Goal: Information Seeking & Learning: Check status

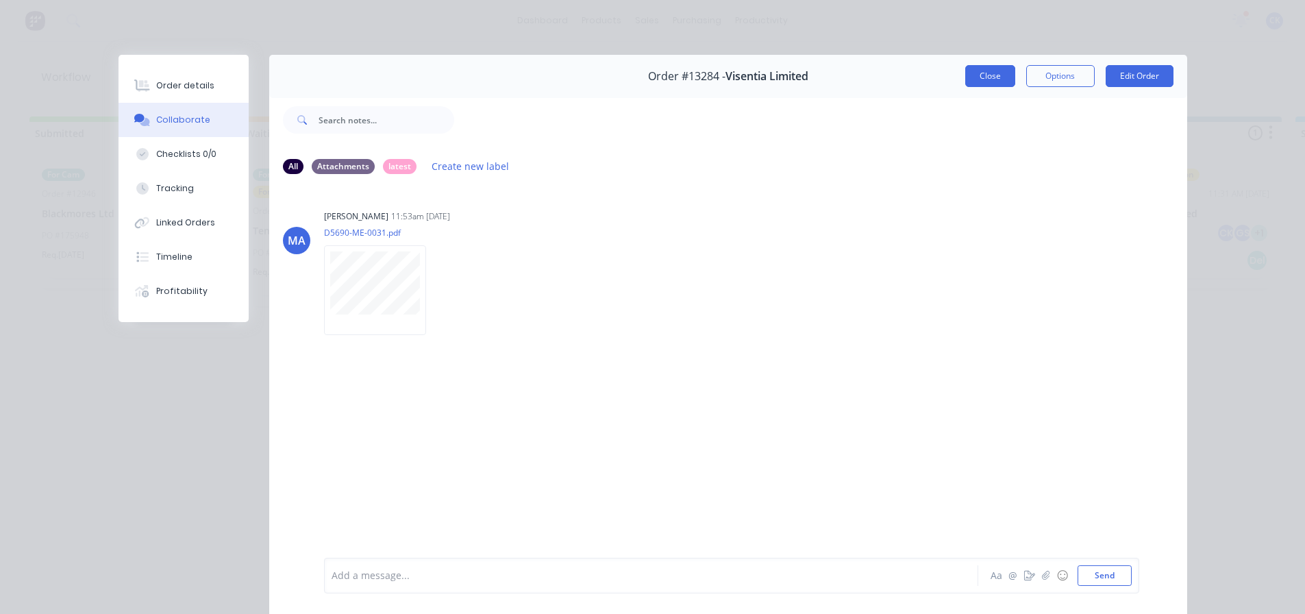
click at [986, 75] on button "Close" at bounding box center [990, 76] width 50 height 22
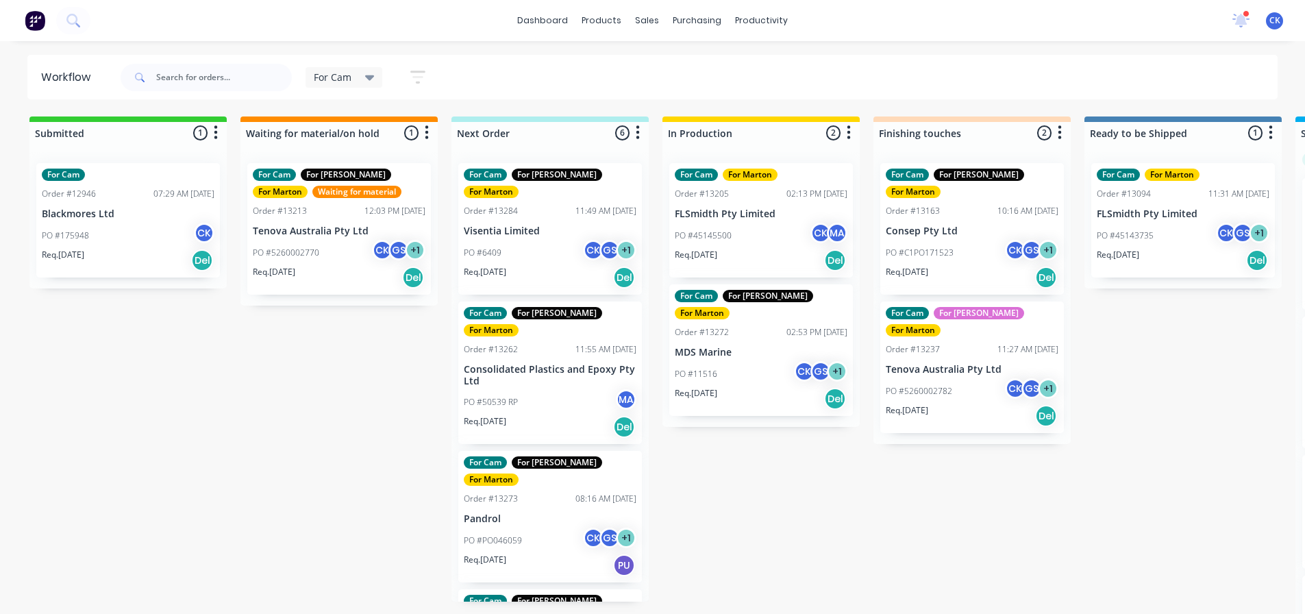
click at [1078, 417] on div "Submitted 1 Sort By Created date Required date Order number Customer name Most …" at bounding box center [933, 366] width 1887 height 500
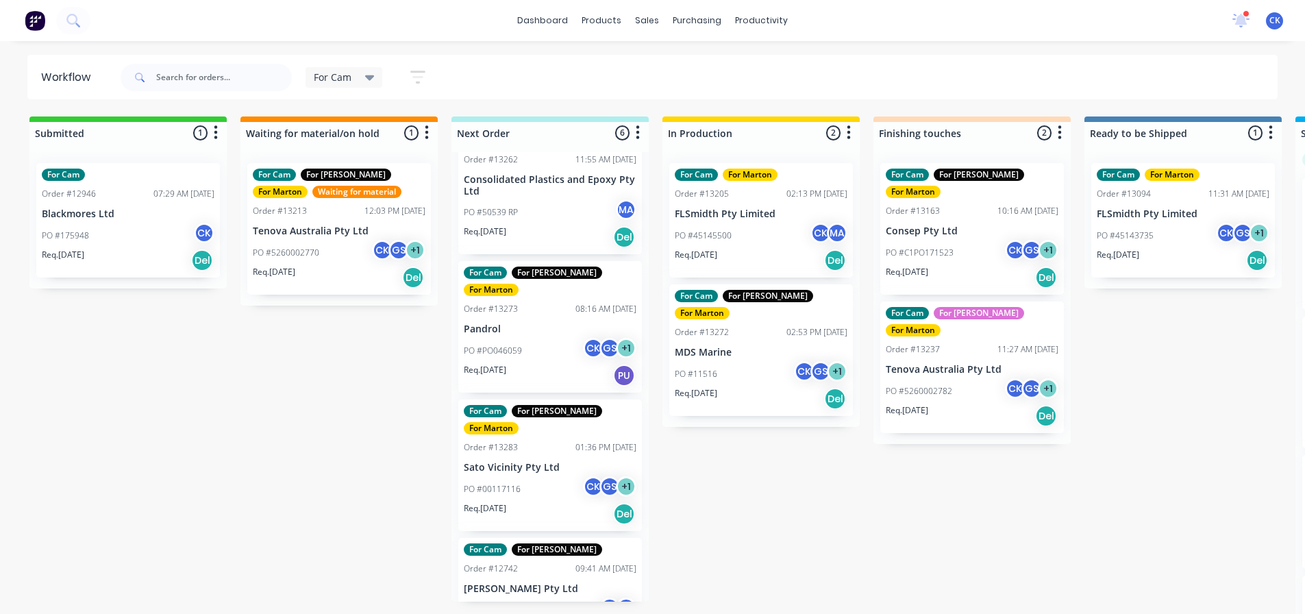
scroll to position [206, 0]
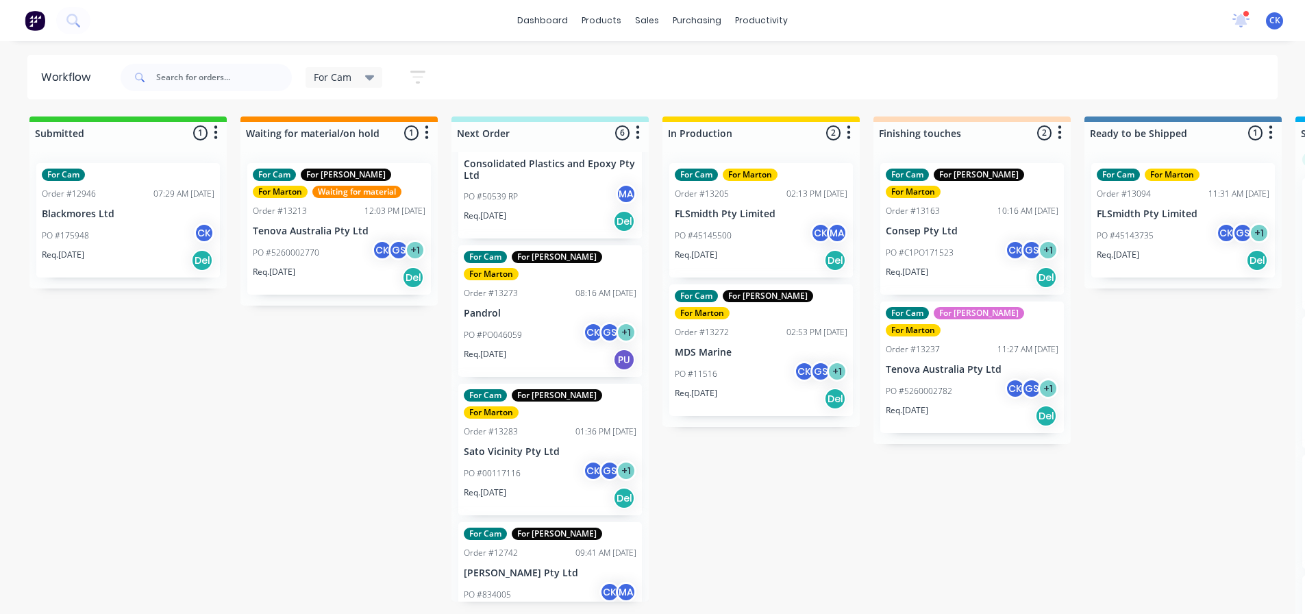
click at [528, 348] on div "Req. [DATE] PU" at bounding box center [550, 359] width 173 height 23
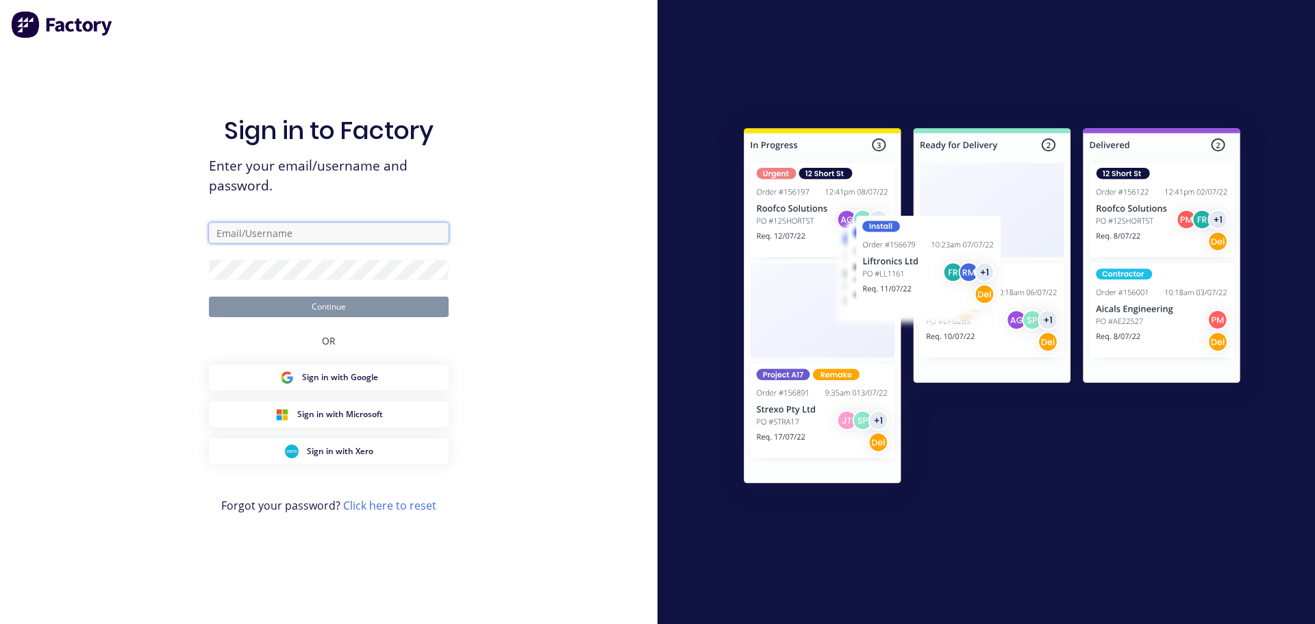
type input "[EMAIL_ADDRESS][DOMAIN_NAME]"
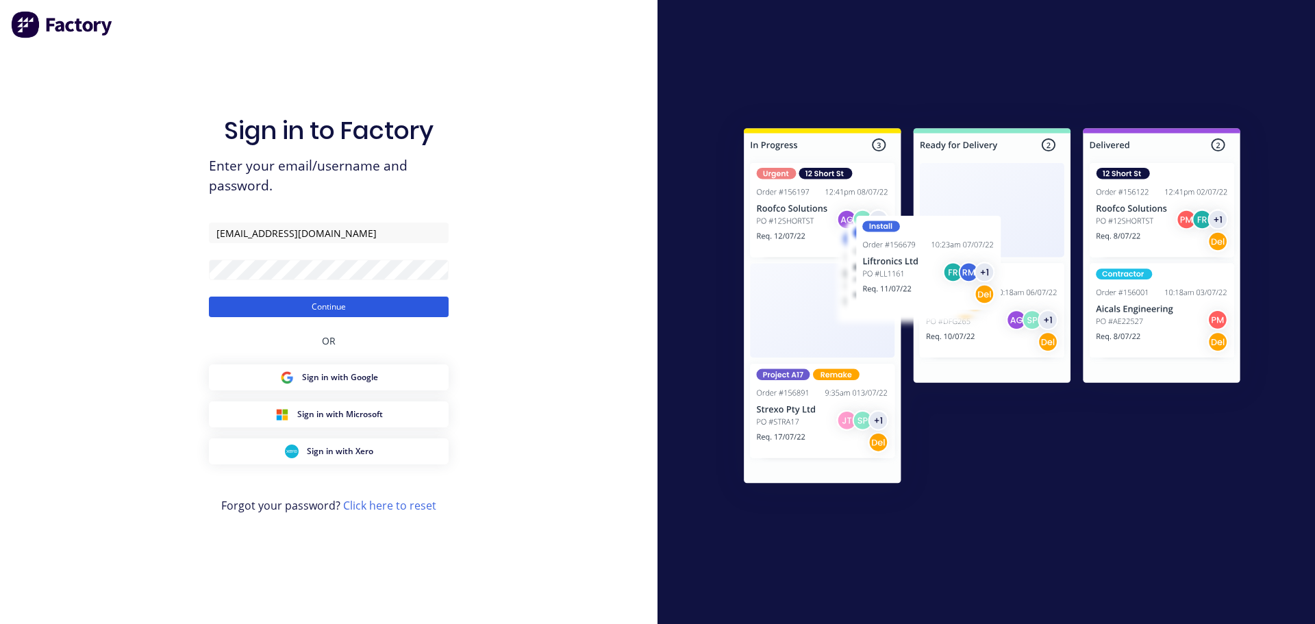
click at [407, 312] on button "Continue" at bounding box center [329, 307] width 240 height 21
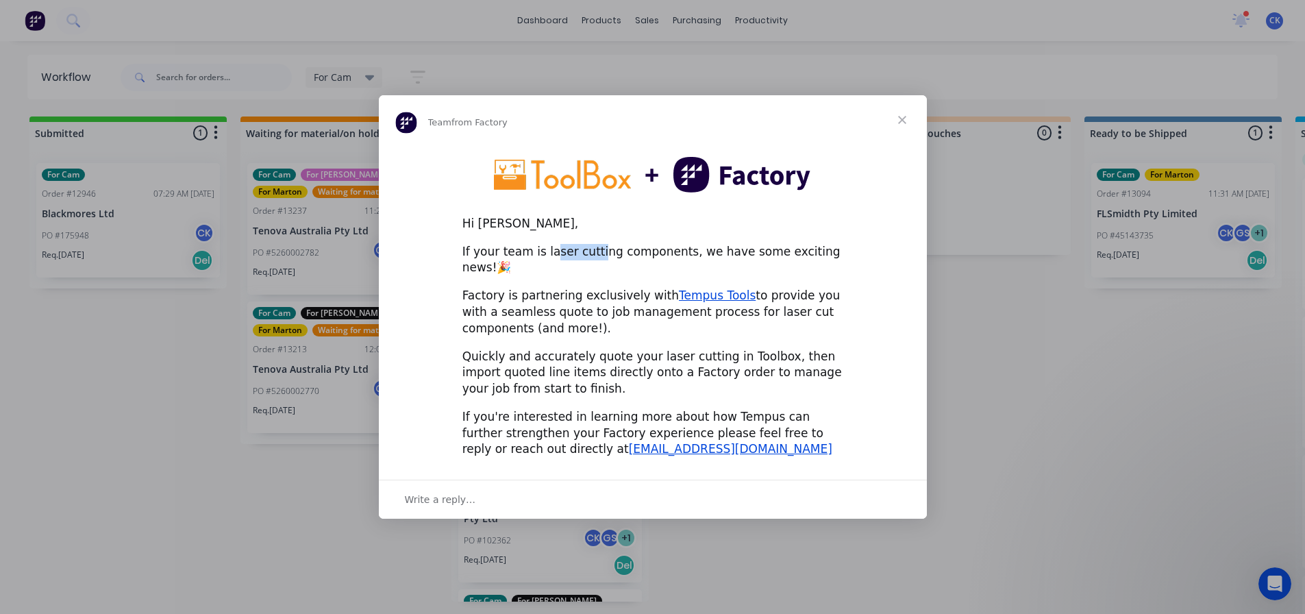
drag, startPoint x: 545, startPoint y: 256, endPoint x: 591, endPoint y: 256, distance: 45.9
click at [591, 256] on div "If your team is laser cutting components, we have some exciting news!🎉" at bounding box center [652, 260] width 381 height 33
drag, startPoint x: 547, startPoint y: 286, endPoint x: 602, endPoint y: 284, distance: 54.8
click at [602, 288] on div "Factory is partnering exclusively with Tempus Tools to provide you with a seaml…" at bounding box center [652, 312] width 381 height 49
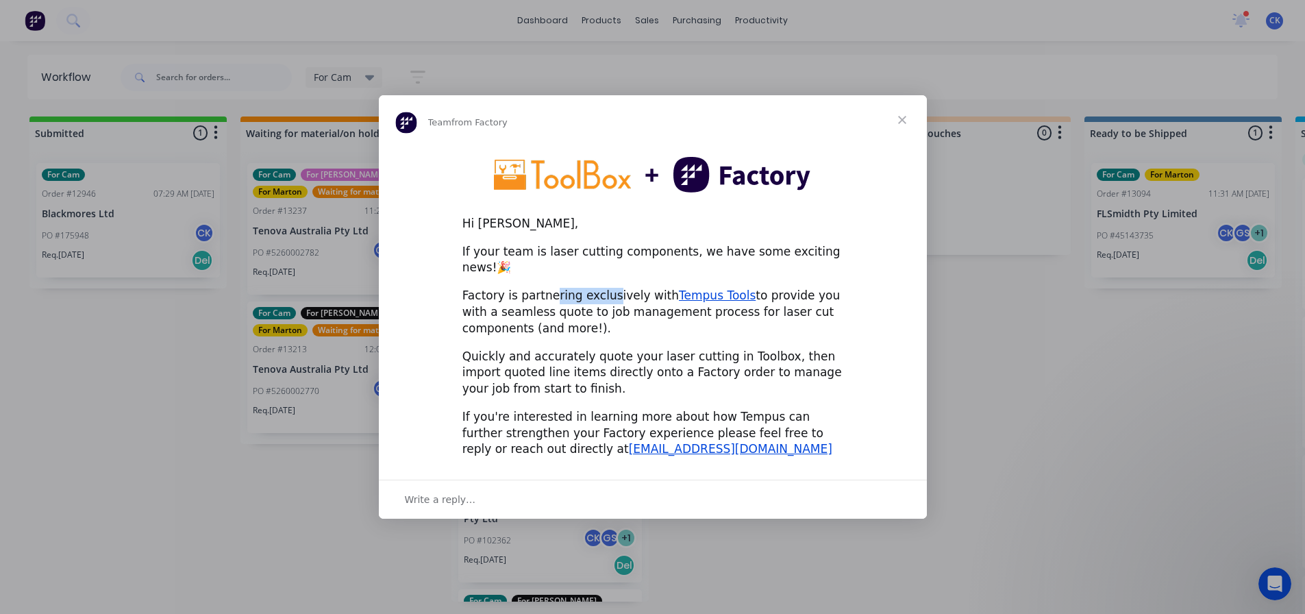
click at [602, 288] on div "Factory is partnering exclusively with Tempus Tools to provide you with a seaml…" at bounding box center [652, 312] width 381 height 49
click at [896, 134] on span "Close" at bounding box center [902, 119] width 49 height 49
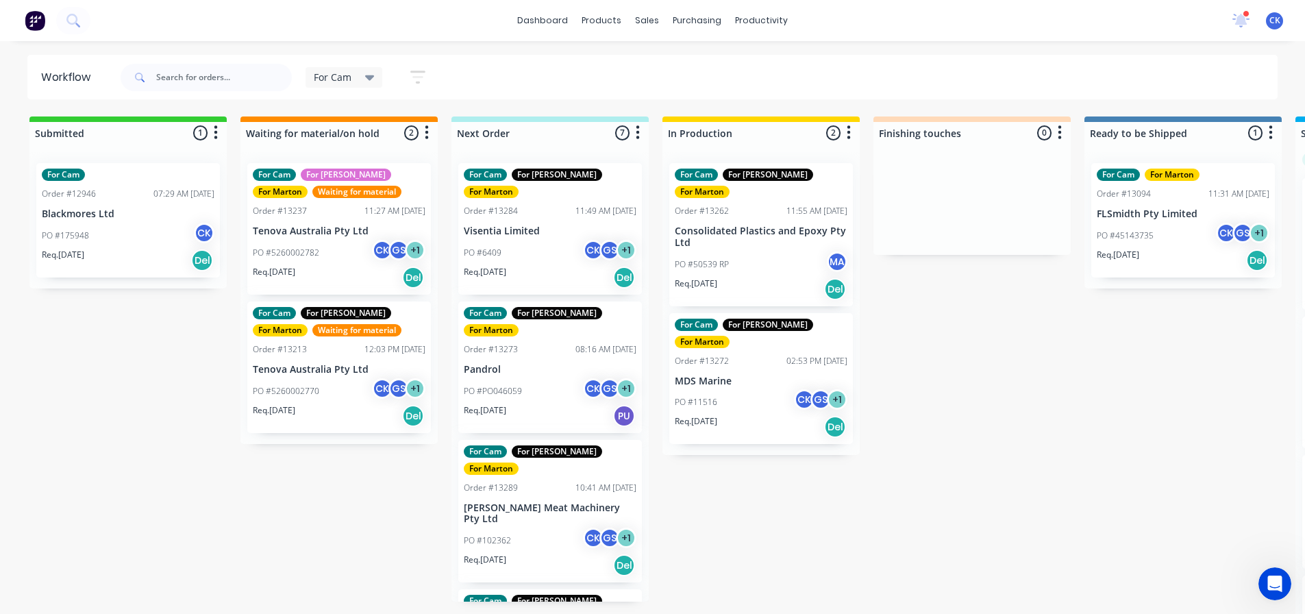
click at [548, 378] on div "PO #PO046059 CK GS + 1" at bounding box center [550, 391] width 173 height 26
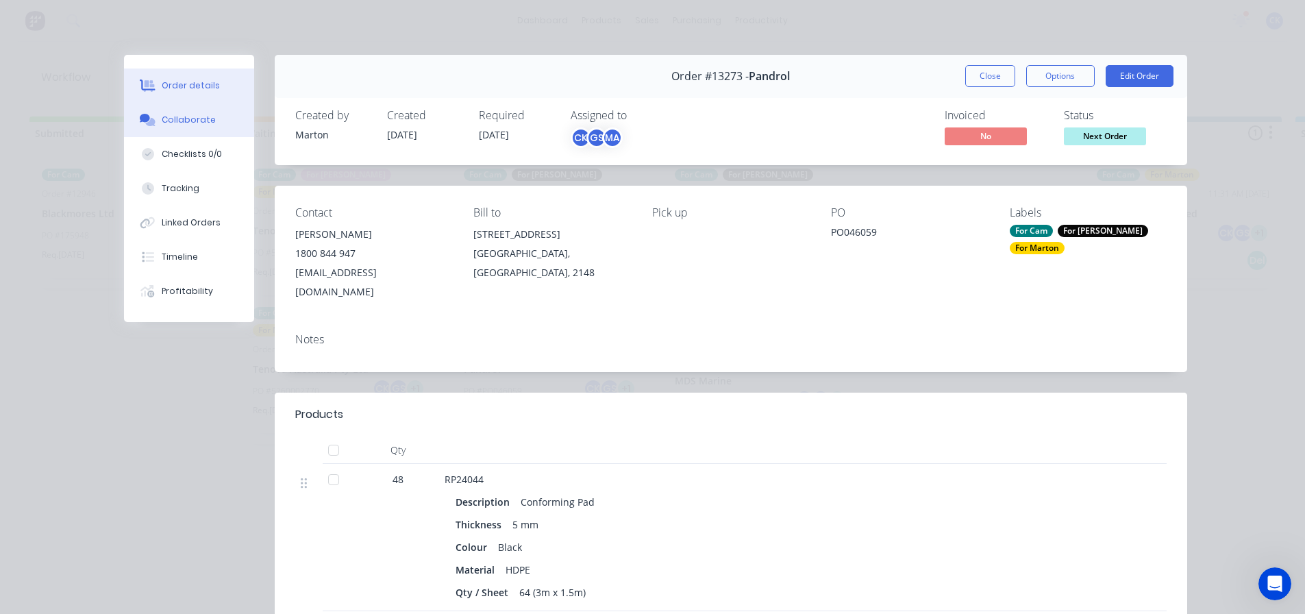
click at [188, 119] on div "Collaborate" at bounding box center [189, 120] width 54 height 12
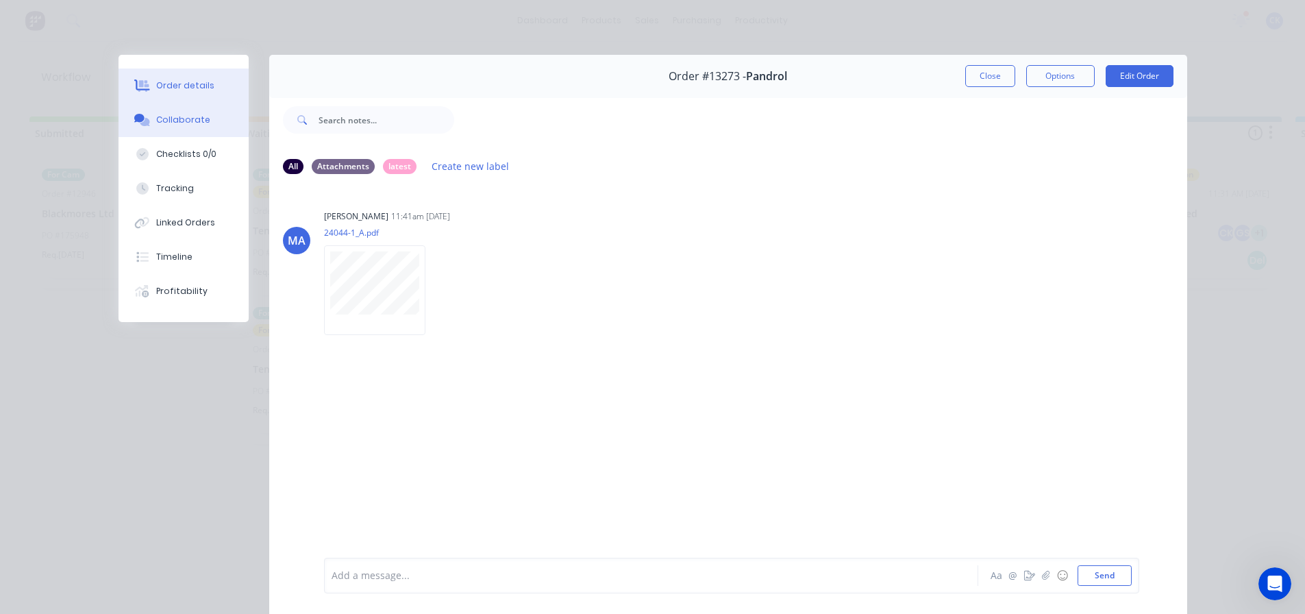
click at [188, 90] on div "Order details" at bounding box center [185, 85] width 58 height 12
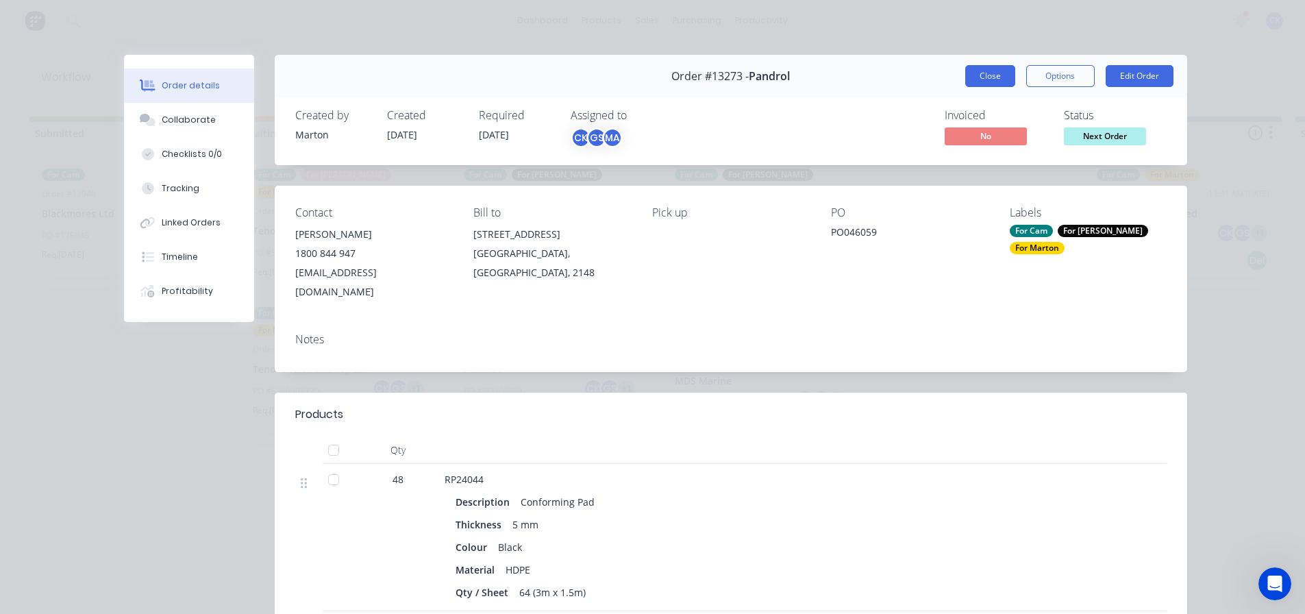
click at [972, 66] on button "Close" at bounding box center [990, 76] width 50 height 22
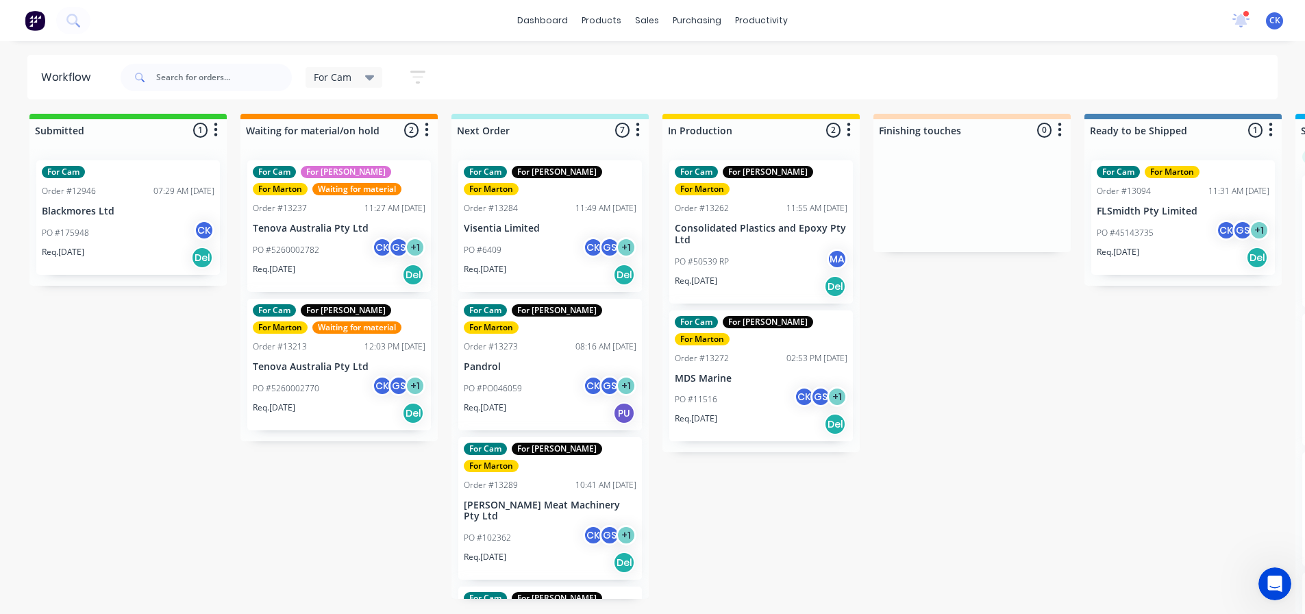
scroll to position [13, 0]
click at [132, 223] on div "PO #175948 CK" at bounding box center [128, 233] width 173 height 26
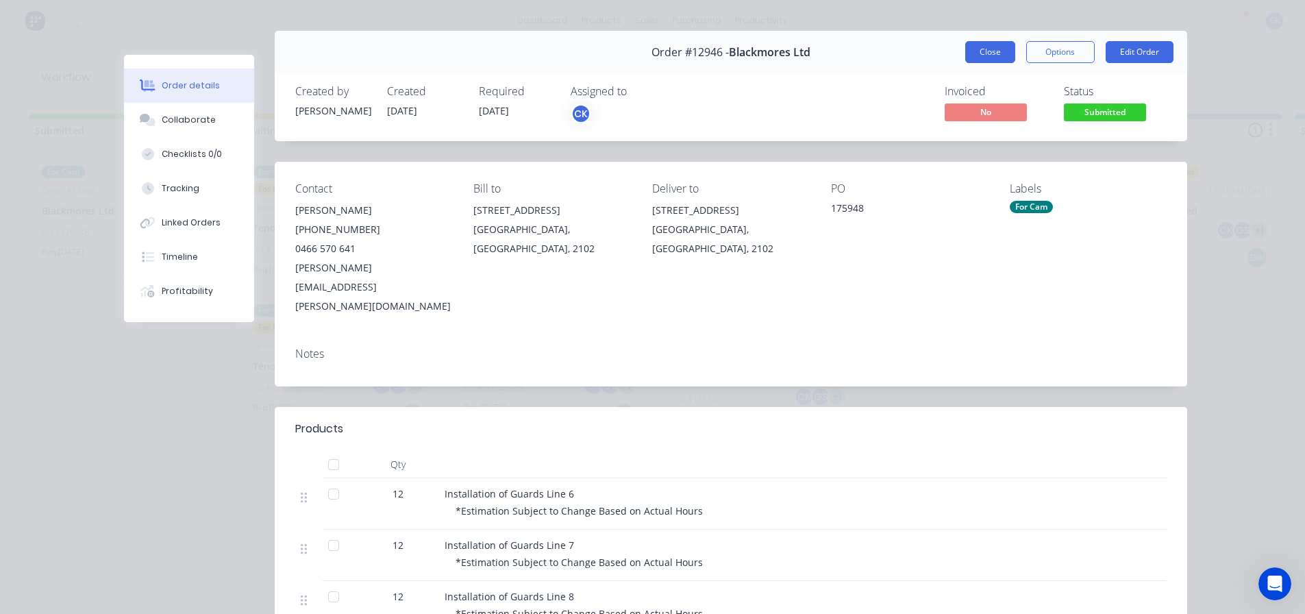
scroll to position [0, 0]
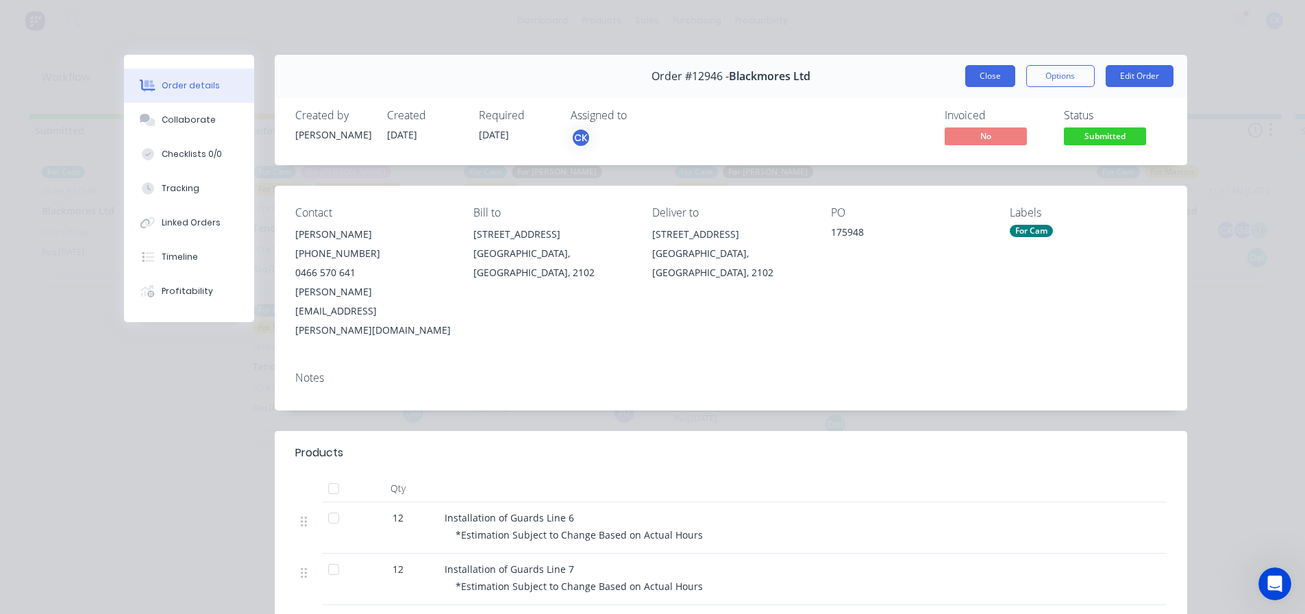
click at [975, 69] on button "Close" at bounding box center [990, 76] width 50 height 22
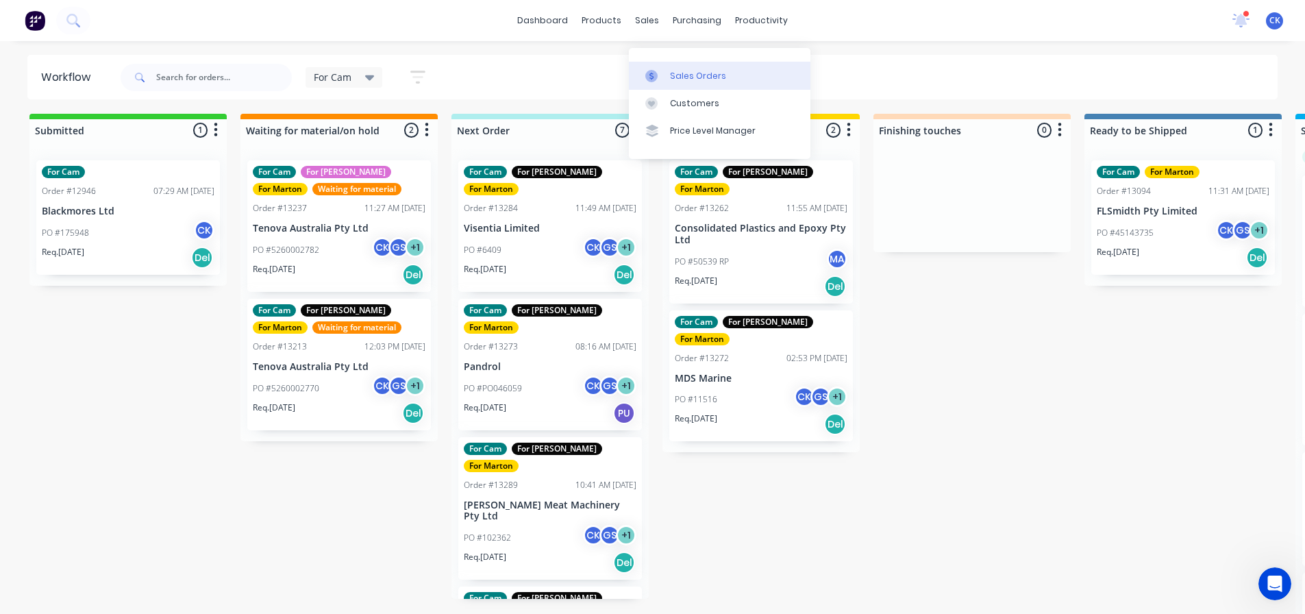
click at [663, 70] on div at bounding box center [655, 76] width 21 height 12
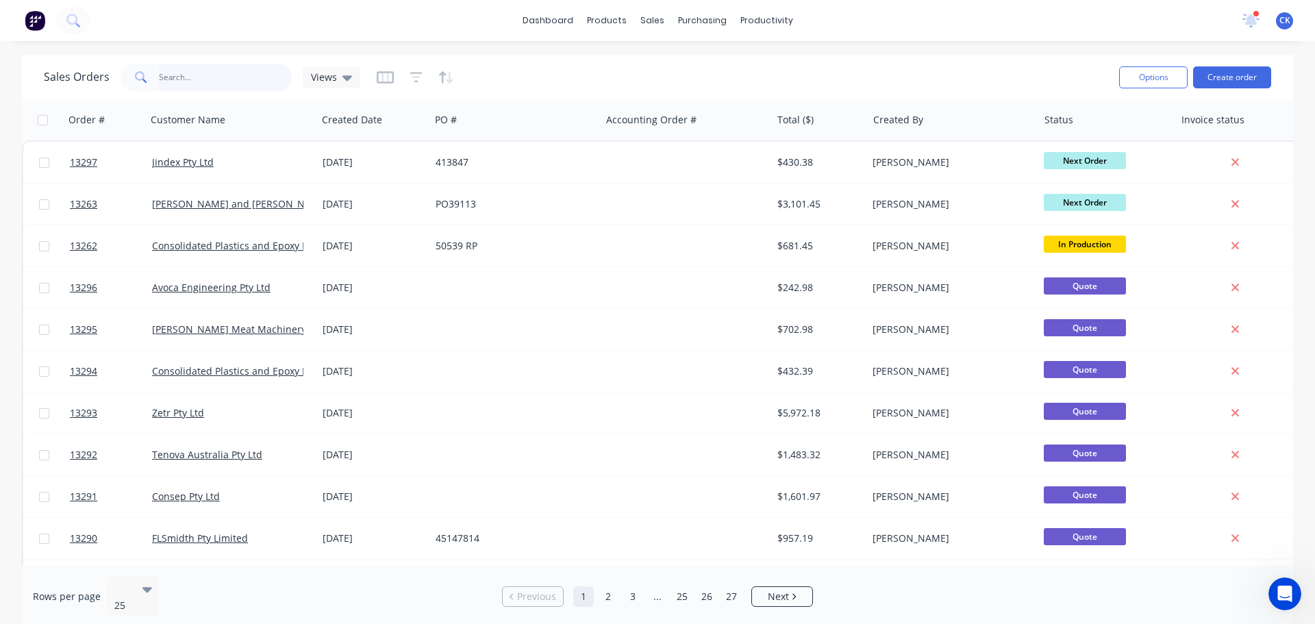
click at [277, 70] on input "text" at bounding box center [226, 77] width 134 height 27
type input "b"
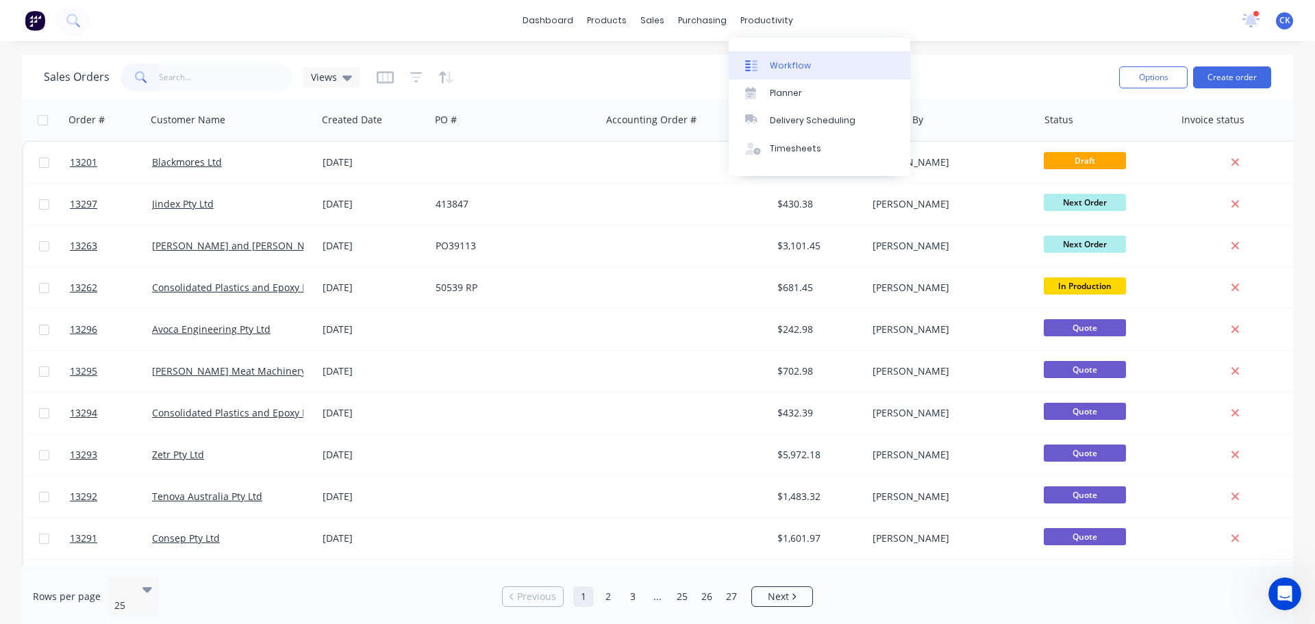
click at [776, 60] on div "Workflow" at bounding box center [790, 66] width 41 height 12
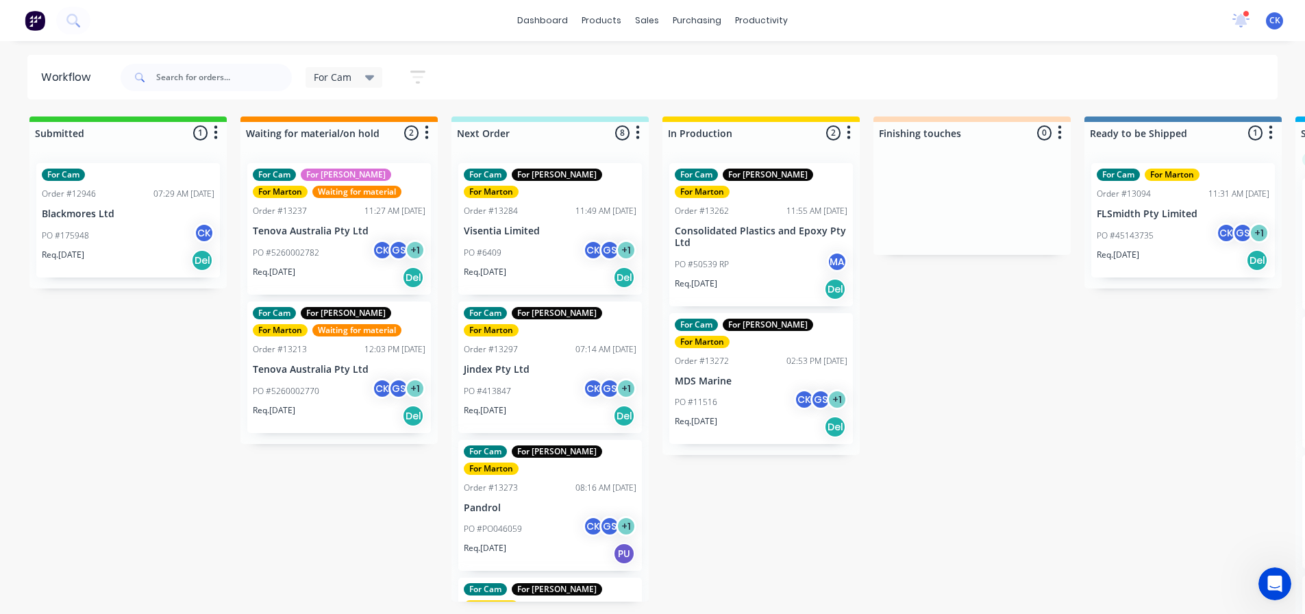
click at [942, 425] on div "Submitted 1 Sort By Created date Required date Order number Customer name Most …" at bounding box center [933, 366] width 1887 height 500
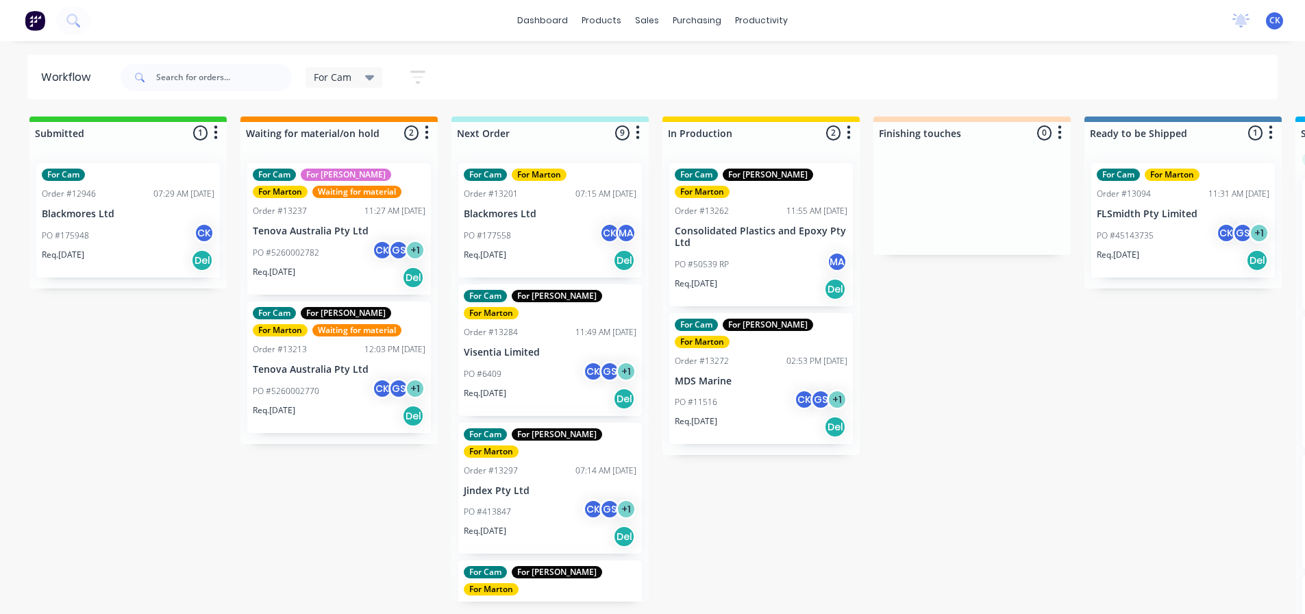
click at [549, 227] on div "PO #177558 CK MA" at bounding box center [550, 236] width 173 height 26
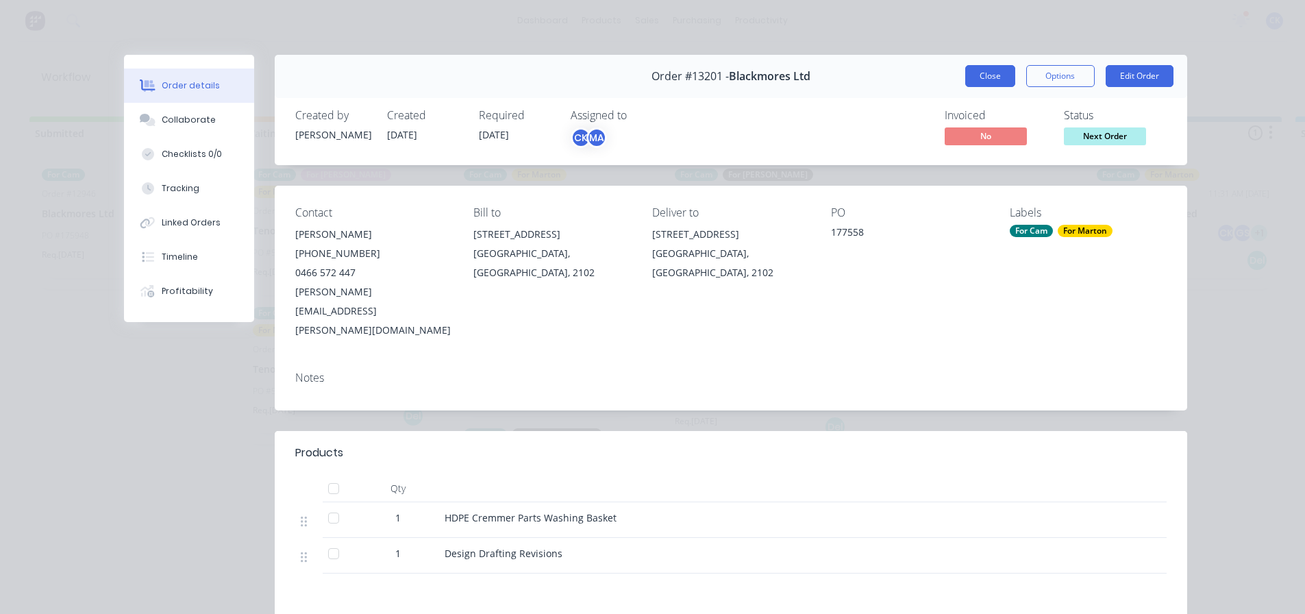
click at [978, 86] on button "Close" at bounding box center [990, 76] width 50 height 22
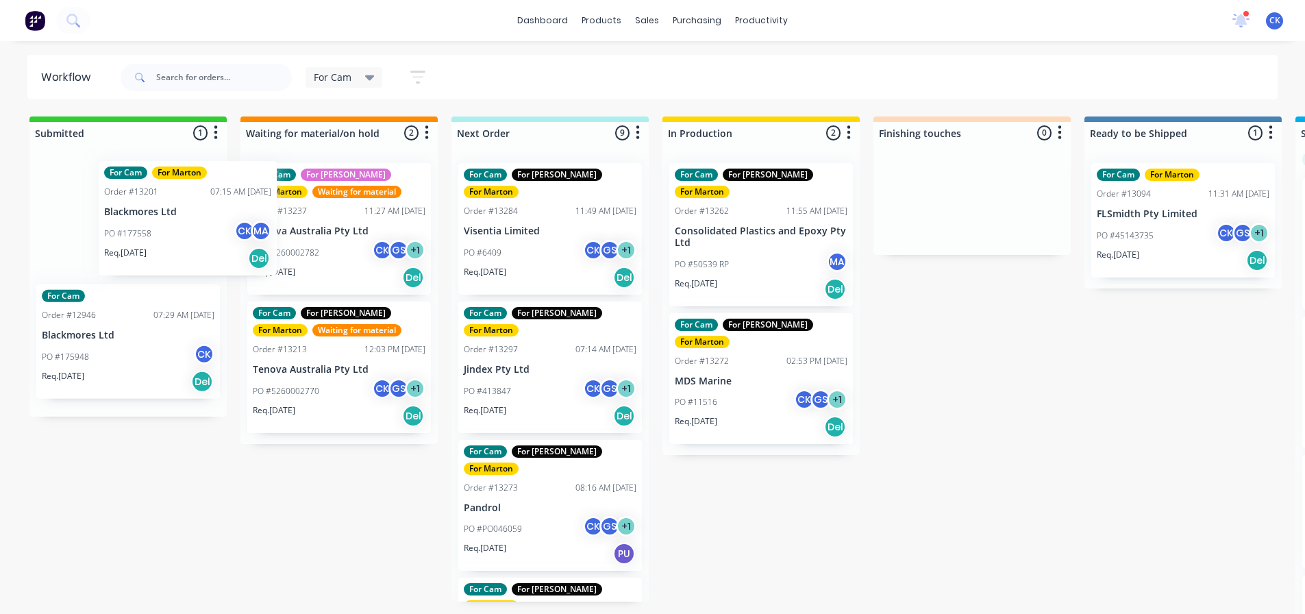
drag, startPoint x: 536, startPoint y: 245, endPoint x: 166, endPoint y: 246, distance: 369.2
click at [166, 246] on div "Submitted 1 Sort By Created date Required date Order number Customer name Most …" at bounding box center [933, 366] width 1887 height 500
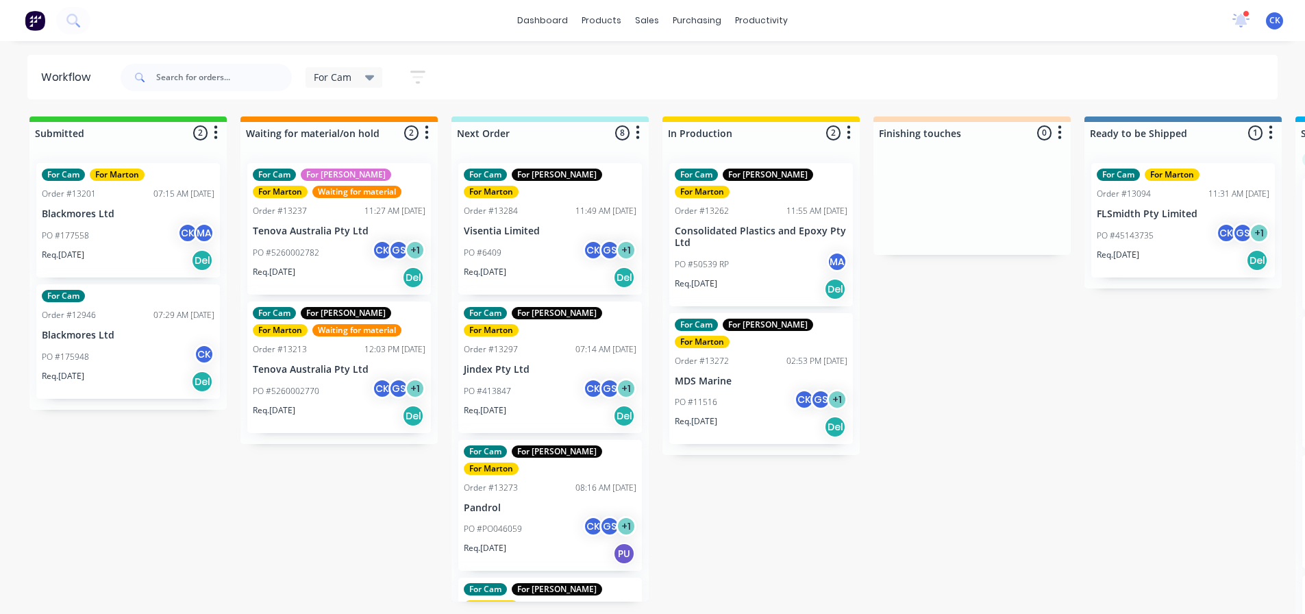
click at [548, 240] on div "PO #6409 CK GS + 1" at bounding box center [550, 253] width 173 height 26
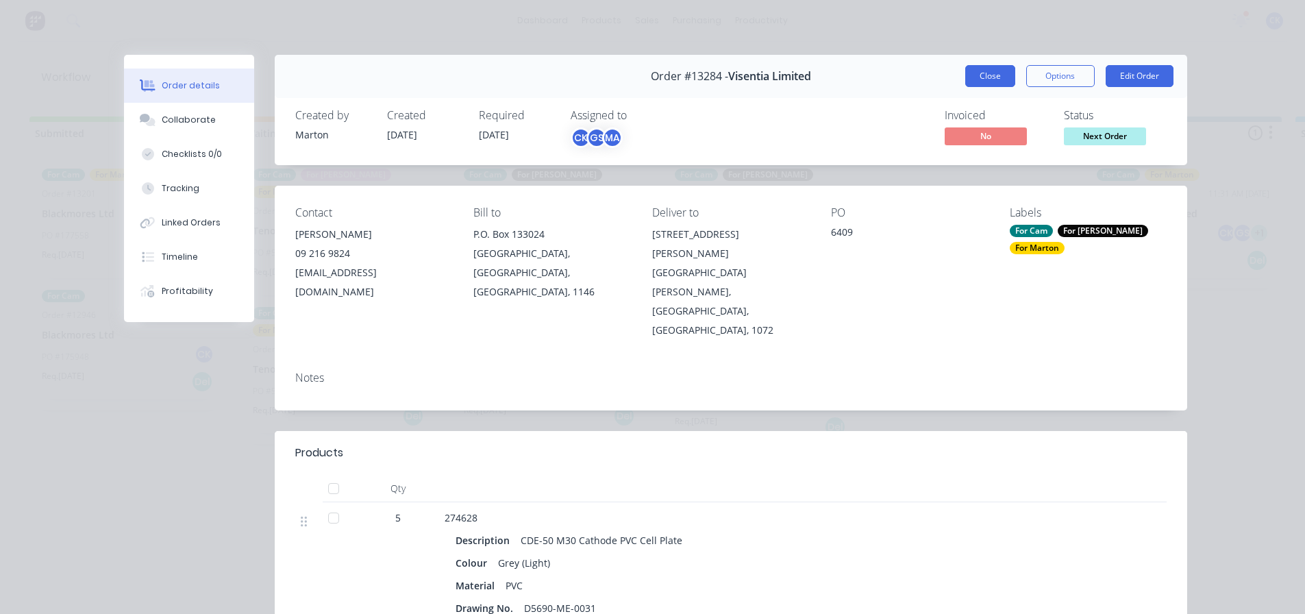
click at [1002, 74] on button "Close" at bounding box center [990, 76] width 50 height 22
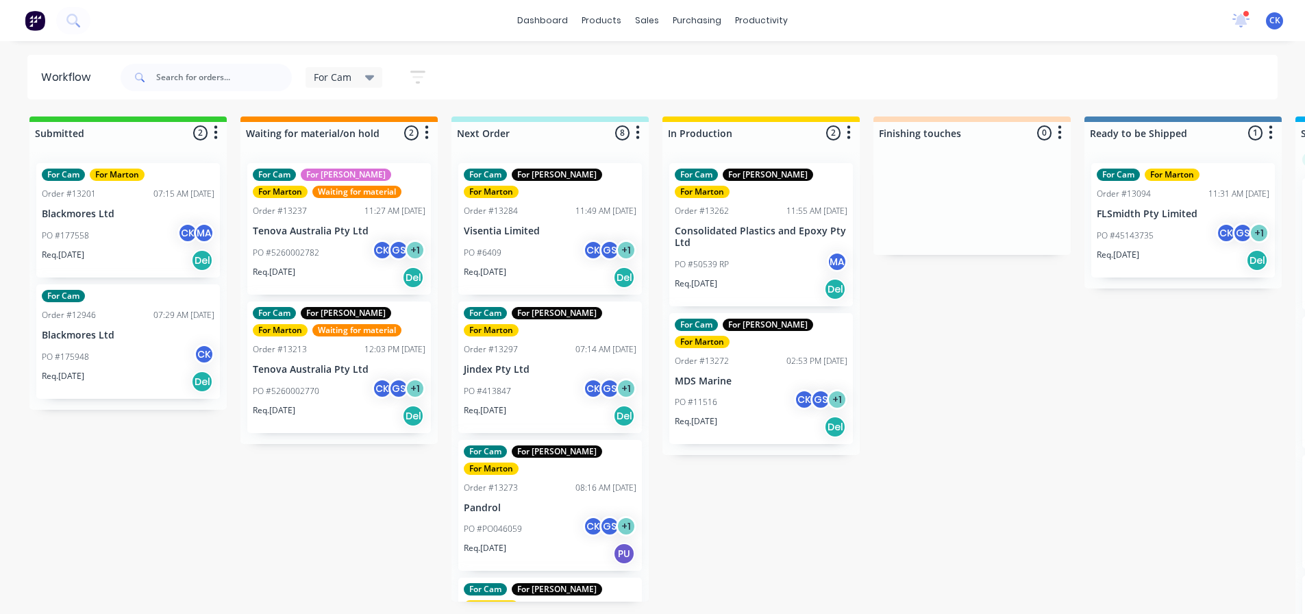
click at [539, 404] on div "Req. 10/09/25 Del" at bounding box center [550, 415] width 173 height 23
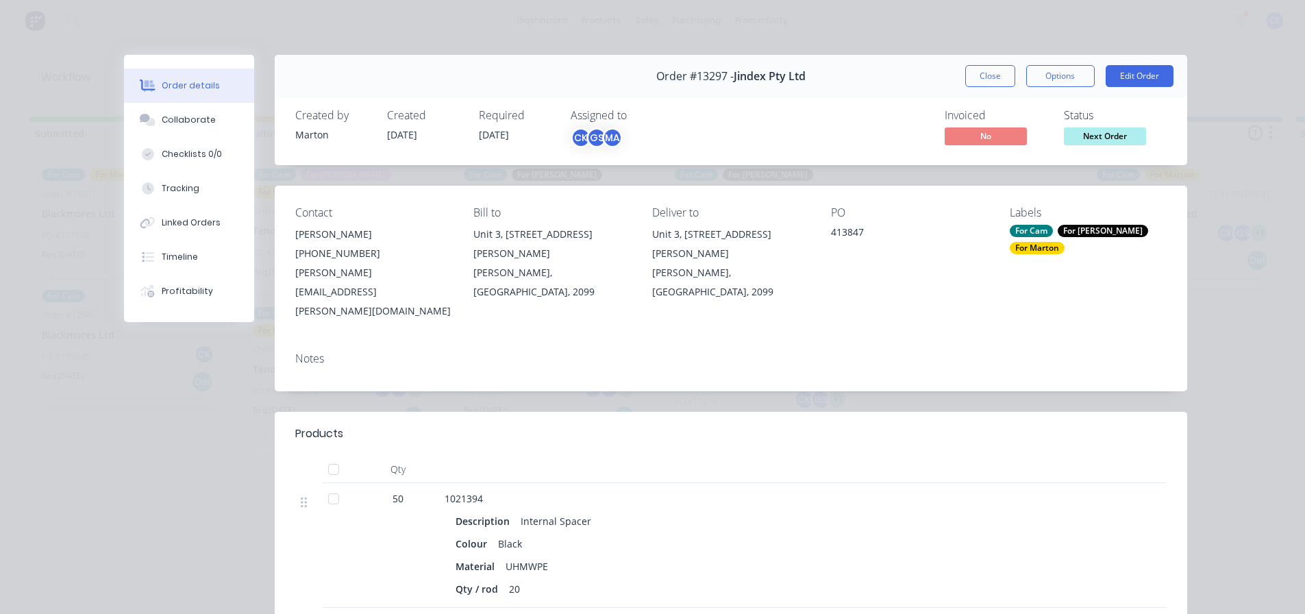
click at [977, 88] on div "Order #13297 - Jindex Pty Ltd Close Options Edit Order" at bounding box center [731, 76] width 912 height 43
click at [980, 77] on button "Close" at bounding box center [990, 76] width 50 height 22
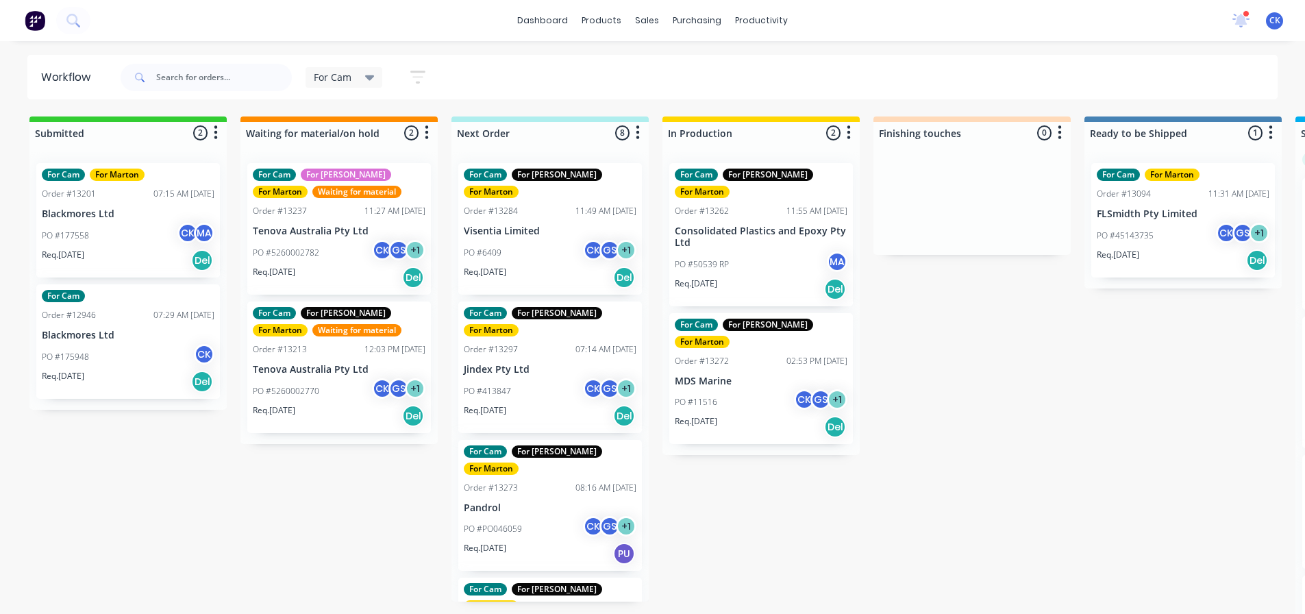
click at [758, 252] on div "PO #50539 RP MA" at bounding box center [761, 264] width 173 height 26
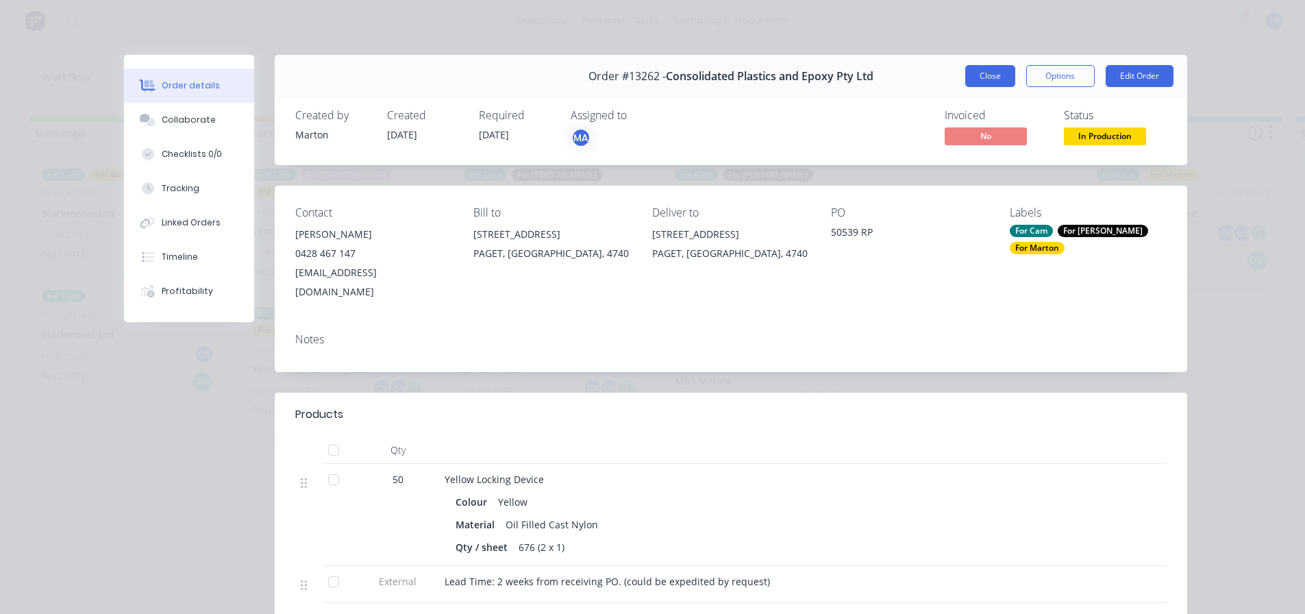
click at [986, 82] on button "Close" at bounding box center [990, 76] width 50 height 22
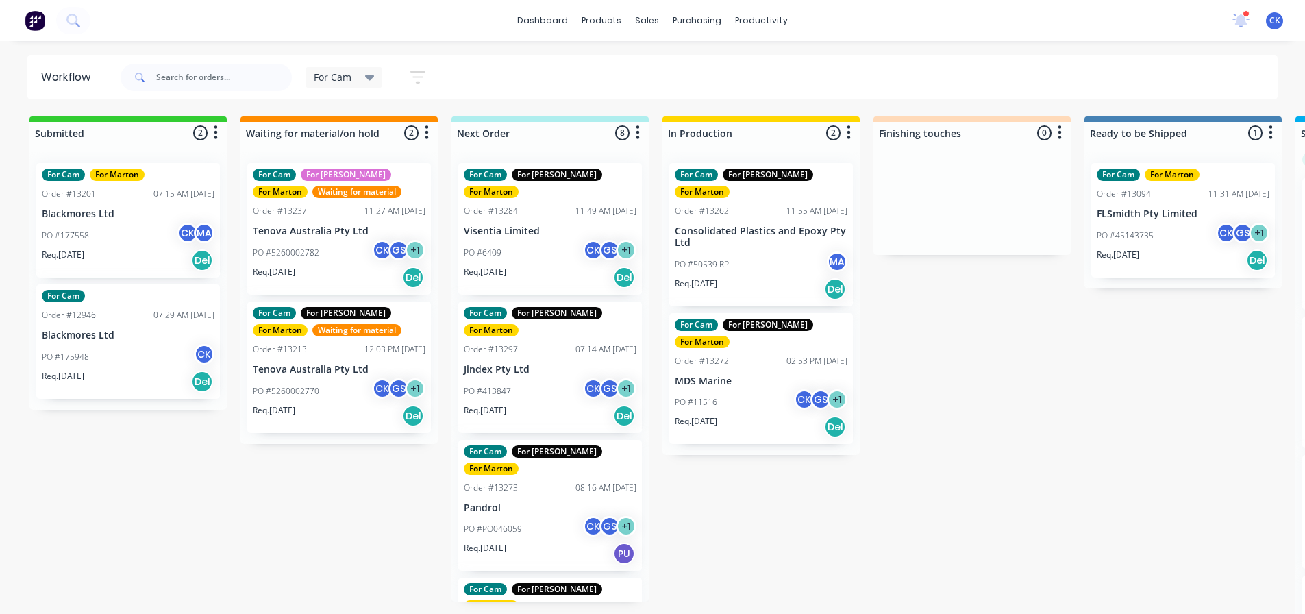
click at [731, 415] on div "Req. 15/09/25 Del" at bounding box center [761, 426] width 173 height 23
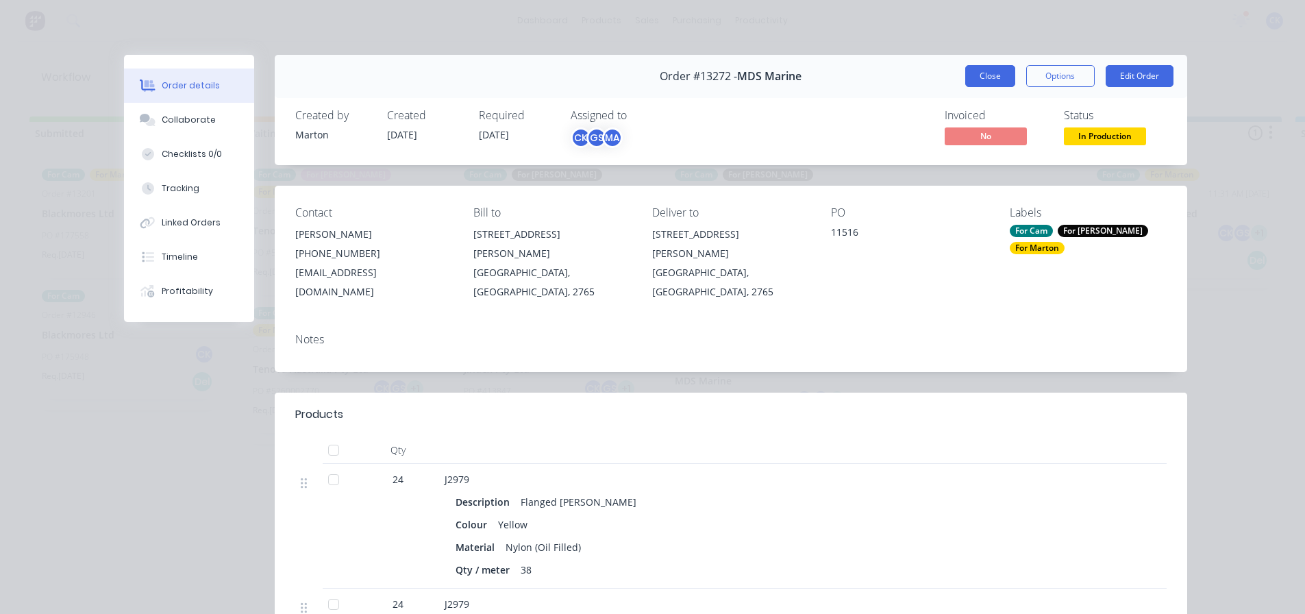
click at [997, 74] on button "Close" at bounding box center [990, 76] width 50 height 22
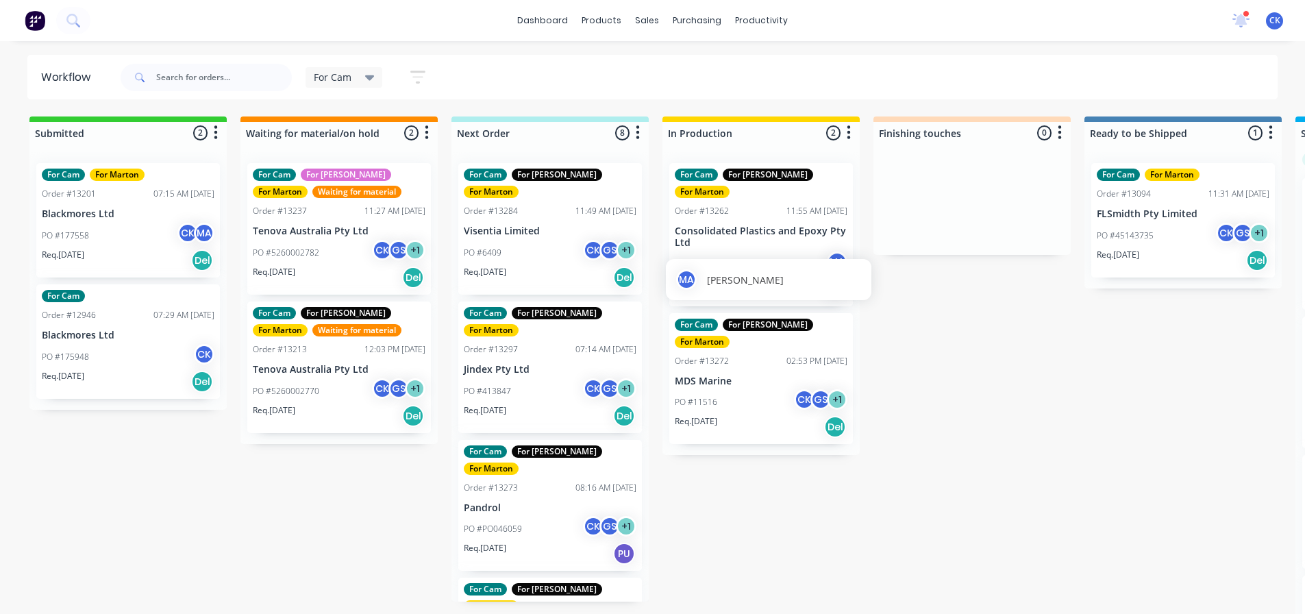
click at [760, 251] on div "PO #50539 RP MA" at bounding box center [761, 264] width 173 height 26
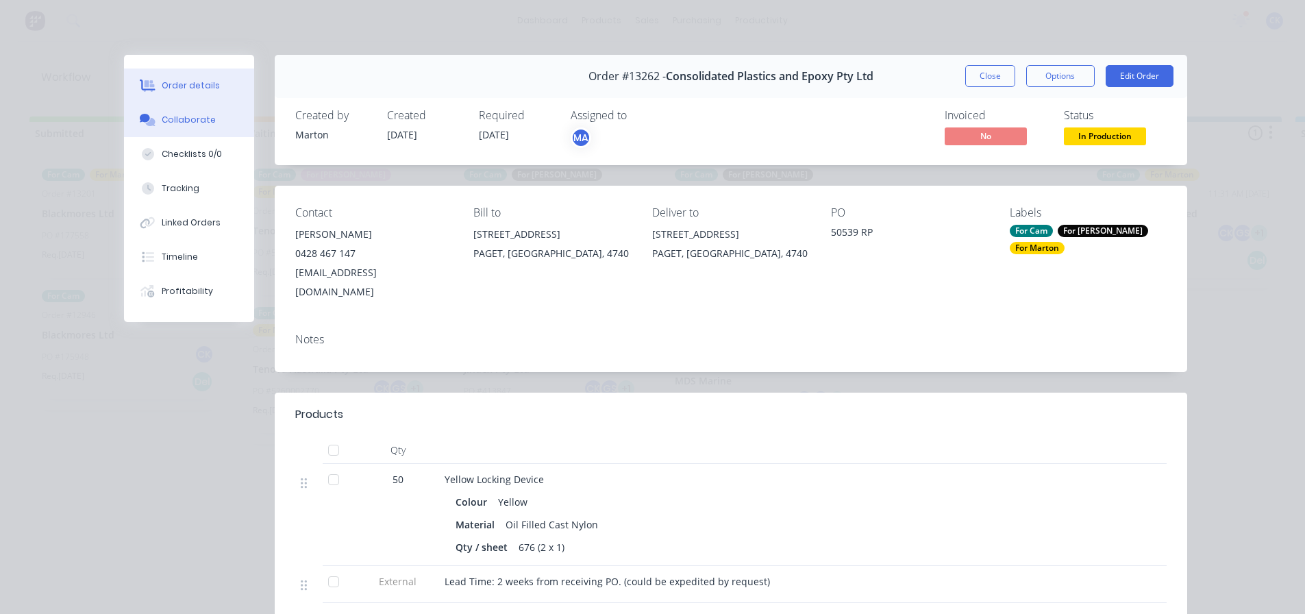
click at [182, 135] on button "Collaborate" at bounding box center [189, 120] width 130 height 34
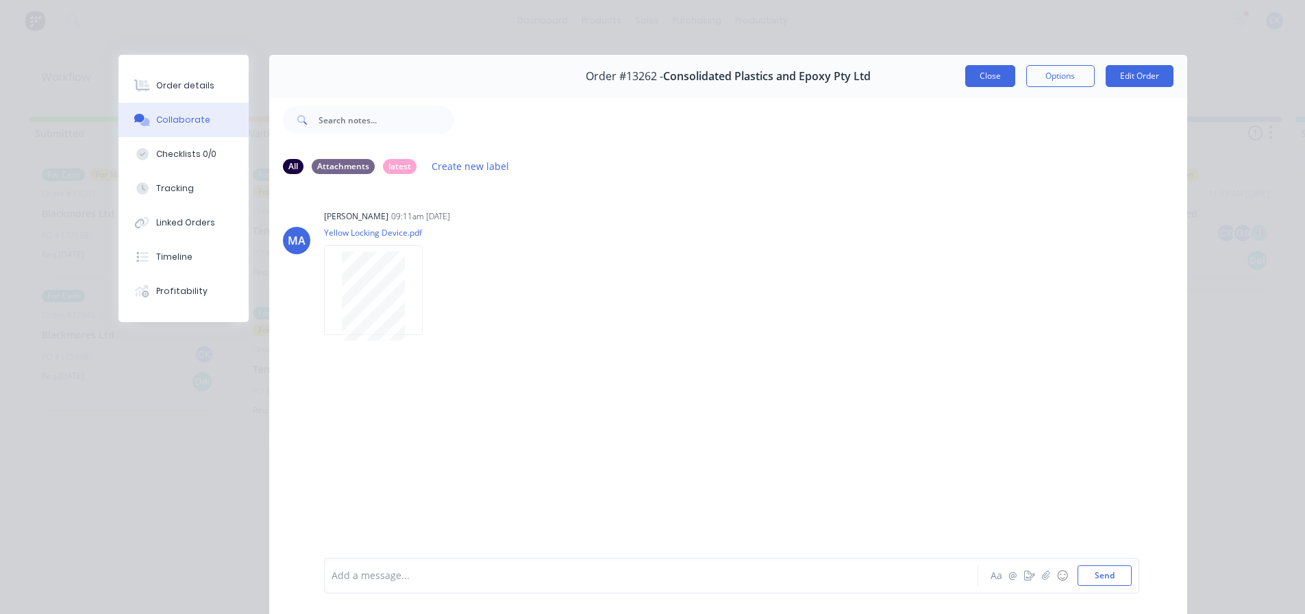
click at [996, 83] on button "Close" at bounding box center [990, 76] width 50 height 22
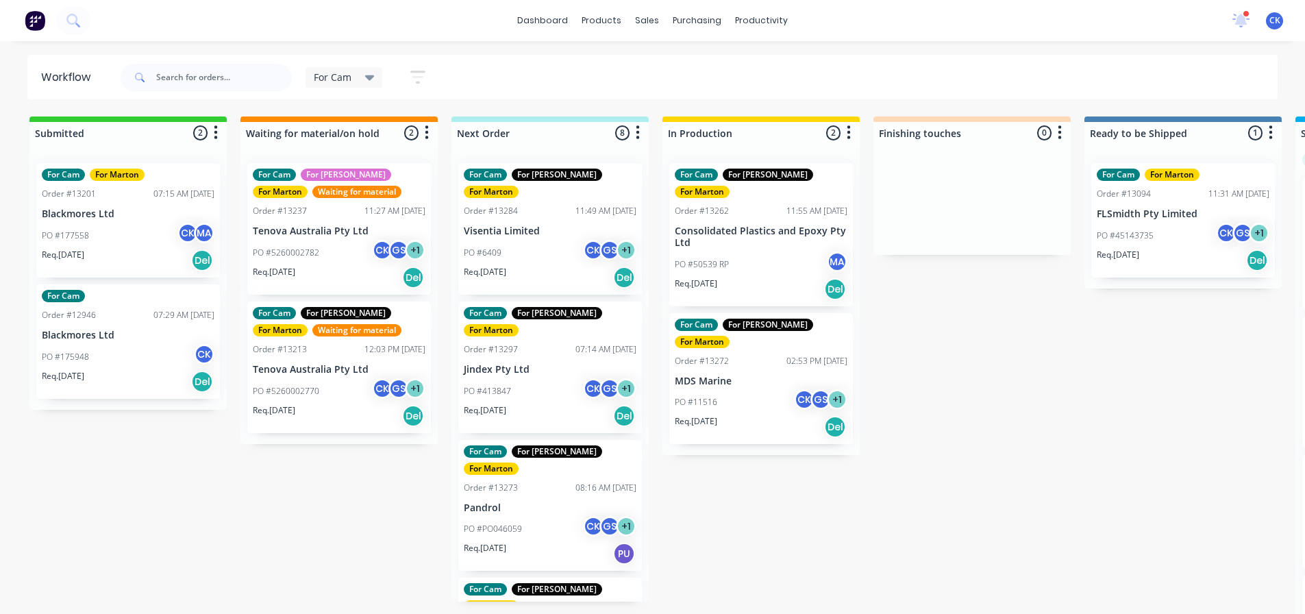
click at [769, 355] on div "Order #13272 02:53 PM 01/09/25" at bounding box center [761, 361] width 173 height 12
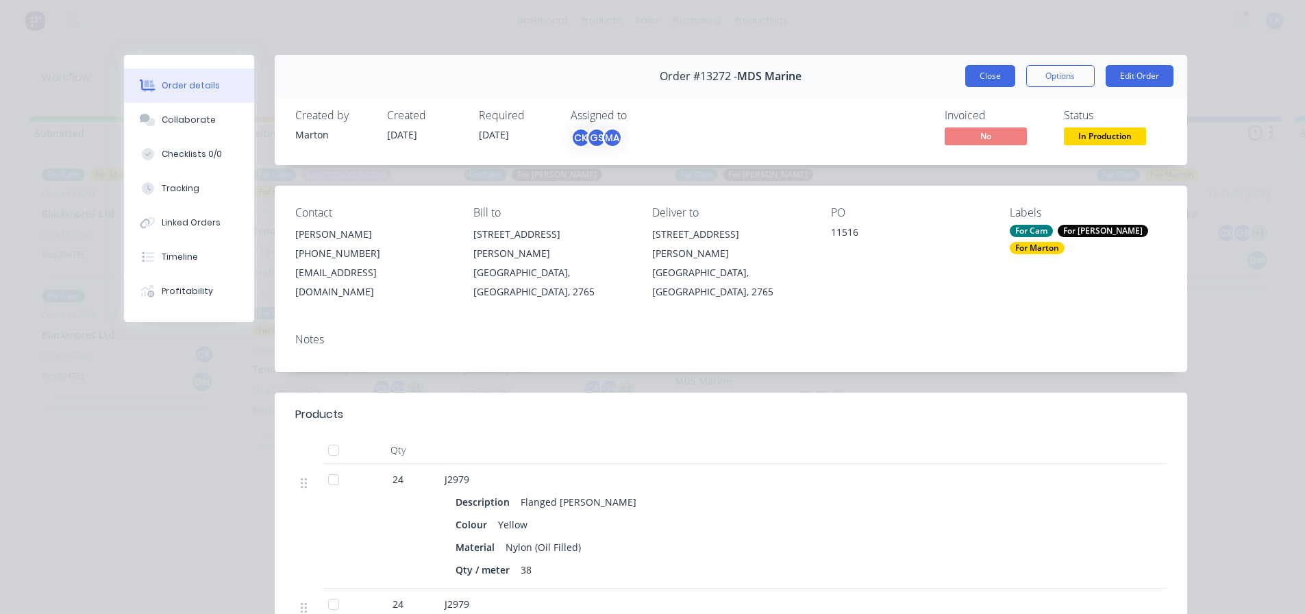
click at [989, 84] on button "Close" at bounding box center [990, 76] width 50 height 22
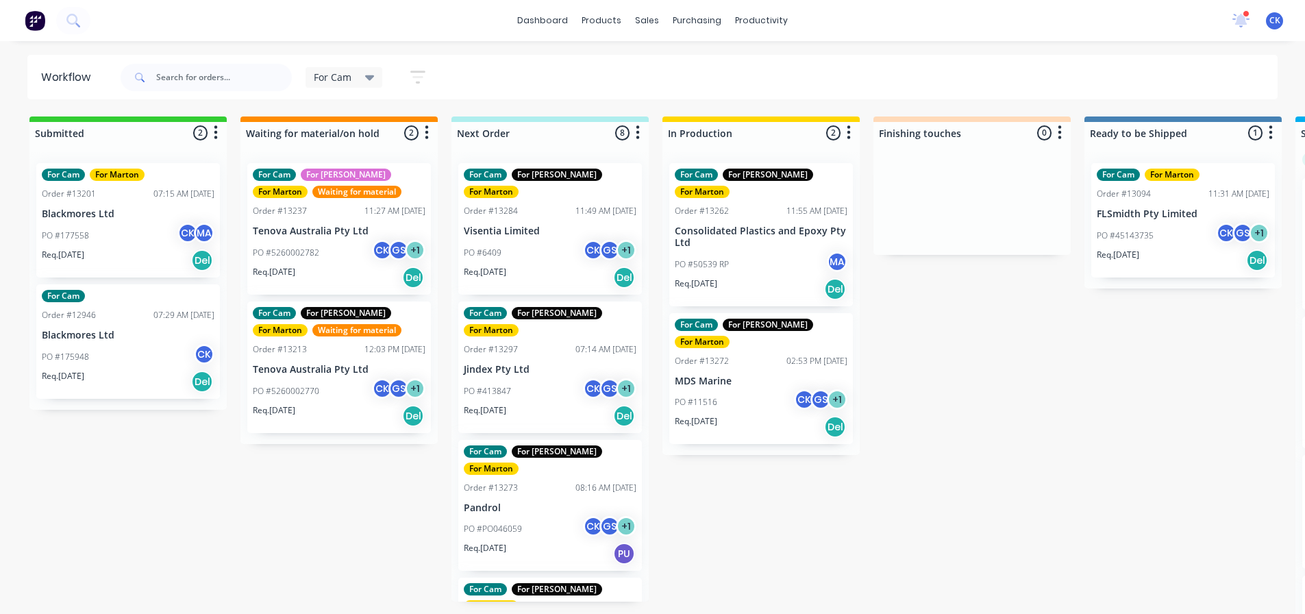
click at [566, 240] on div "PO #6409 CK GS + 1" at bounding box center [550, 253] width 173 height 26
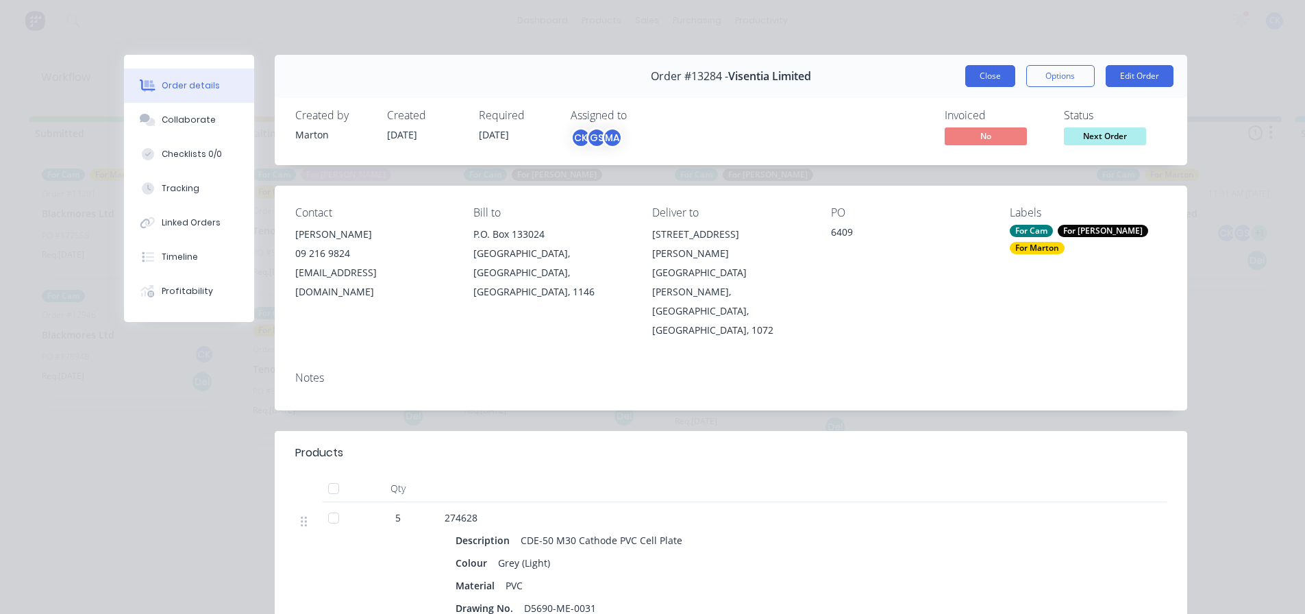
click at [1003, 74] on button "Close" at bounding box center [990, 76] width 50 height 22
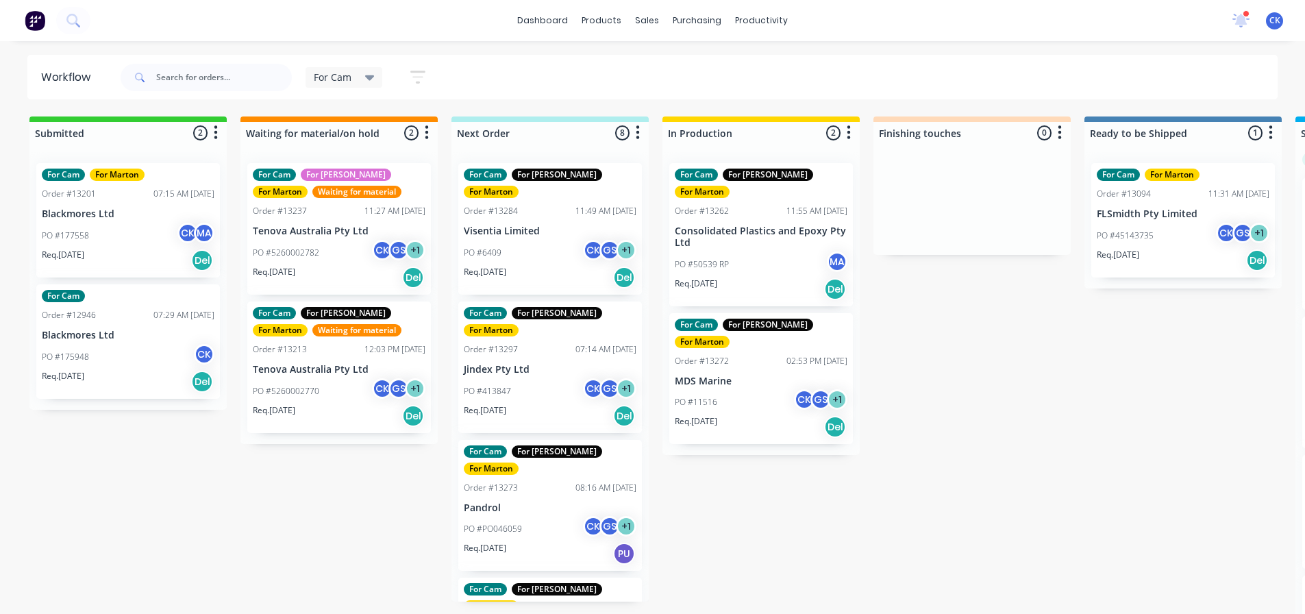
click at [543, 395] on div "For Cam For Gary For Marton Order #13297 07:14 AM 08/09/25 Jindex Pty Ltd PO #4…" at bounding box center [550, 367] width 184 height 132
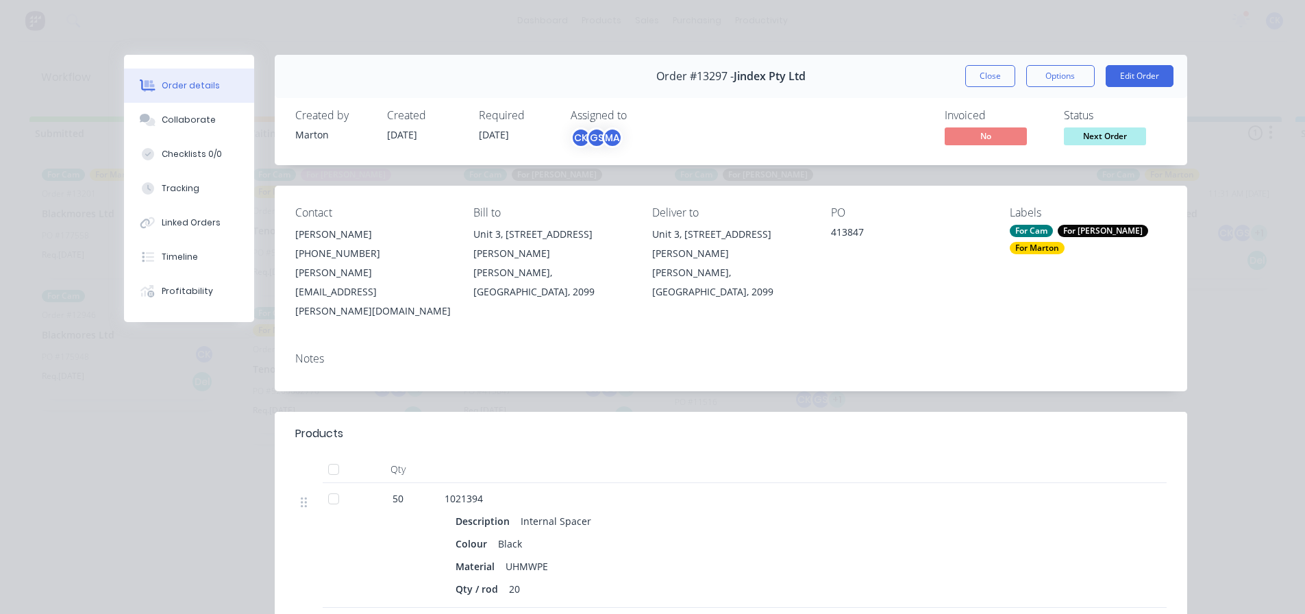
click at [997, 78] on button "Close" at bounding box center [990, 76] width 50 height 22
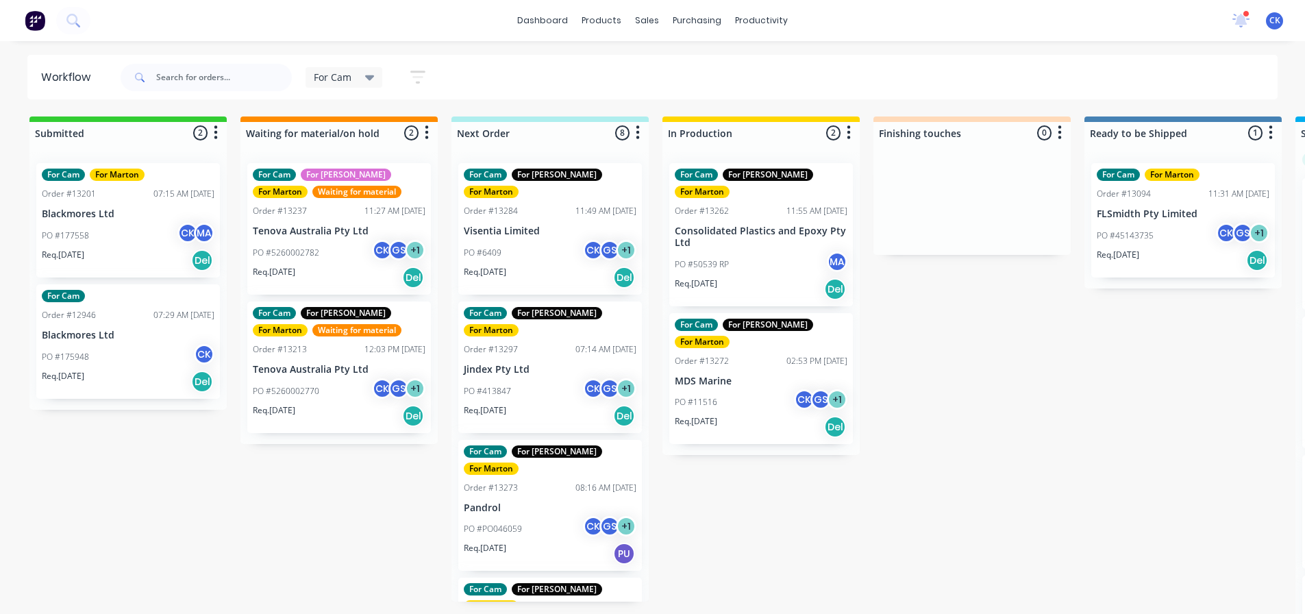
click at [509, 516] on div "PO #PO046059 CK GS + 1" at bounding box center [550, 529] width 173 height 26
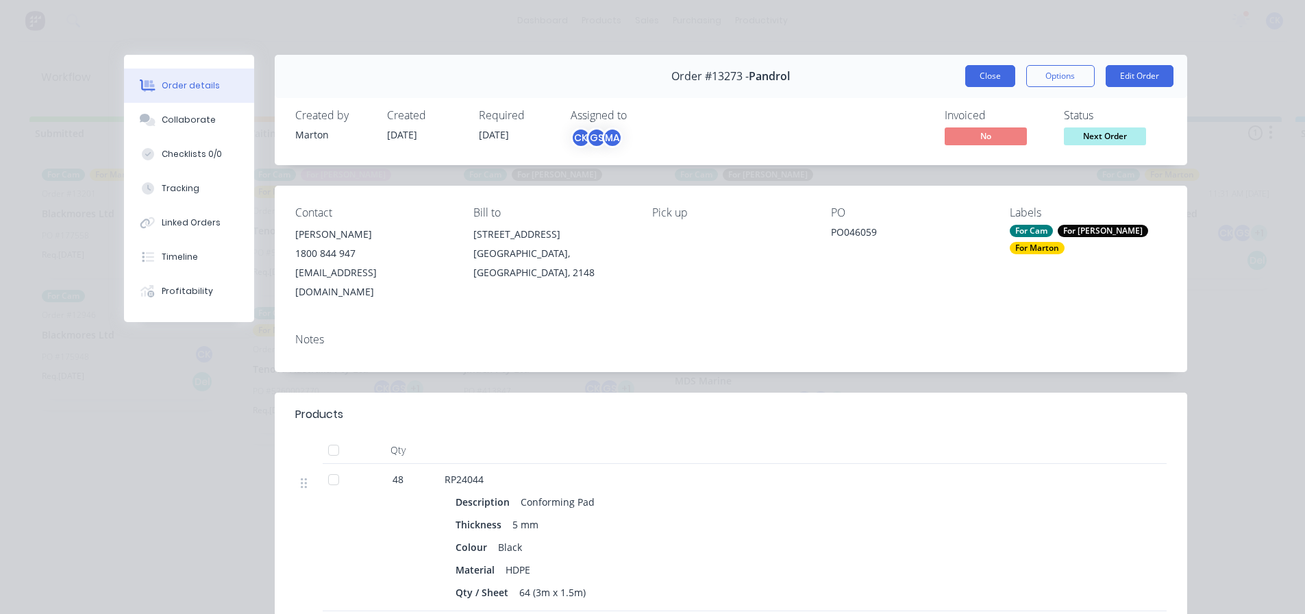
click at [1003, 73] on button "Close" at bounding box center [990, 76] width 50 height 22
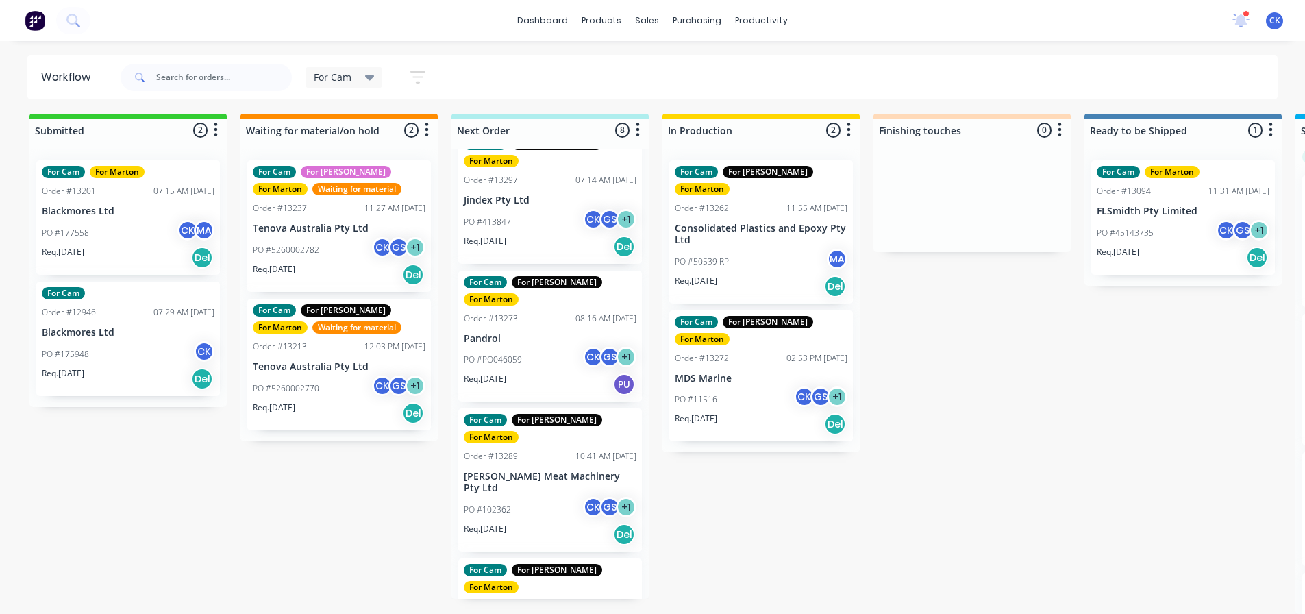
scroll to position [137, 0]
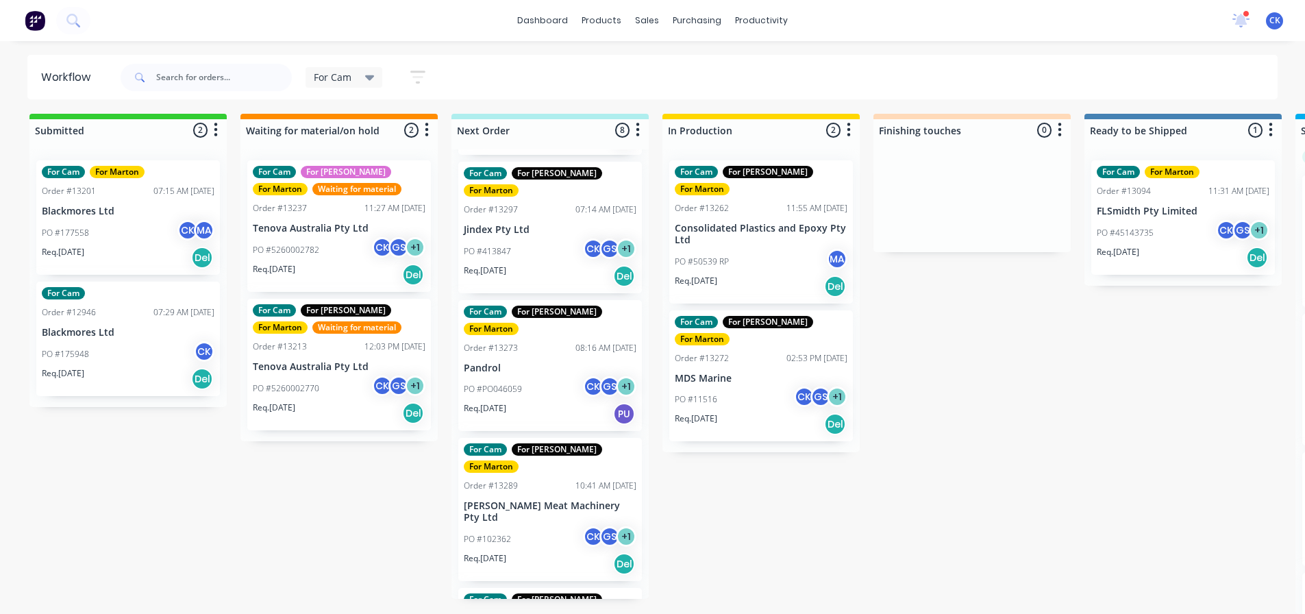
click at [548, 552] on div "Req. 15/09/25 Del" at bounding box center [550, 563] width 173 height 23
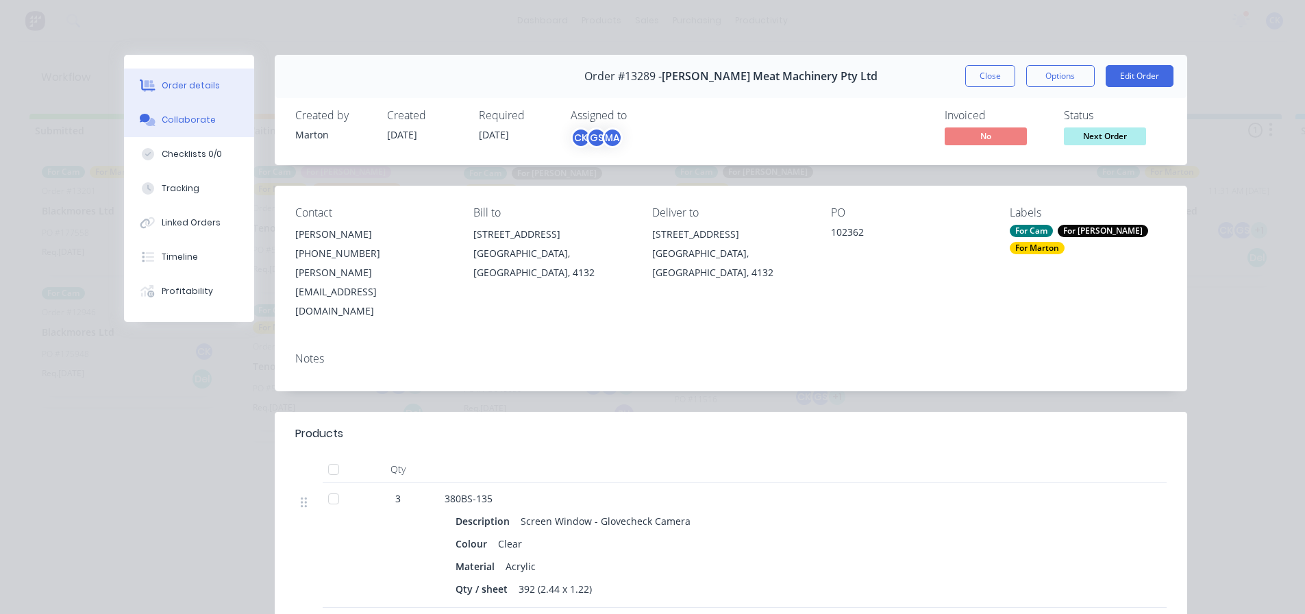
click at [195, 127] on button "Collaborate" at bounding box center [189, 120] width 130 height 34
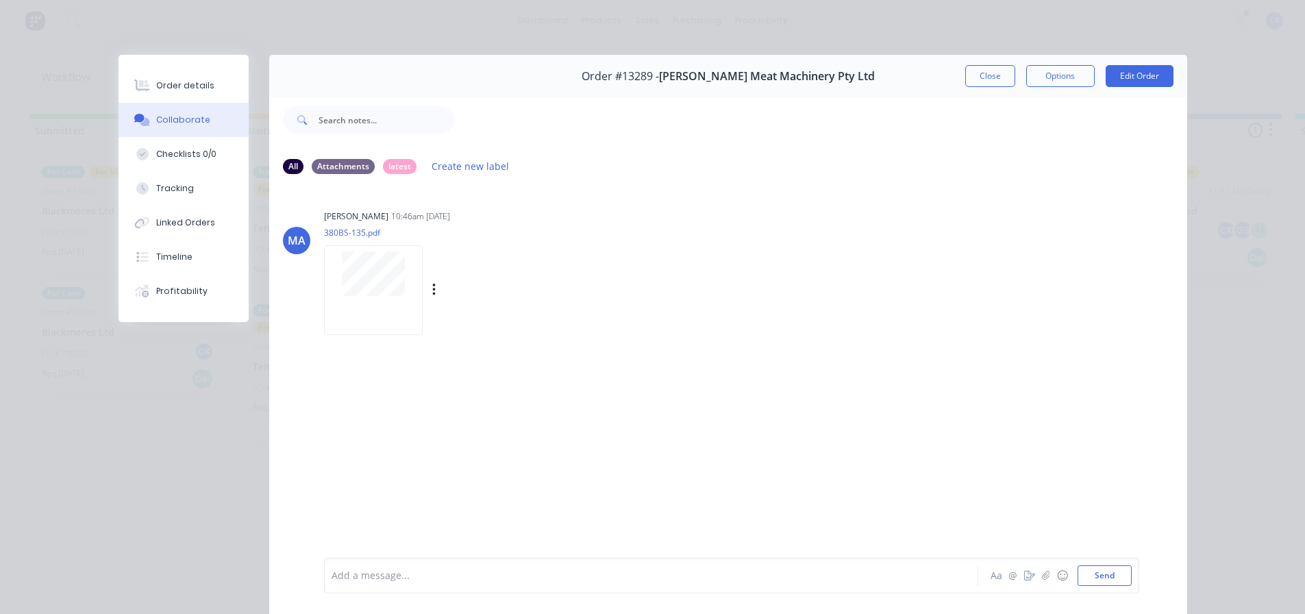
click at [391, 298] on div at bounding box center [373, 290] width 99 height 90
click at [202, 98] on button "Order details" at bounding box center [184, 86] width 130 height 34
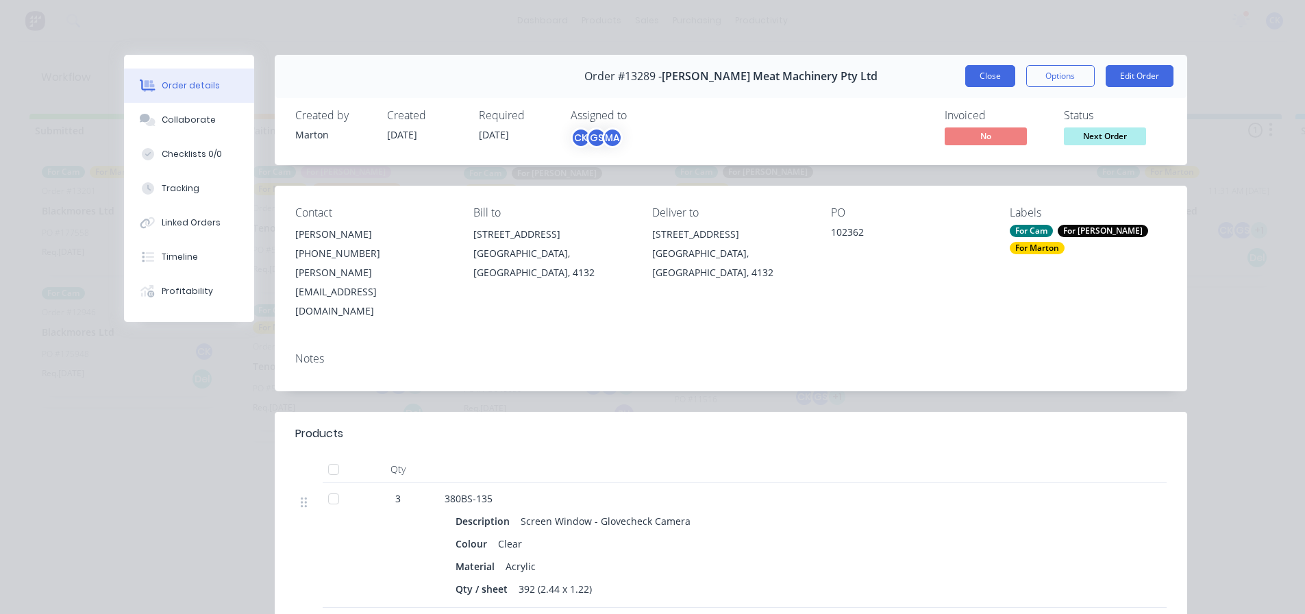
click at [988, 83] on button "Close" at bounding box center [990, 76] width 50 height 22
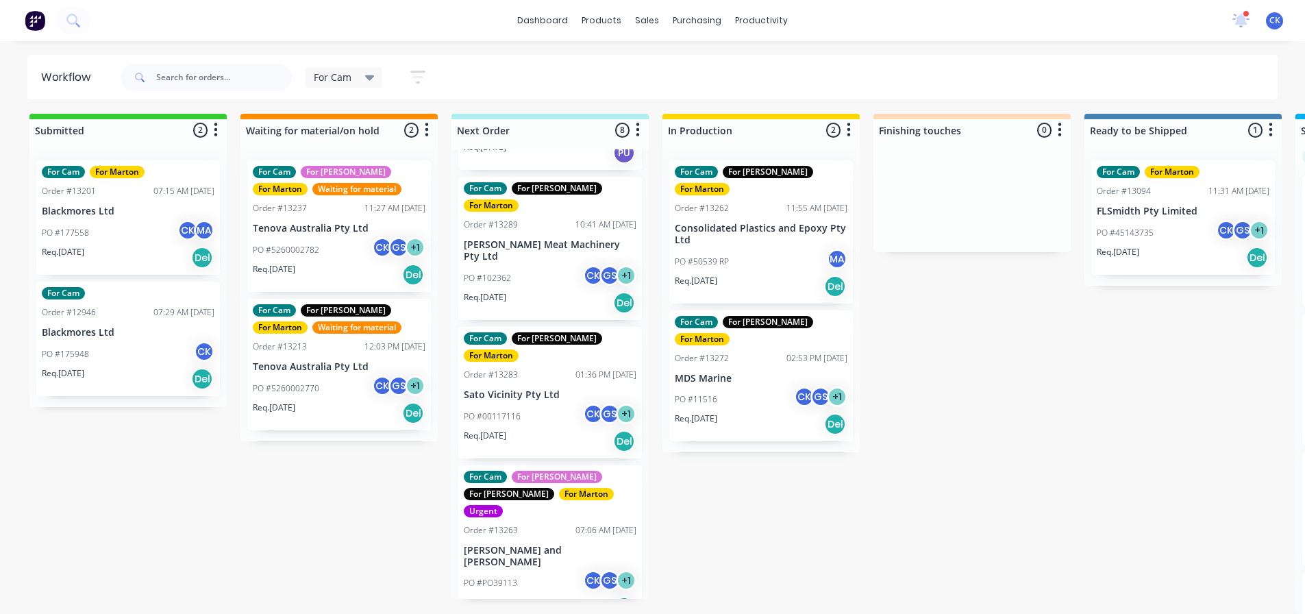
scroll to position [411, 0]
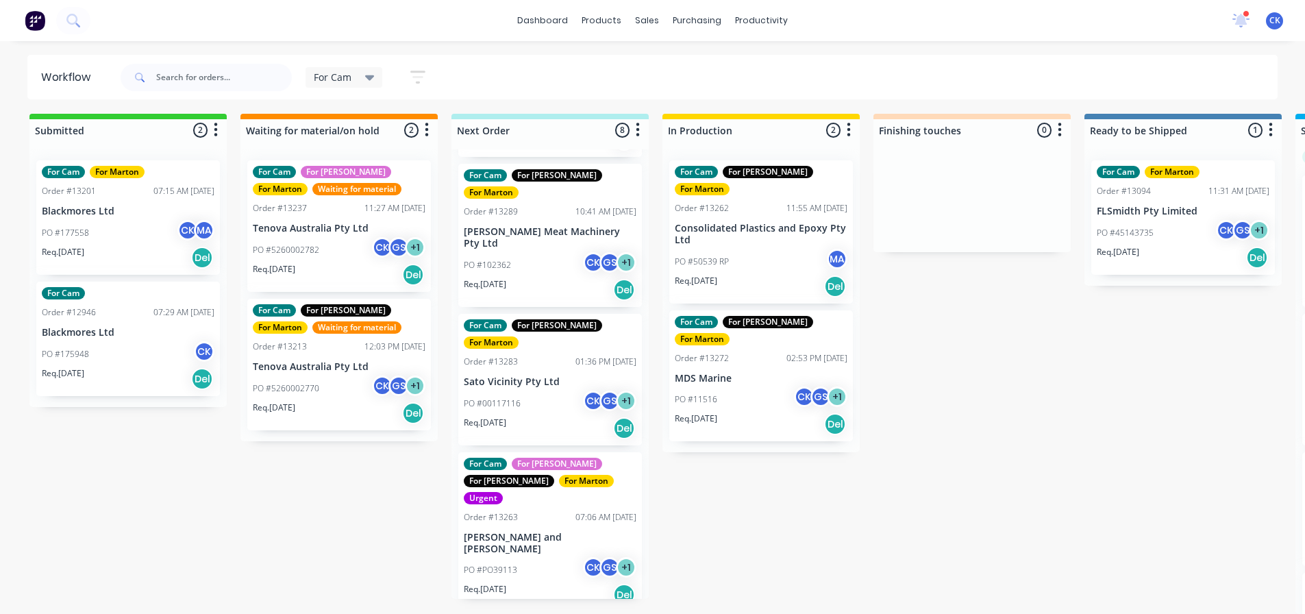
click at [546, 583] on div "Req. 19/09/25 Del" at bounding box center [550, 594] width 173 height 23
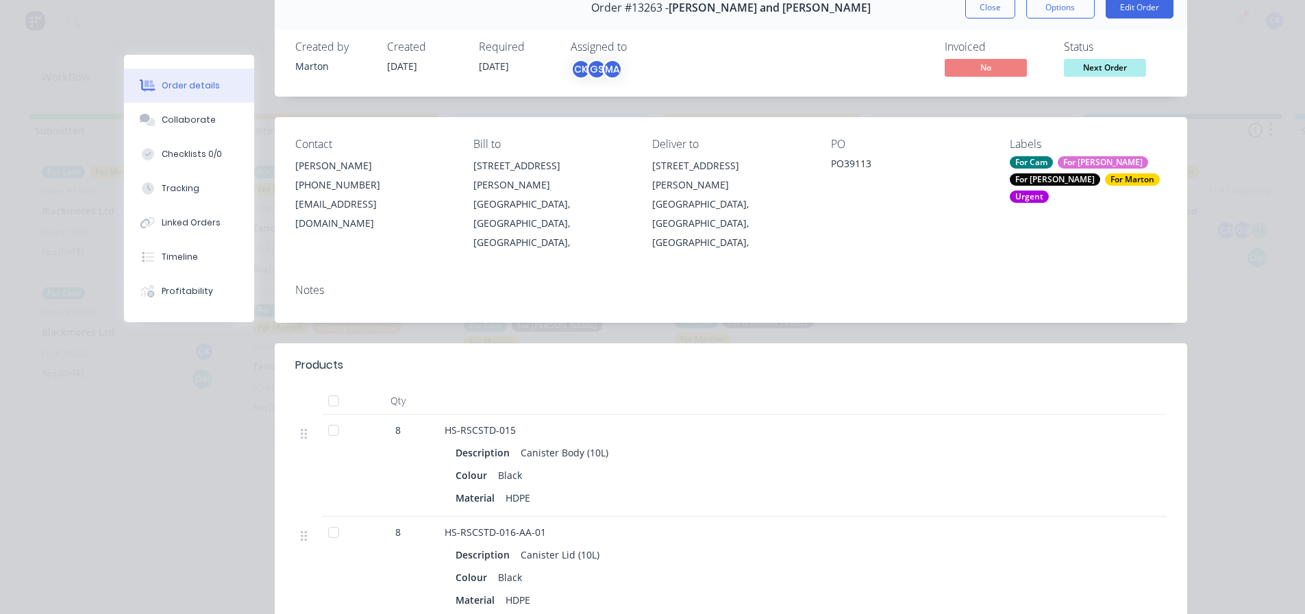
scroll to position [0, 0]
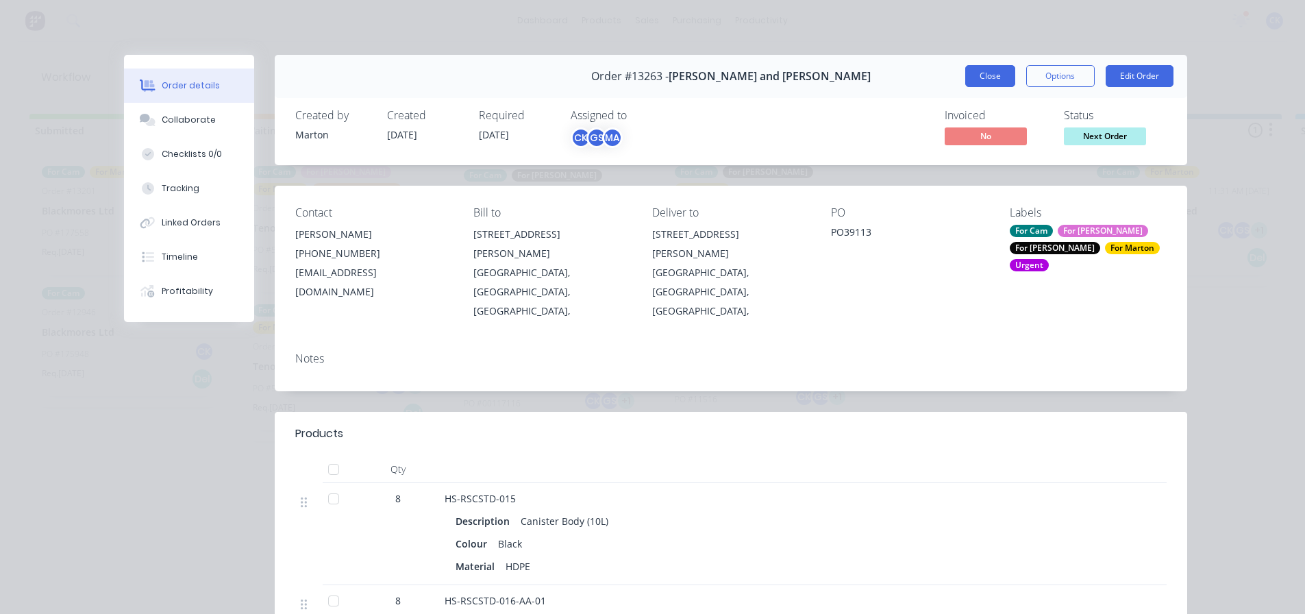
click at [980, 73] on button "Close" at bounding box center [990, 76] width 50 height 22
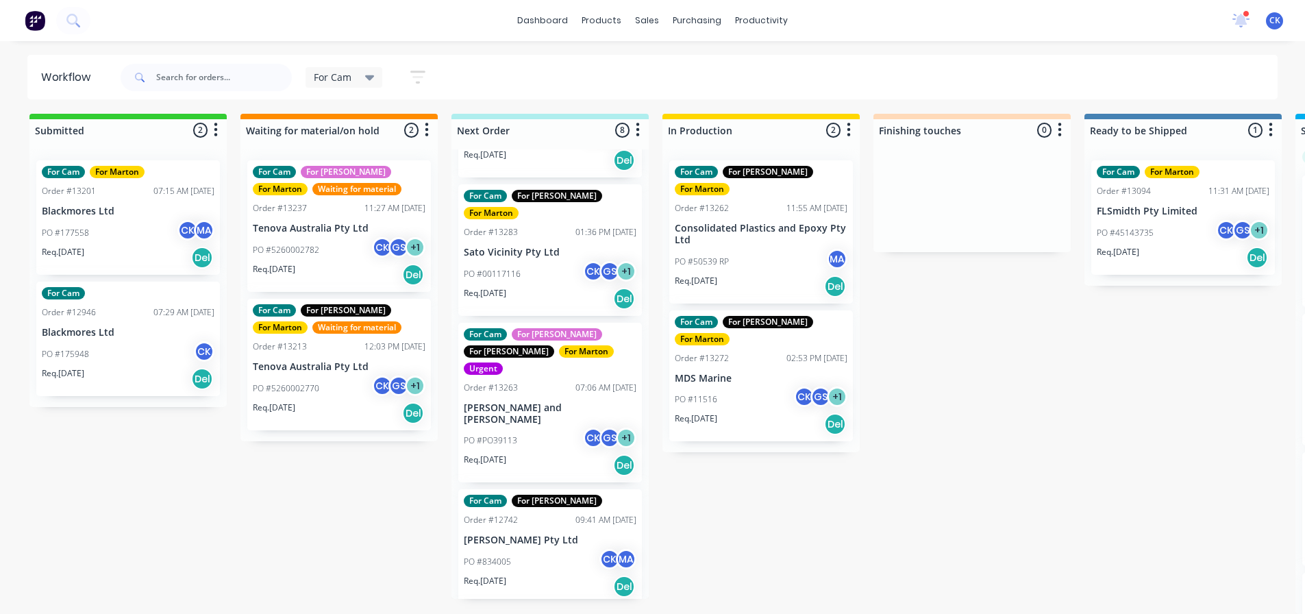
scroll to position [541, 0]
click at [562, 574] on div "Req. 20/09/25 Del" at bounding box center [550, 585] width 173 height 23
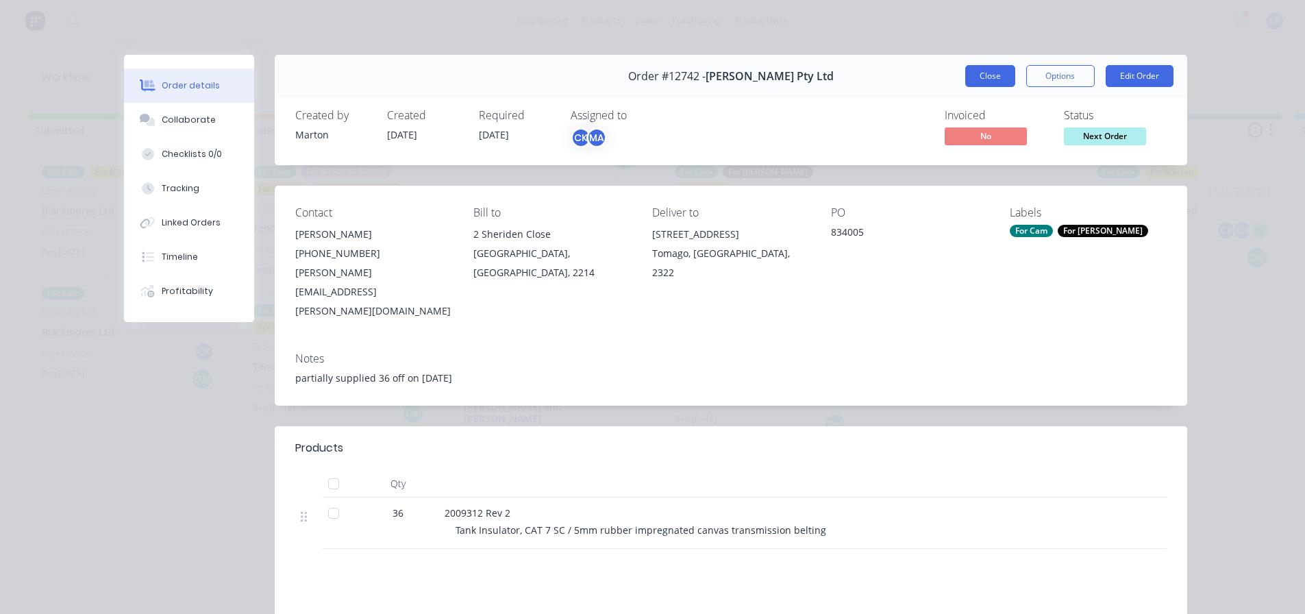
click at [996, 69] on button "Close" at bounding box center [990, 76] width 50 height 22
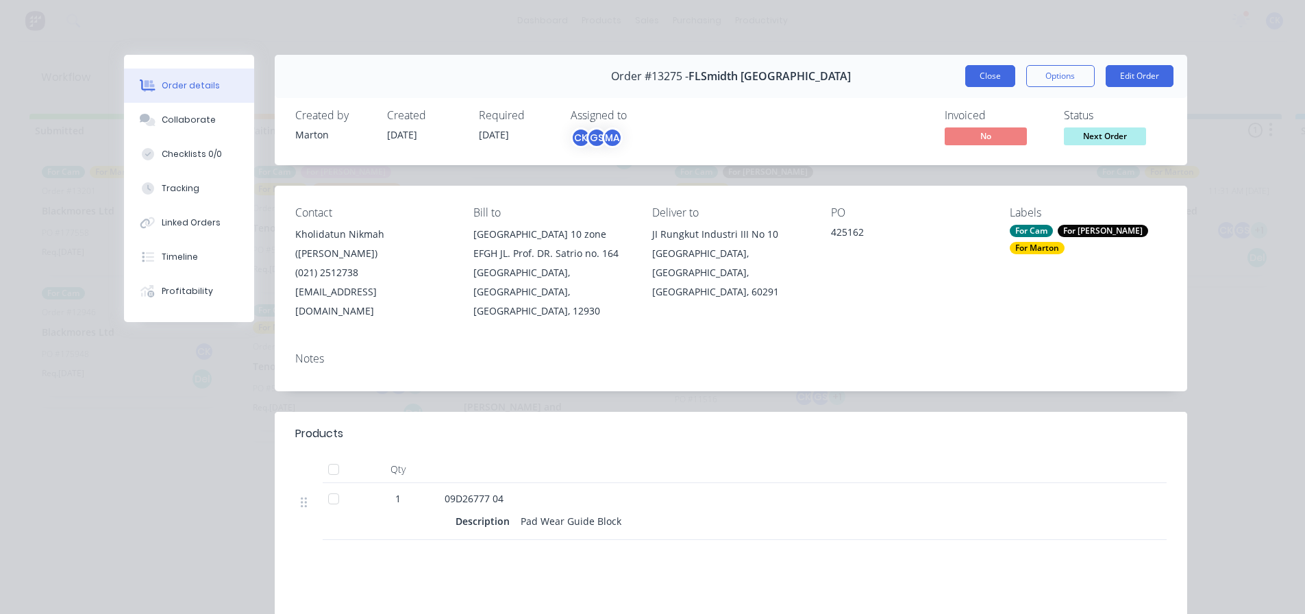
click at [996, 74] on button "Close" at bounding box center [990, 76] width 50 height 22
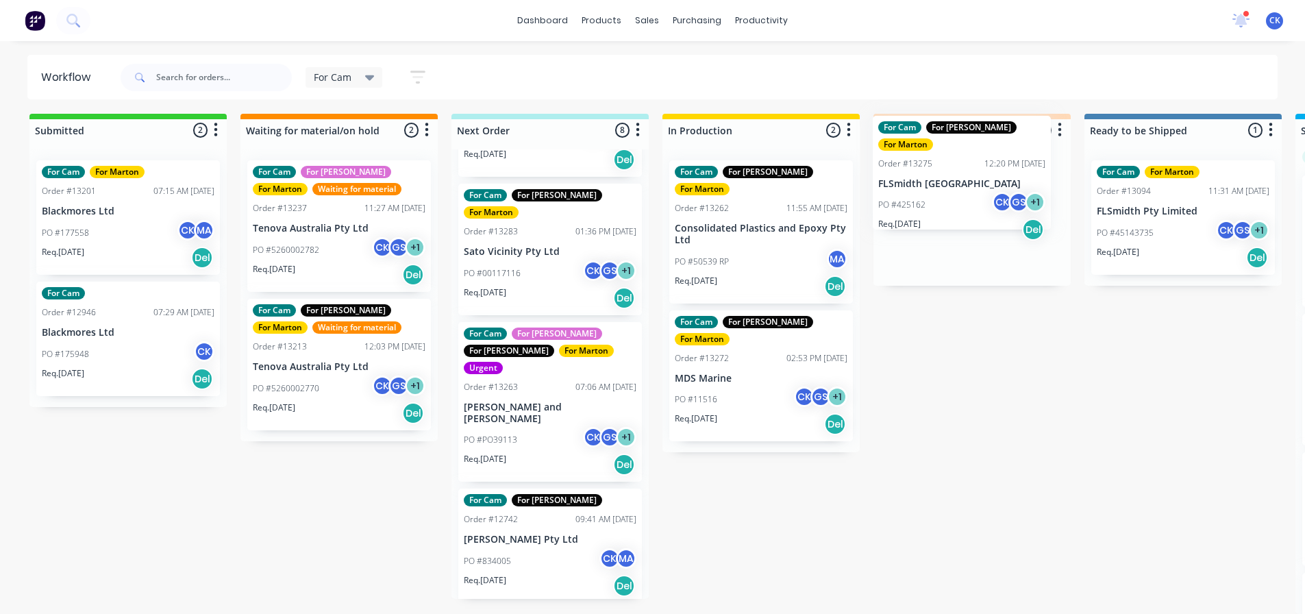
drag, startPoint x: 558, startPoint y: 571, endPoint x: 980, endPoint y: 206, distance: 558.5
click at [980, 206] on div "Submitted 2 Sort By Created date Required date Order number Customer name Most …" at bounding box center [933, 364] width 1887 height 500
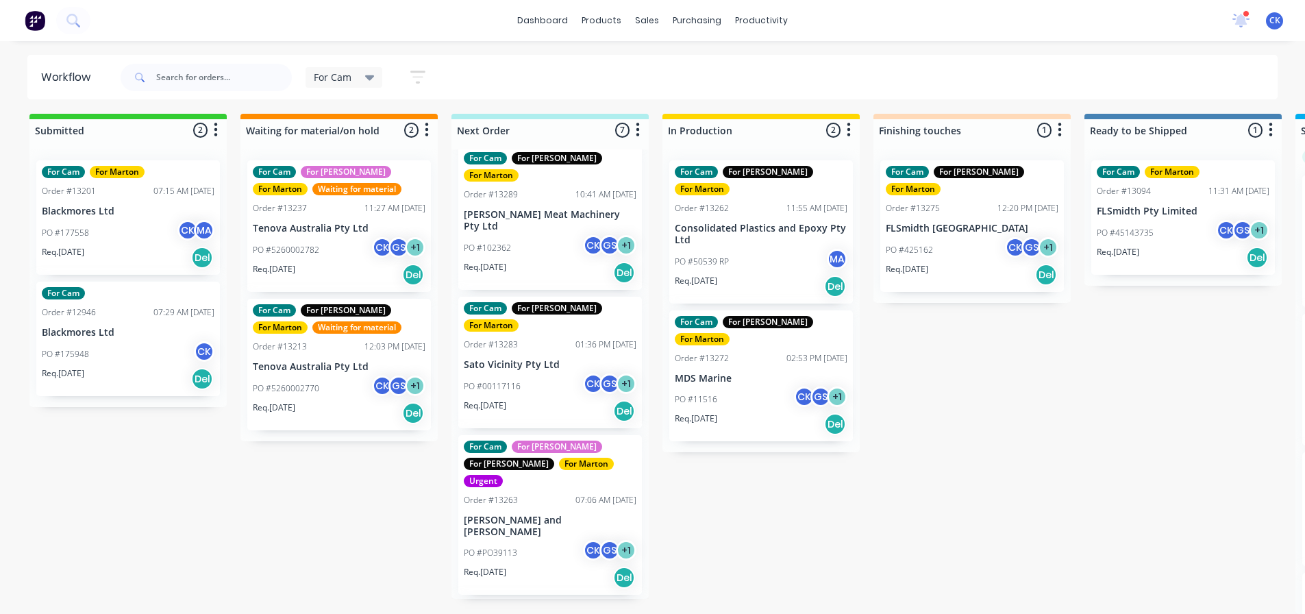
scroll to position [421, 0]
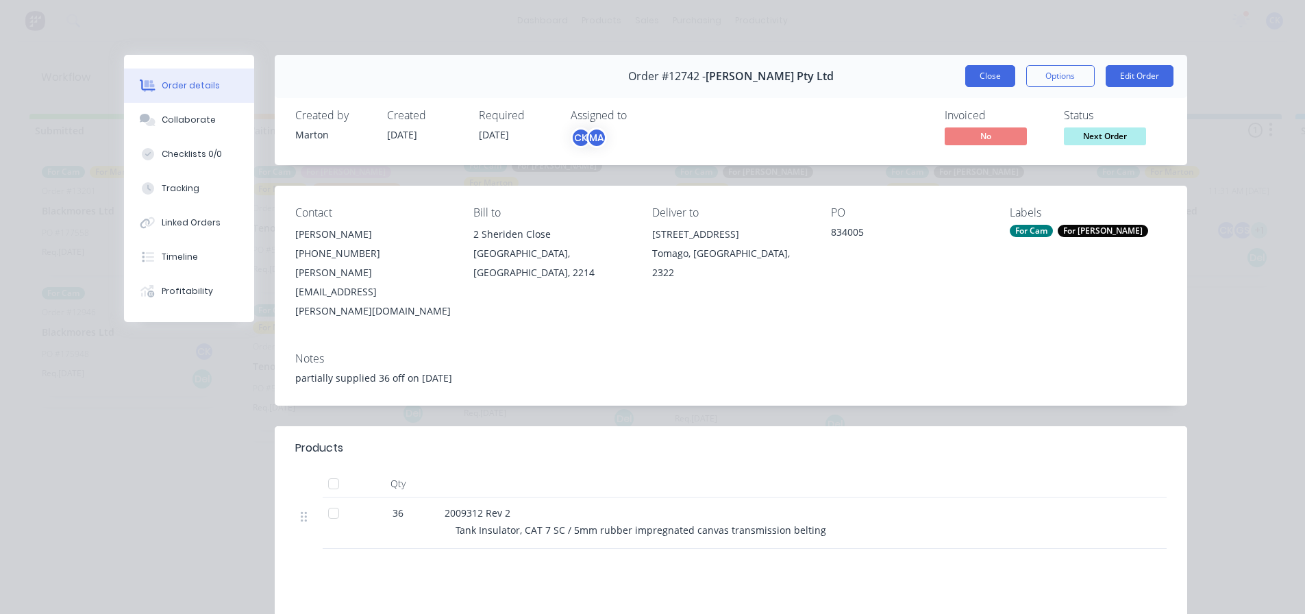
click at [978, 79] on button "Close" at bounding box center [990, 76] width 50 height 22
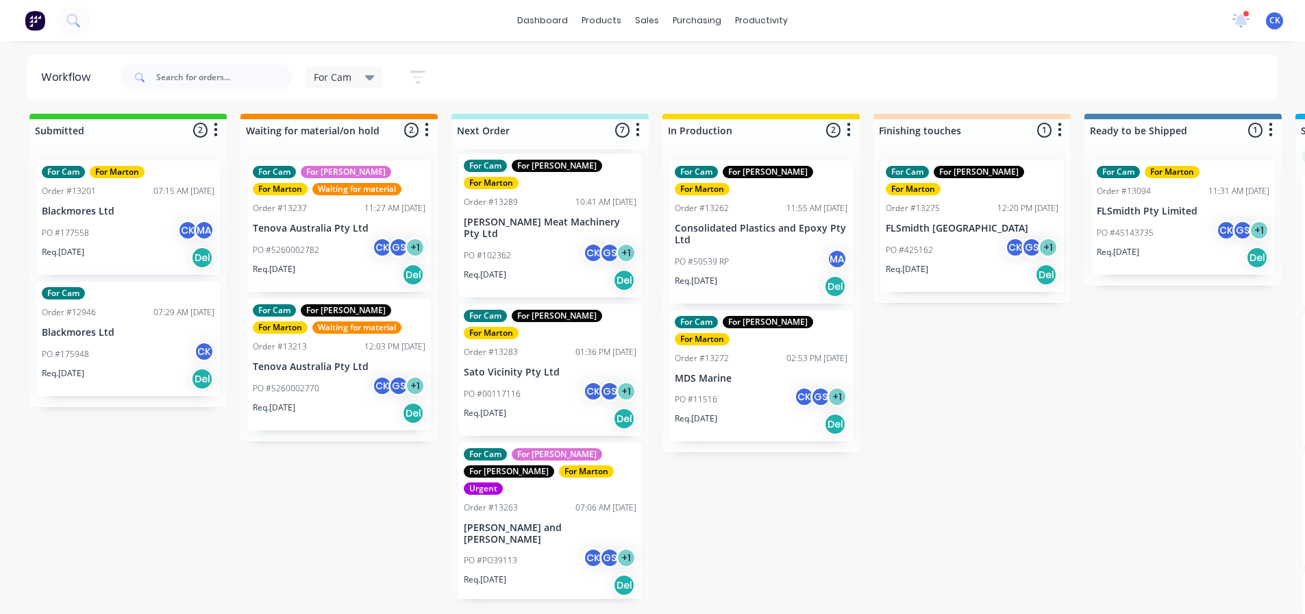
click at [542, 573] on div "Req. 19/09/25 Del" at bounding box center [550, 584] width 173 height 23
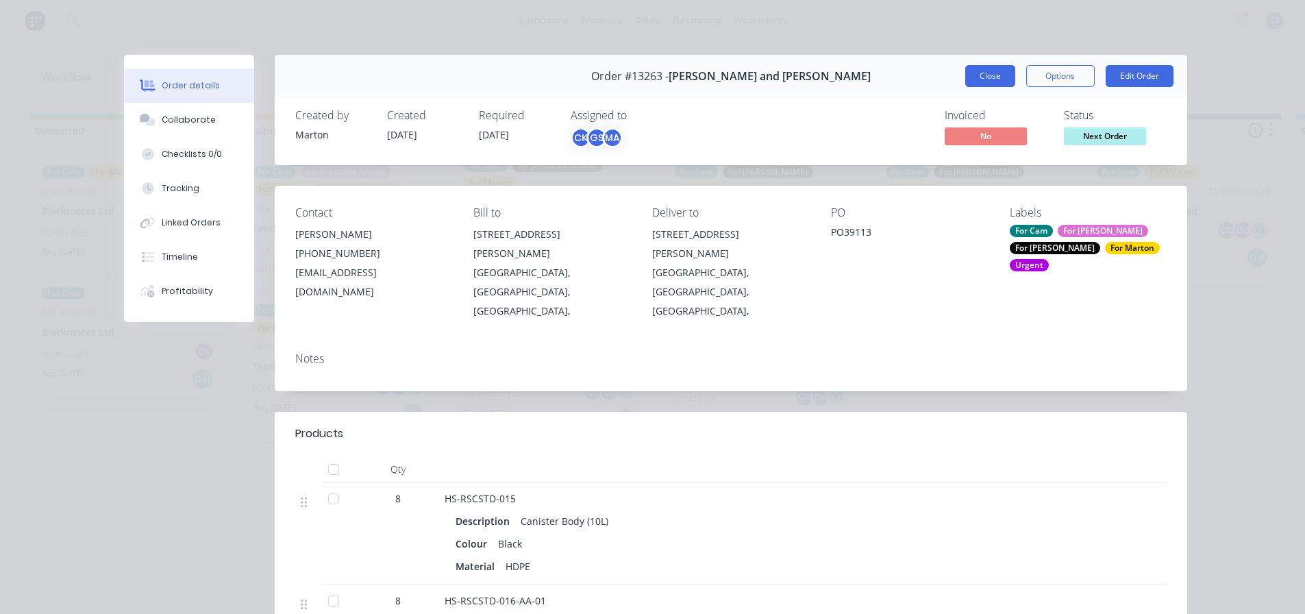
drag, startPoint x: 978, startPoint y: 71, endPoint x: 840, endPoint y: 171, distance: 171.1
click at [978, 72] on button "Close" at bounding box center [990, 76] width 50 height 22
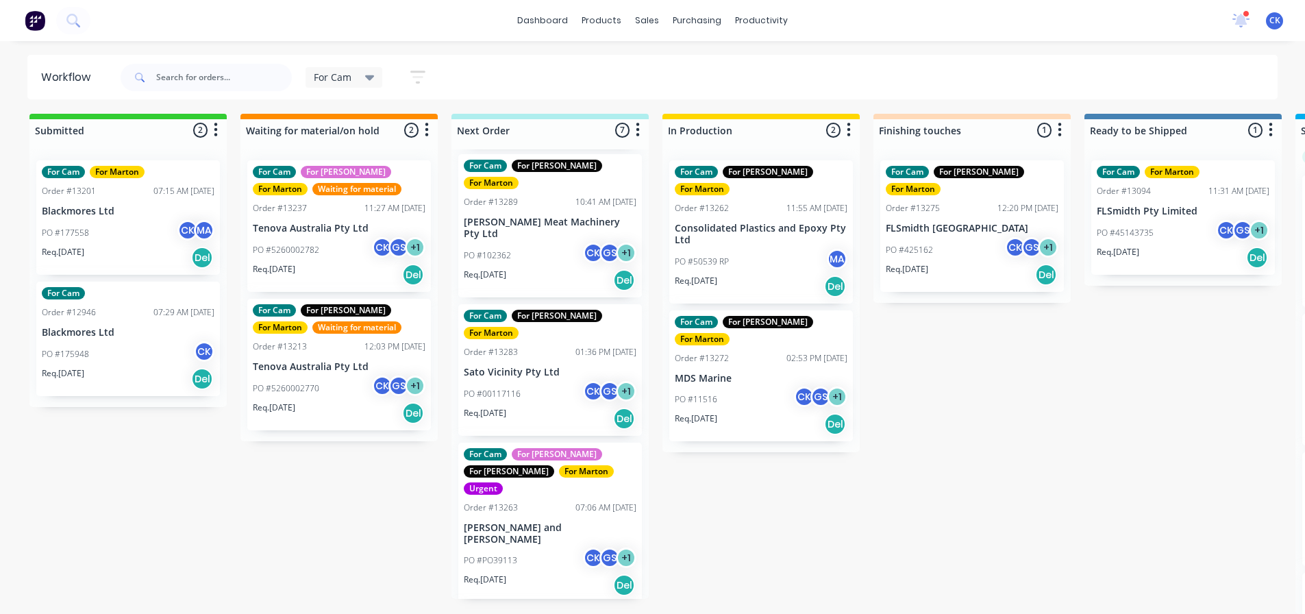
click at [567, 407] on div "Req. 17/09/25 Del" at bounding box center [550, 418] width 173 height 23
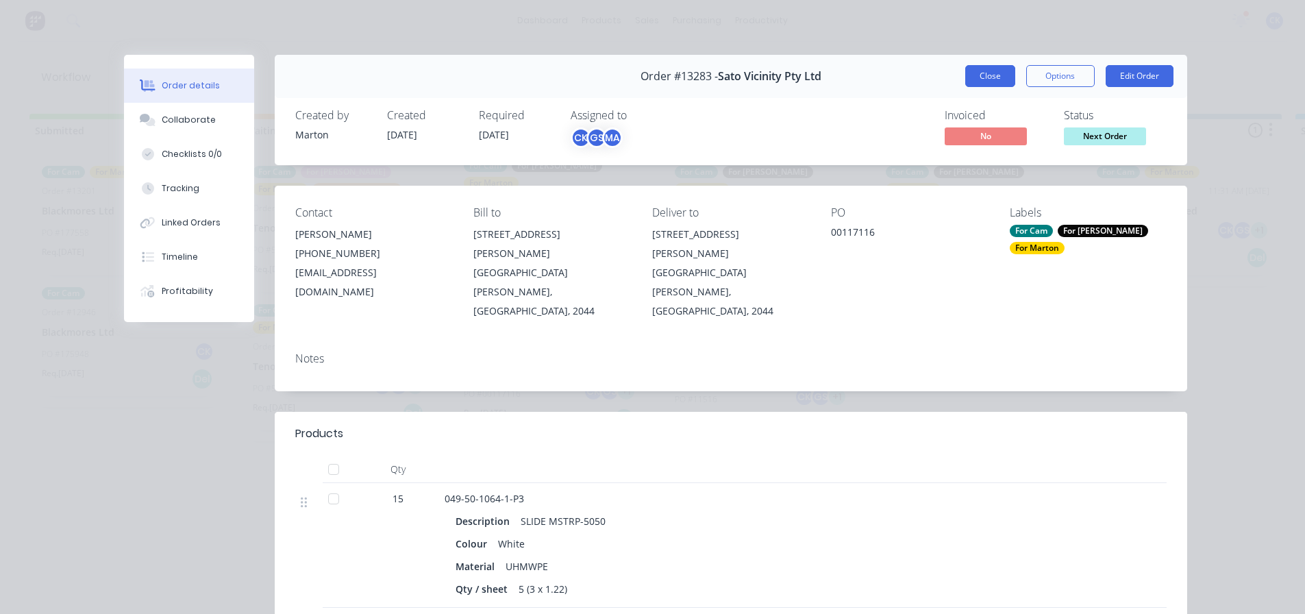
click at [998, 78] on button "Close" at bounding box center [990, 76] width 50 height 22
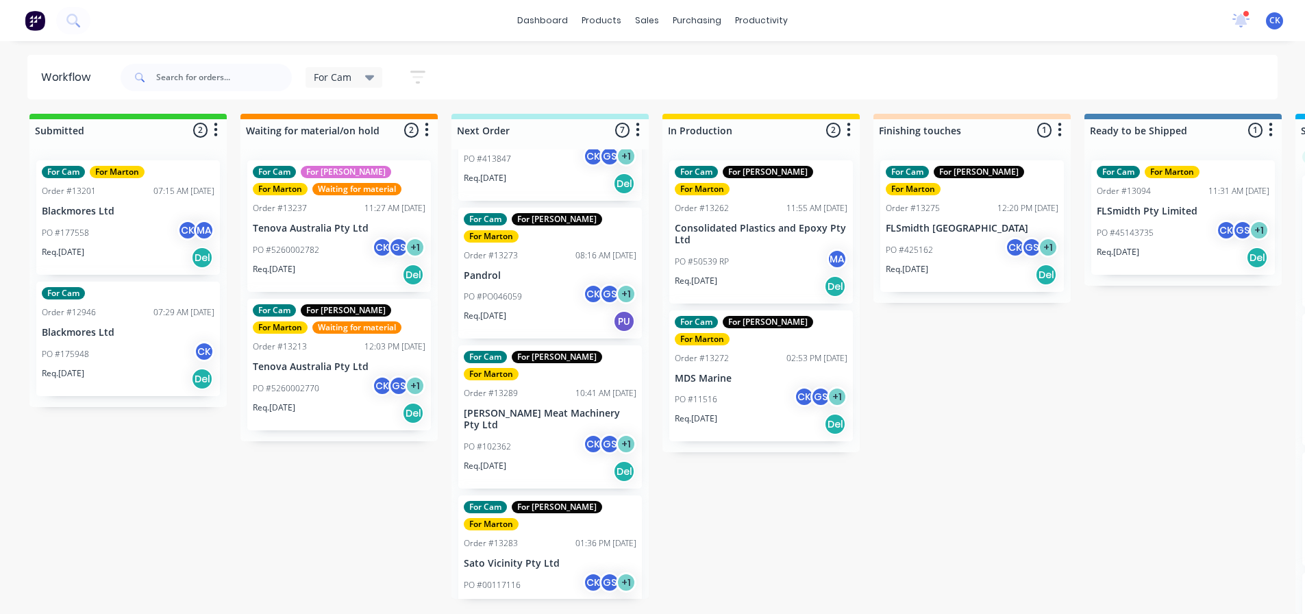
scroll to position [215, 0]
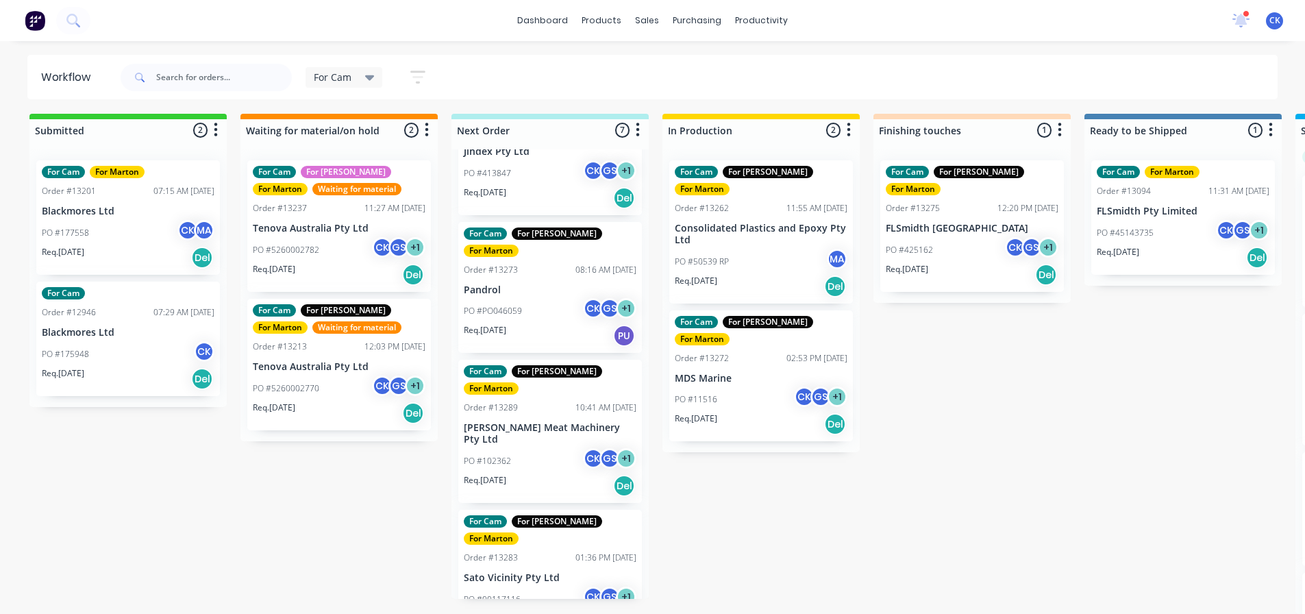
click at [554, 474] on div "Req. 15/09/25 Del" at bounding box center [550, 485] width 173 height 23
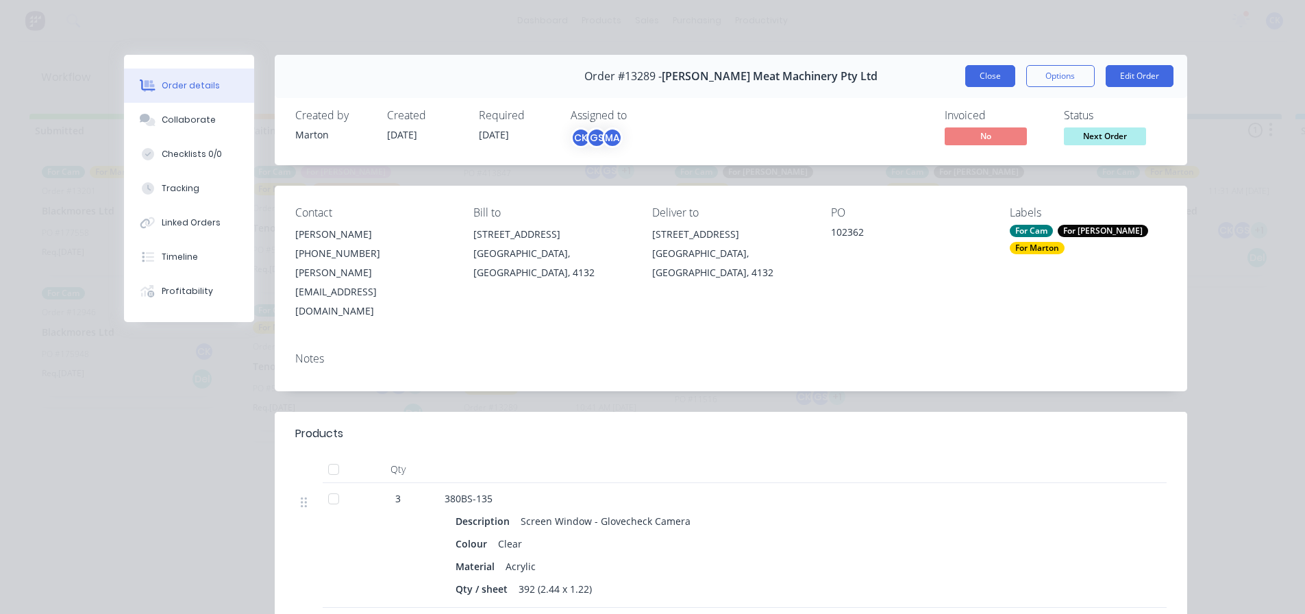
click at [1002, 72] on button "Close" at bounding box center [990, 76] width 50 height 22
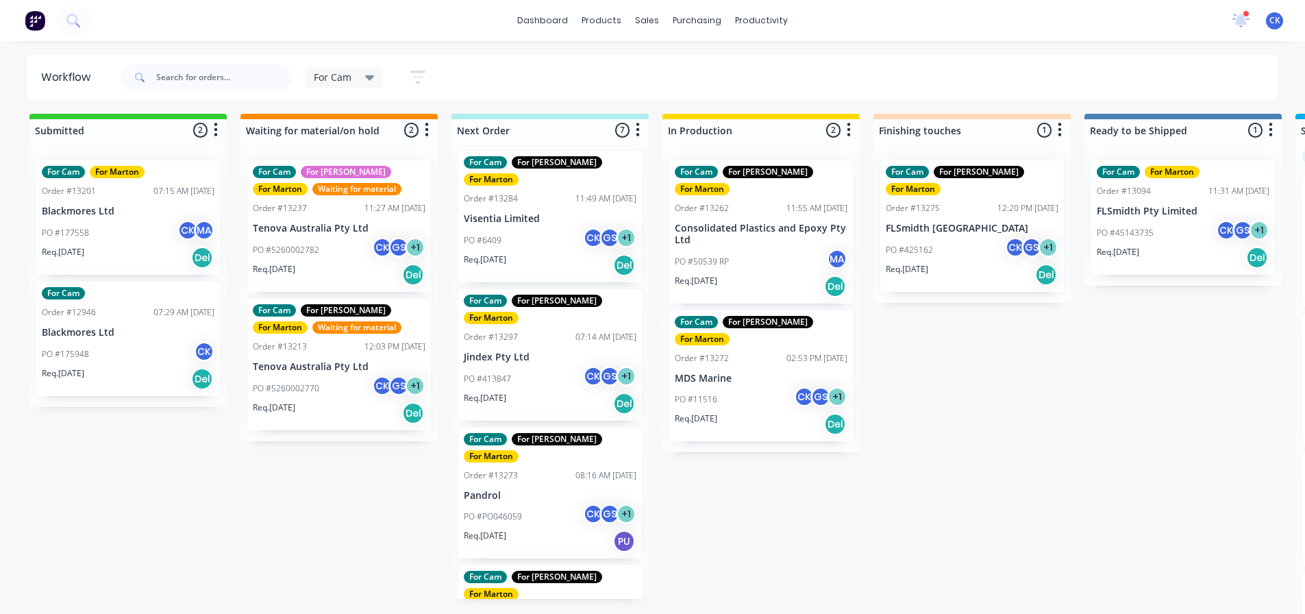
scroll to position [0, 0]
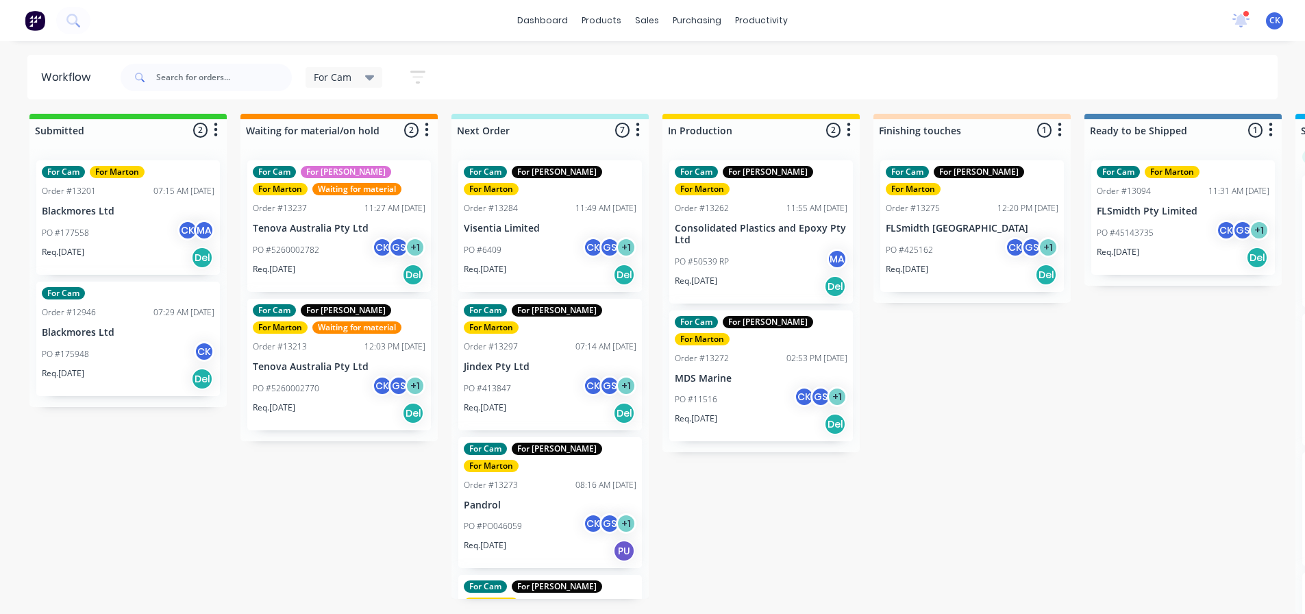
click at [575, 263] on div "Req. 03/09/25 Del" at bounding box center [550, 274] width 173 height 23
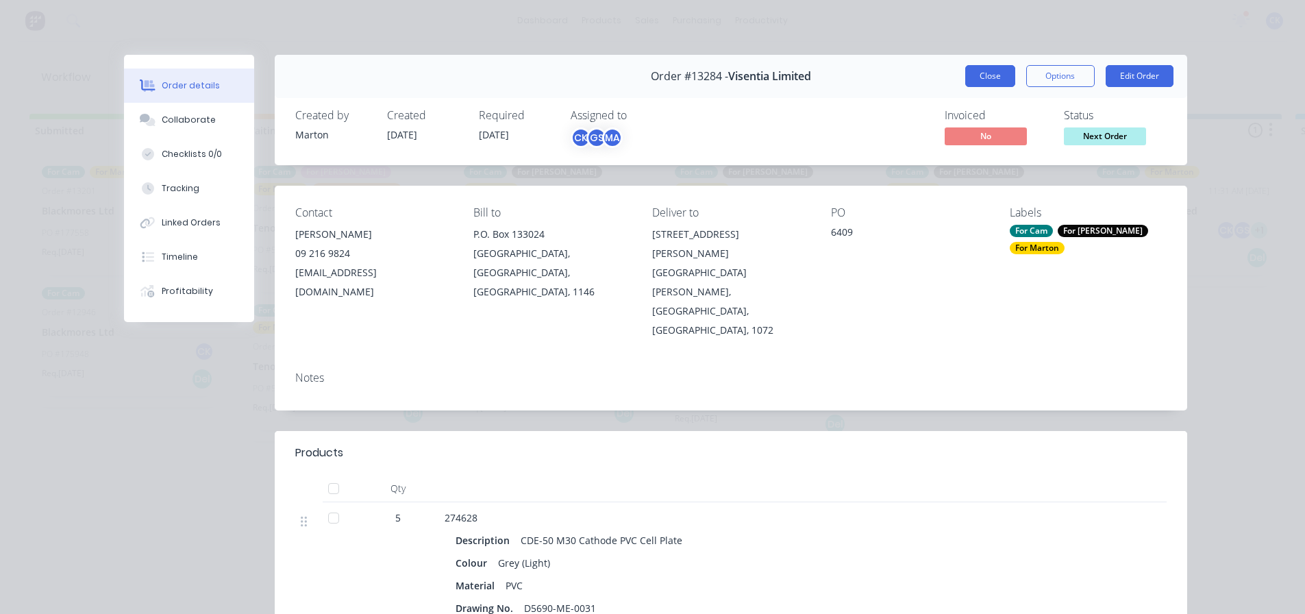
click at [990, 79] on button "Close" at bounding box center [990, 76] width 50 height 22
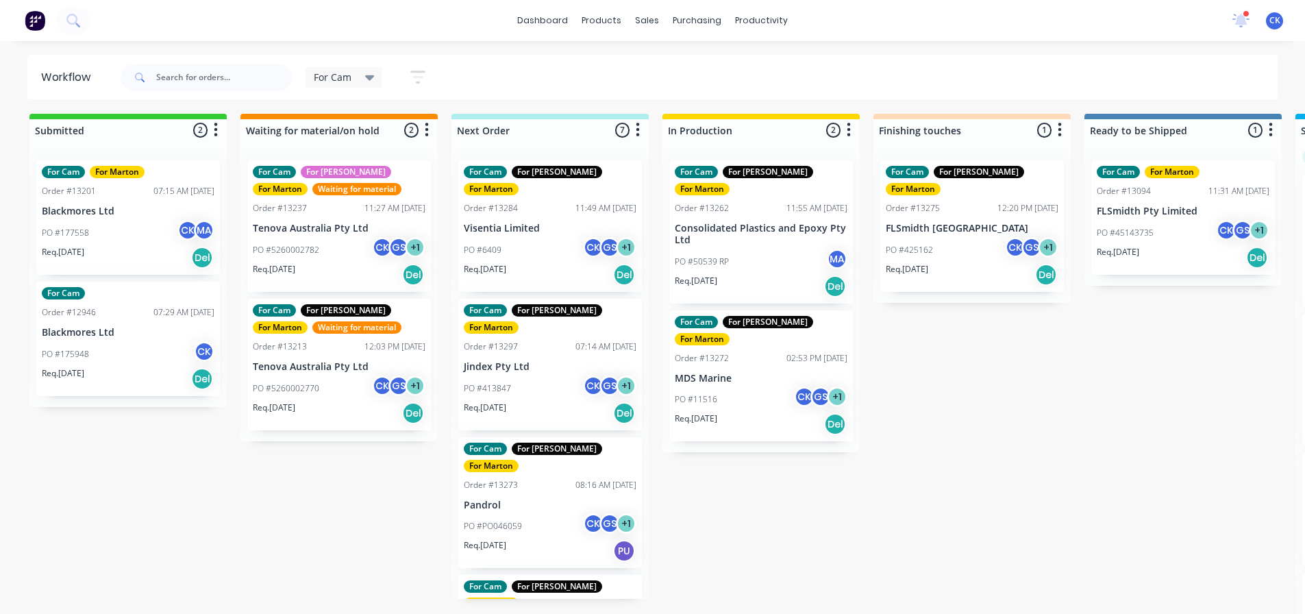
click at [560, 401] on div "Req. 10/09/25 Del" at bounding box center [550, 412] width 173 height 23
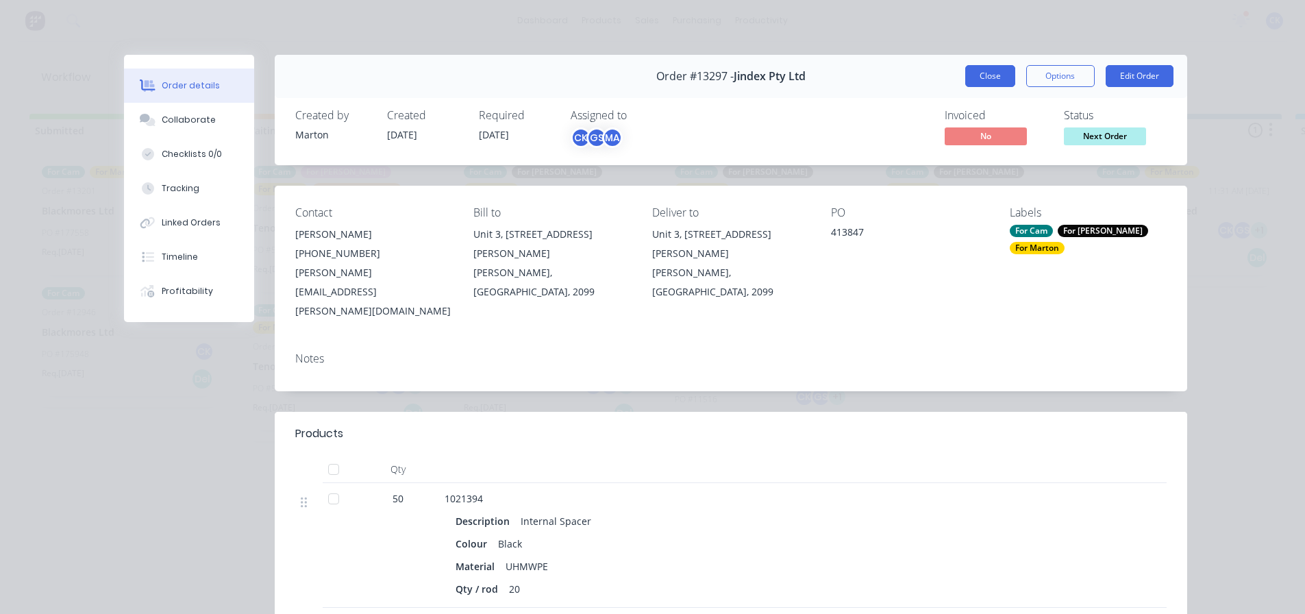
click at [978, 76] on button "Close" at bounding box center [990, 76] width 50 height 22
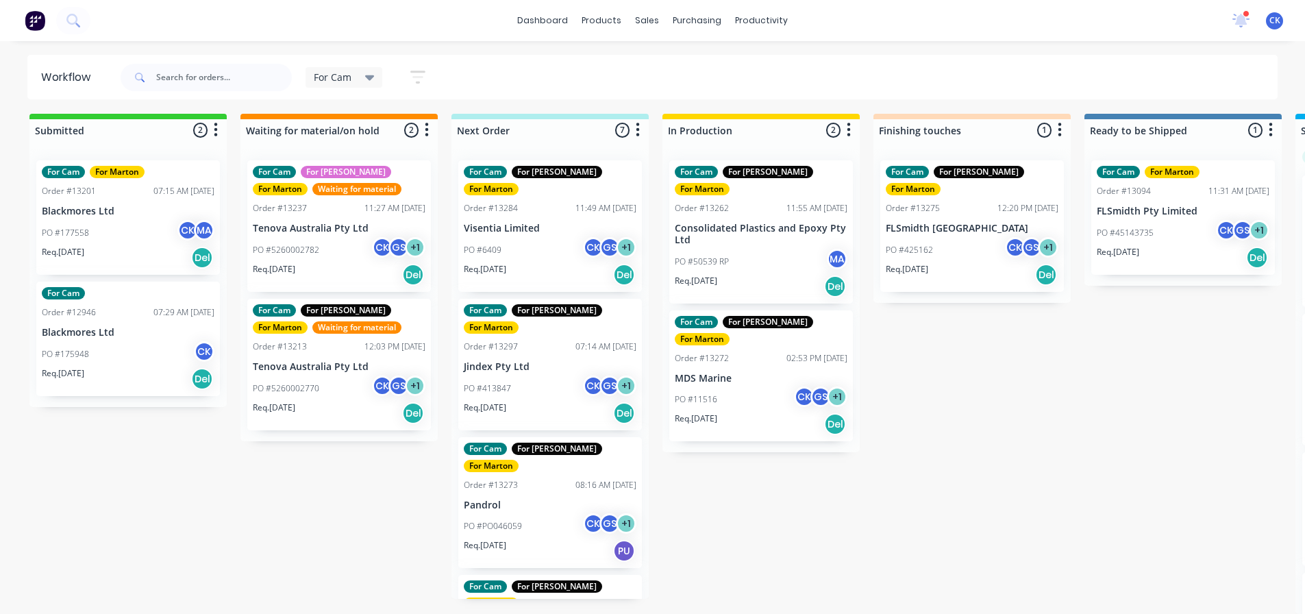
click at [538, 437] on div "For Cam For Gary For Marton Order #13273 08:16 AM 04/09/25 Pandrol PO #PO046059…" at bounding box center [550, 503] width 184 height 132
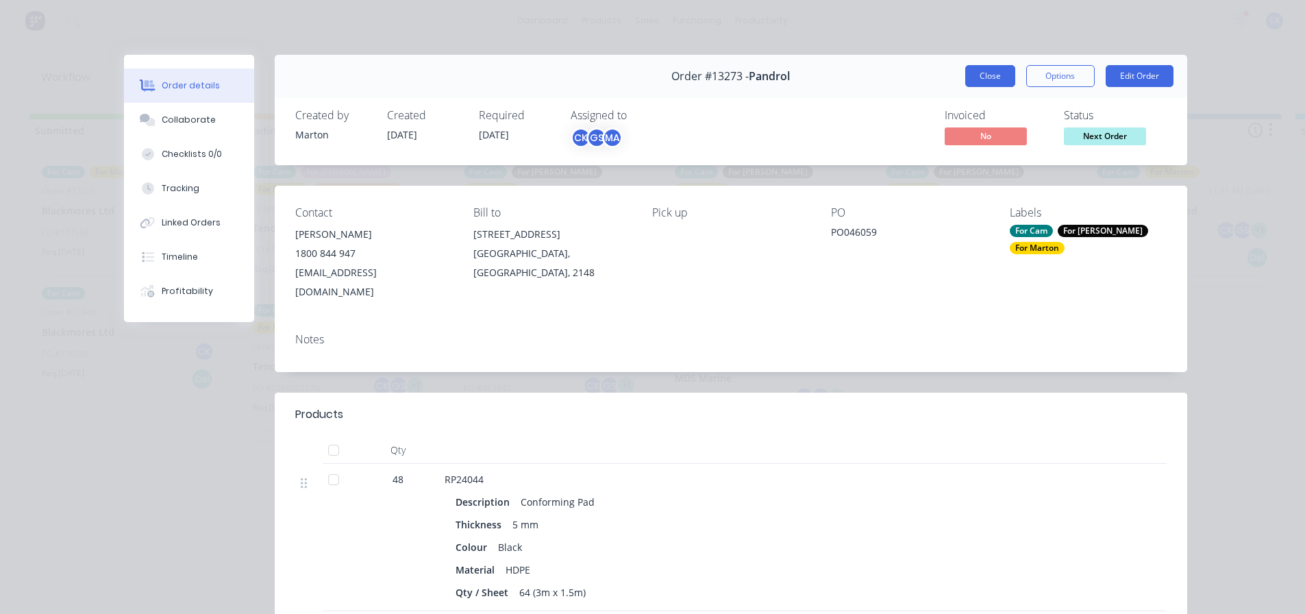
click at [1003, 87] on div "Order #13273 - Pandrol Close Options Edit Order" at bounding box center [731, 76] width 912 height 43
click at [998, 79] on button "Close" at bounding box center [990, 76] width 50 height 22
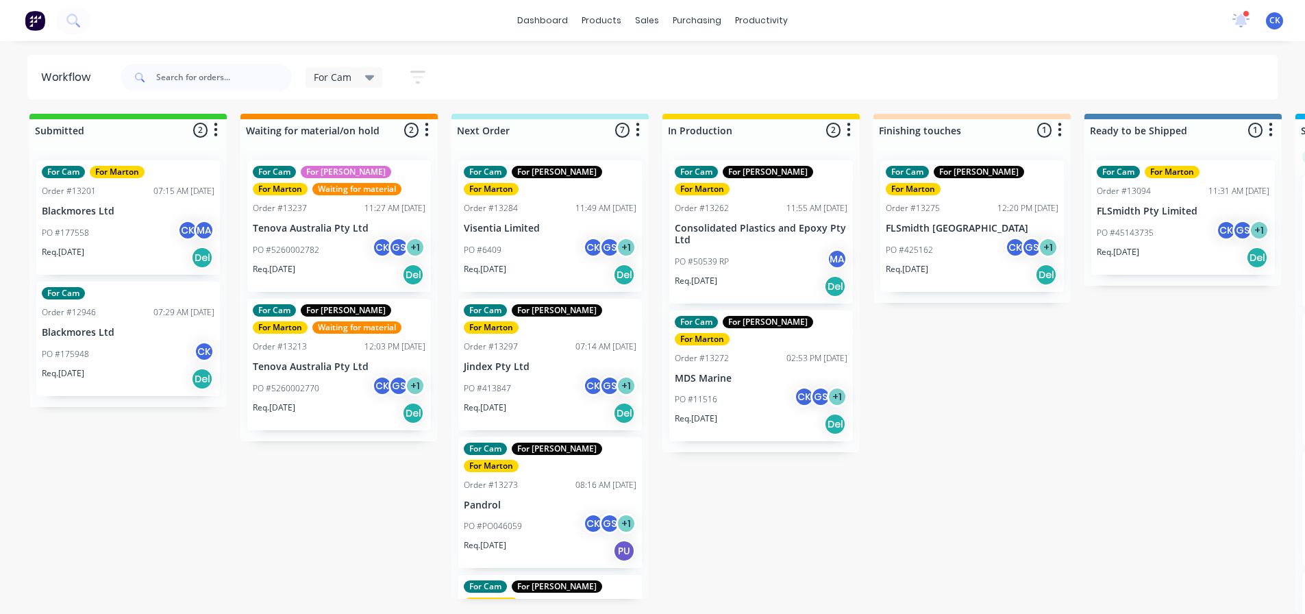
click at [516, 401] on div "Req. 10/09/25 Del" at bounding box center [550, 412] width 173 height 23
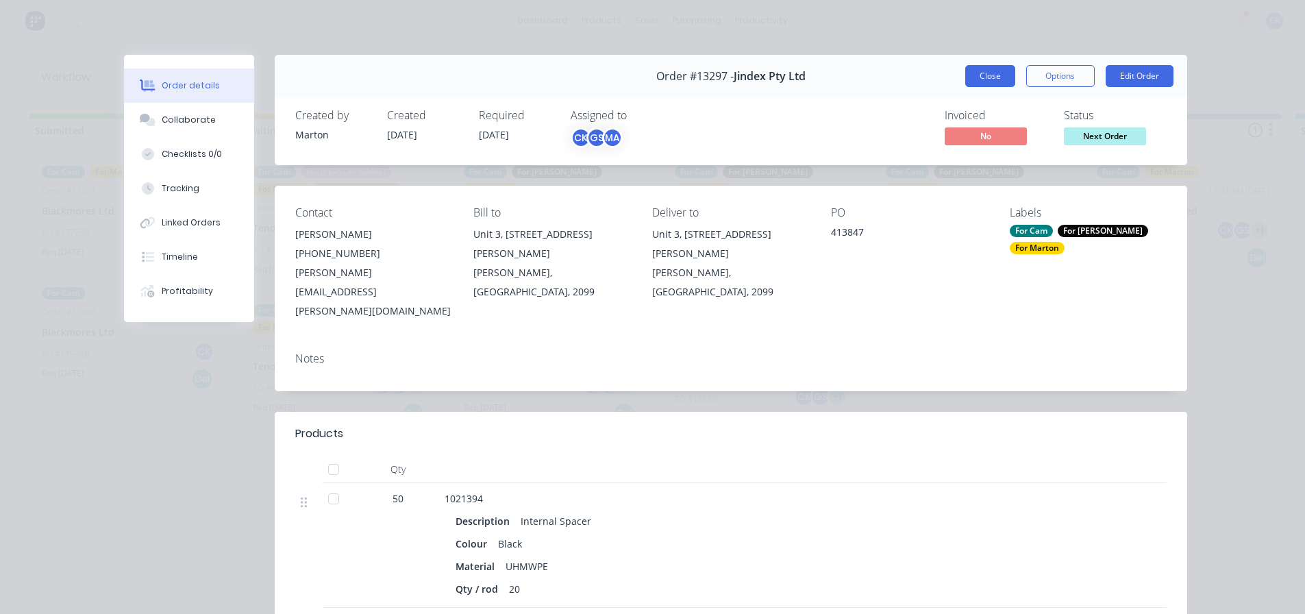
click at [995, 69] on button "Close" at bounding box center [990, 76] width 50 height 22
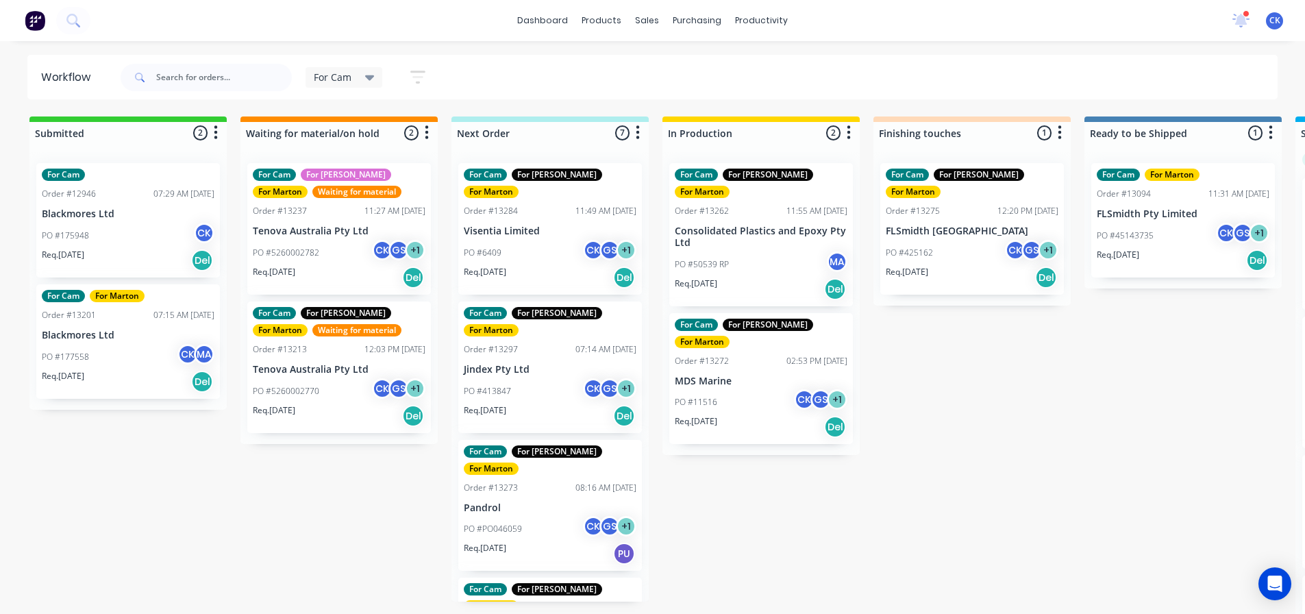
click at [534, 266] on div "Req. 03/09/25 Del" at bounding box center [550, 277] width 173 height 23
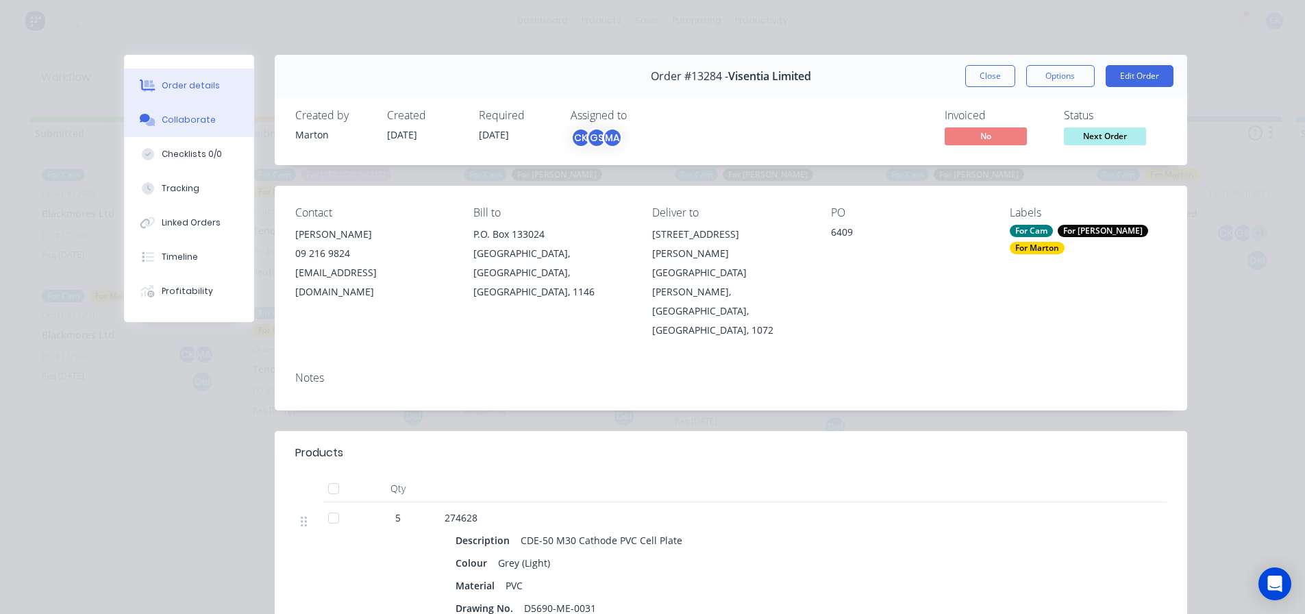
click at [189, 125] on div "Collaborate" at bounding box center [189, 120] width 54 height 12
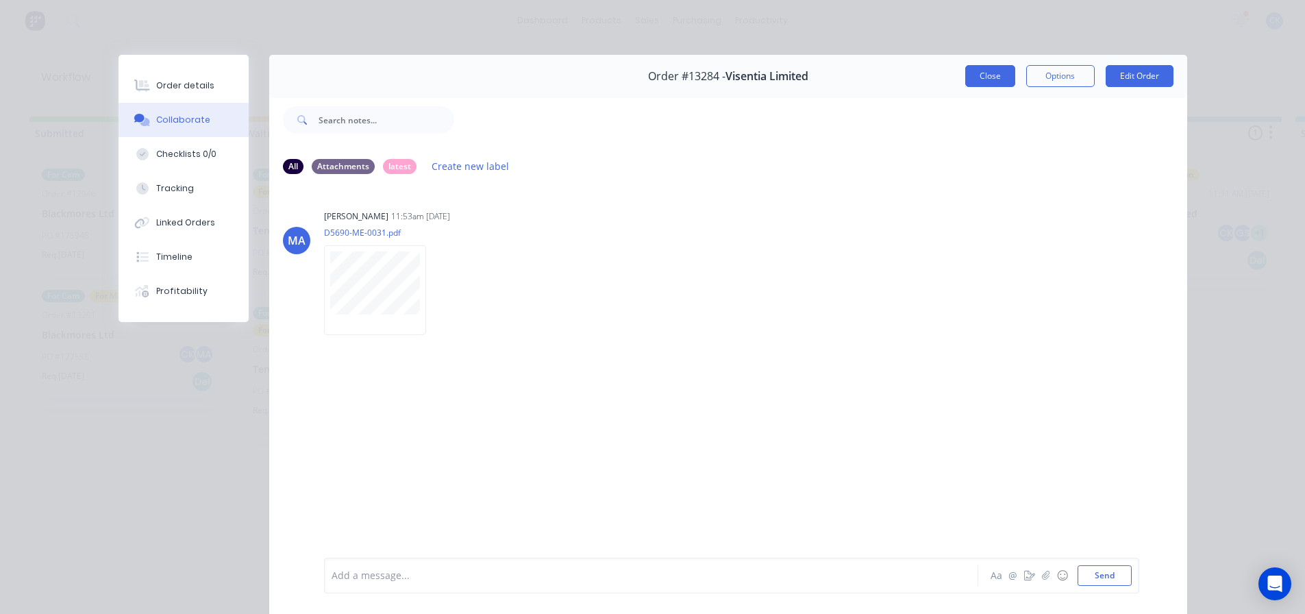
click at [975, 69] on button "Close" at bounding box center [990, 76] width 50 height 22
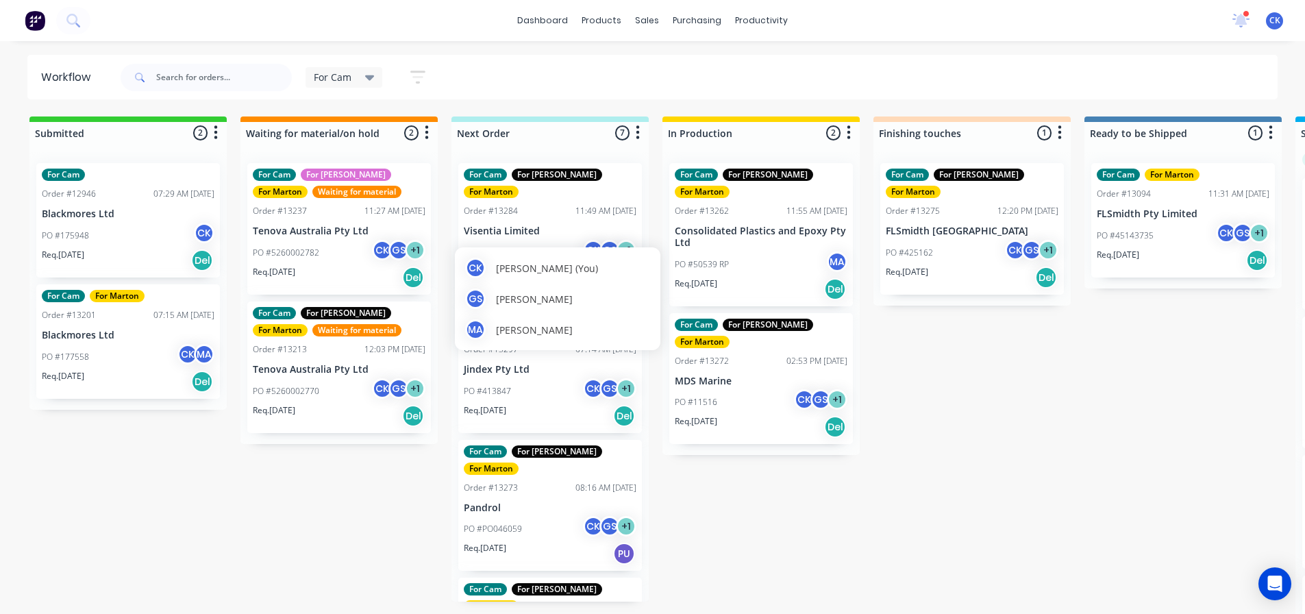
click at [539, 243] on div "PO #6409 CK GS + 1" at bounding box center [550, 253] width 173 height 26
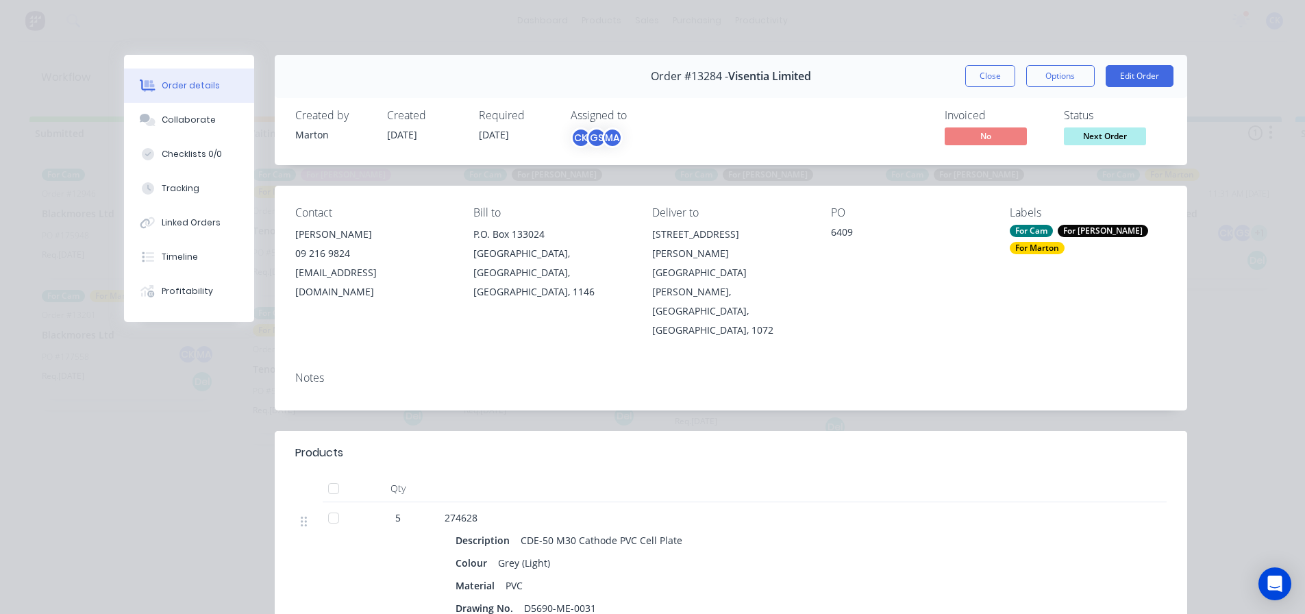
click at [1082, 228] on div "For [PERSON_NAME]" at bounding box center [1103, 231] width 90 height 12
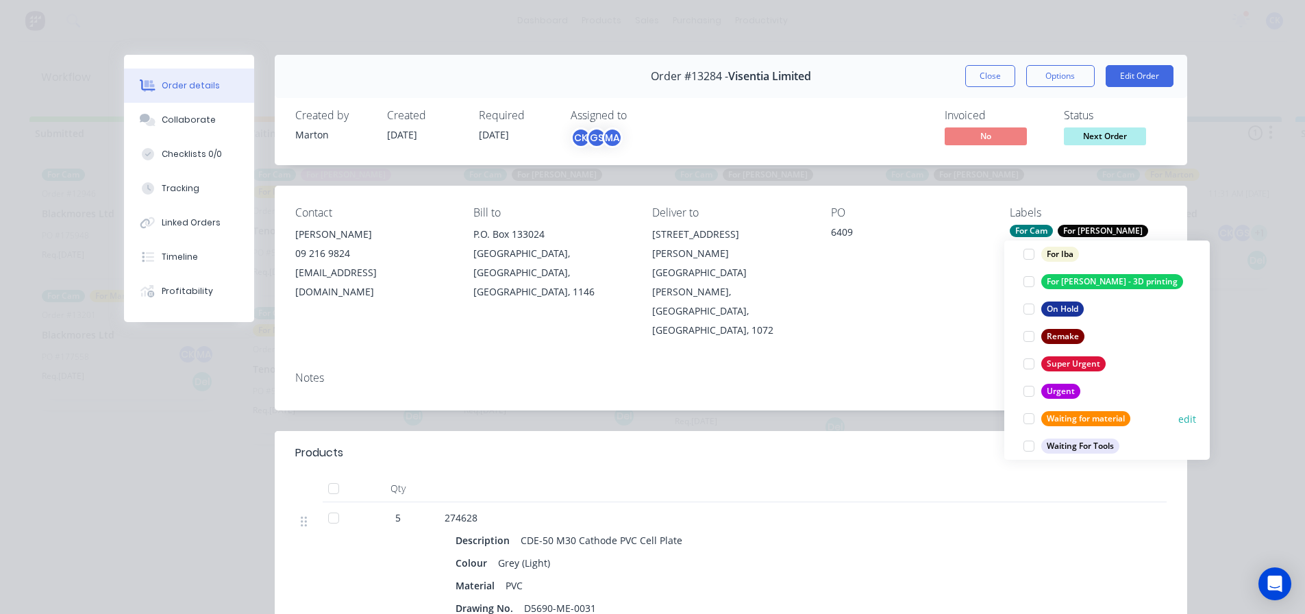
click at [1028, 417] on div at bounding box center [1028, 418] width 27 height 27
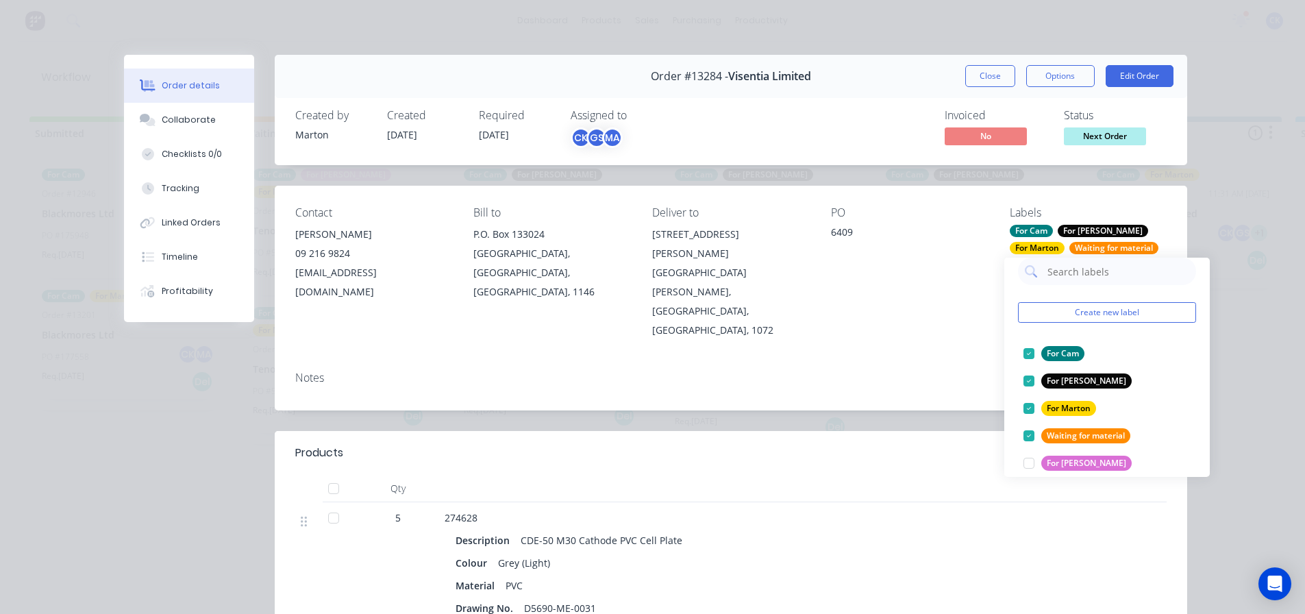
click at [940, 360] on div "Notes" at bounding box center [731, 385] width 912 height 50
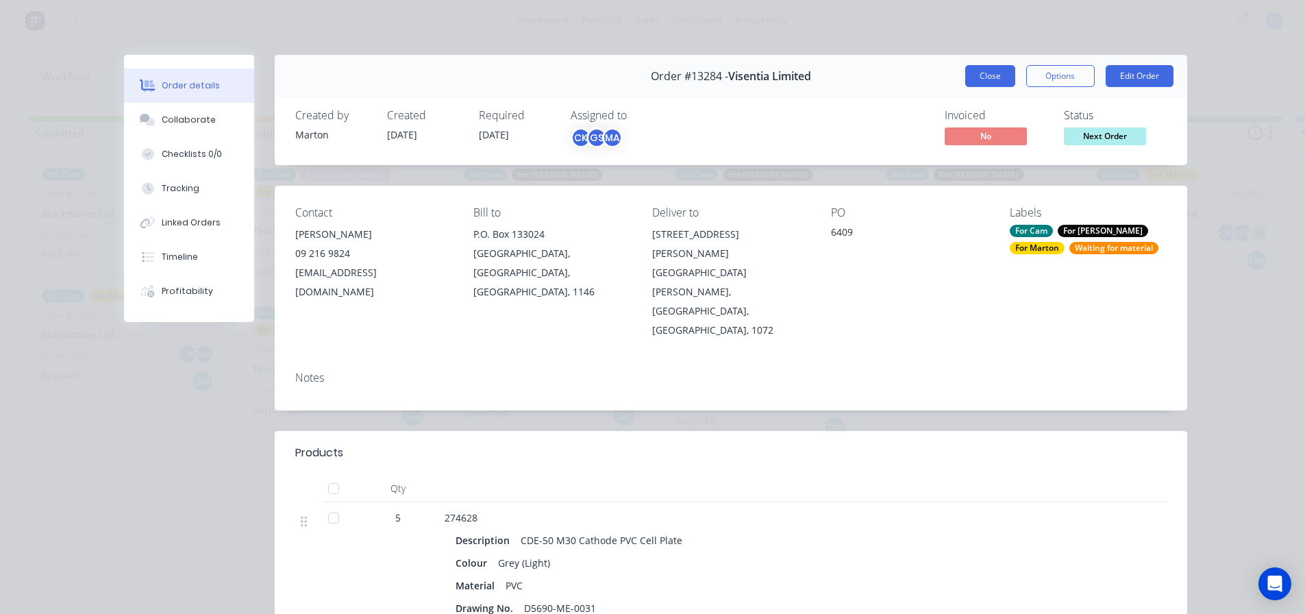
click at [1006, 75] on button "Close" at bounding box center [990, 76] width 50 height 22
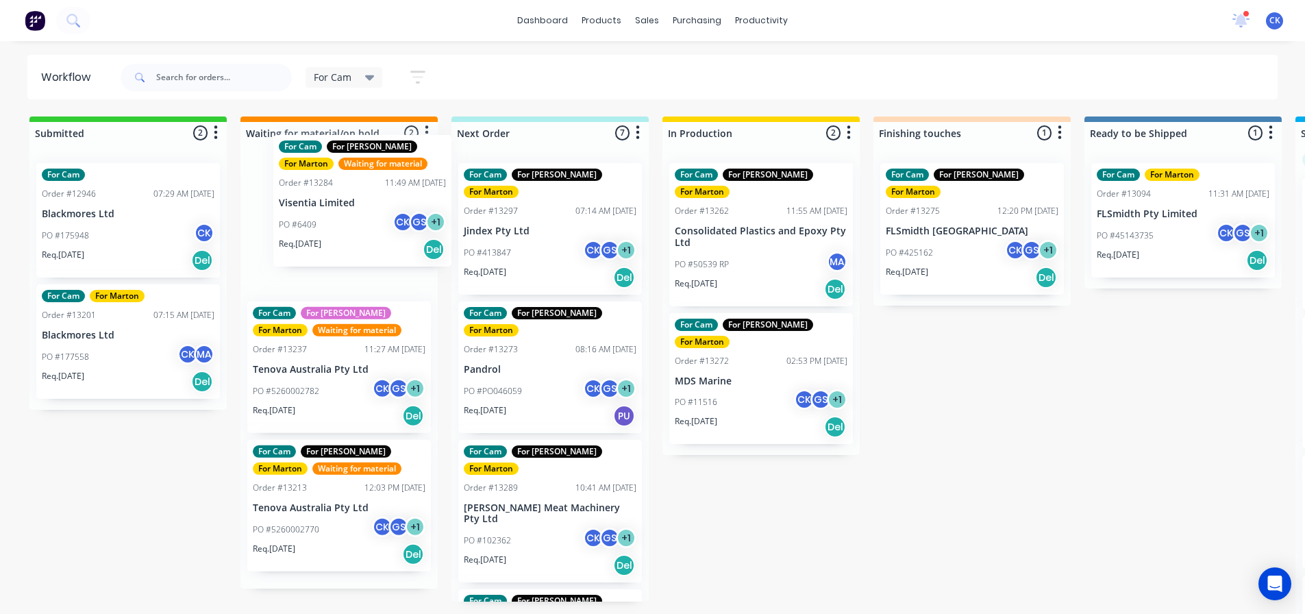
drag, startPoint x: 550, startPoint y: 255, endPoint x: 340, endPoint y: 230, distance: 211.1
click at [340, 230] on div "Submitted 2 Sort By Created date Required date Order number Customer name Most …" at bounding box center [933, 366] width 1887 height 500
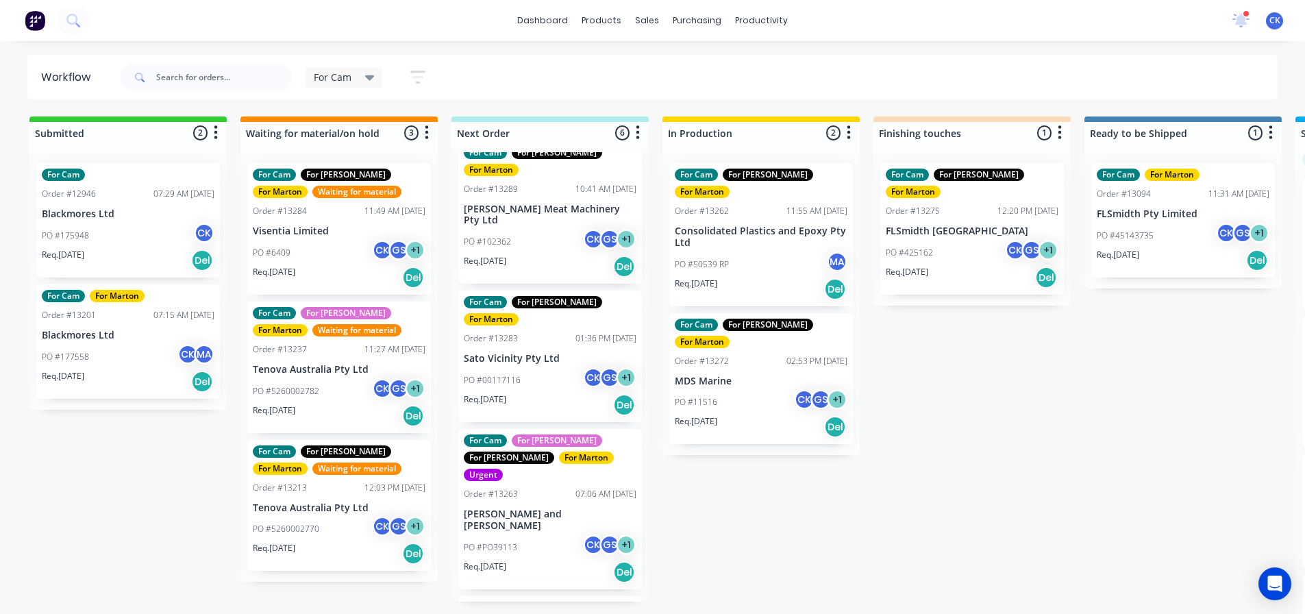
scroll to position [299, 0]
click at [532, 534] on div "PO #PO39113 CK GS + 1" at bounding box center [550, 547] width 173 height 26
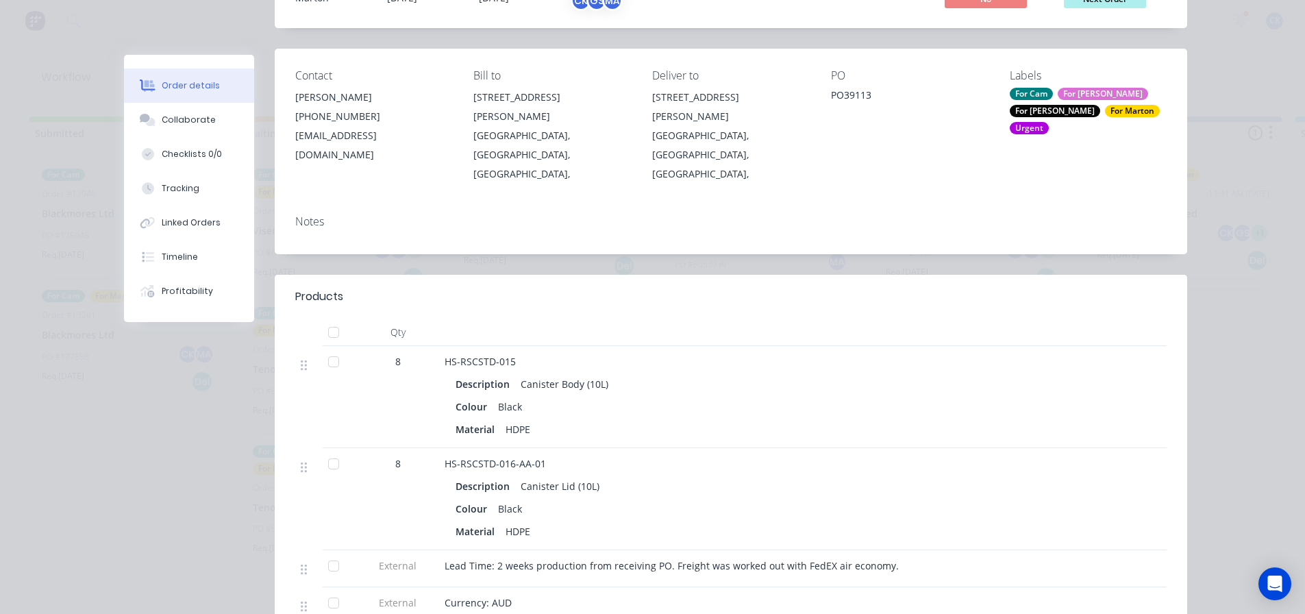
scroll to position [206, 0]
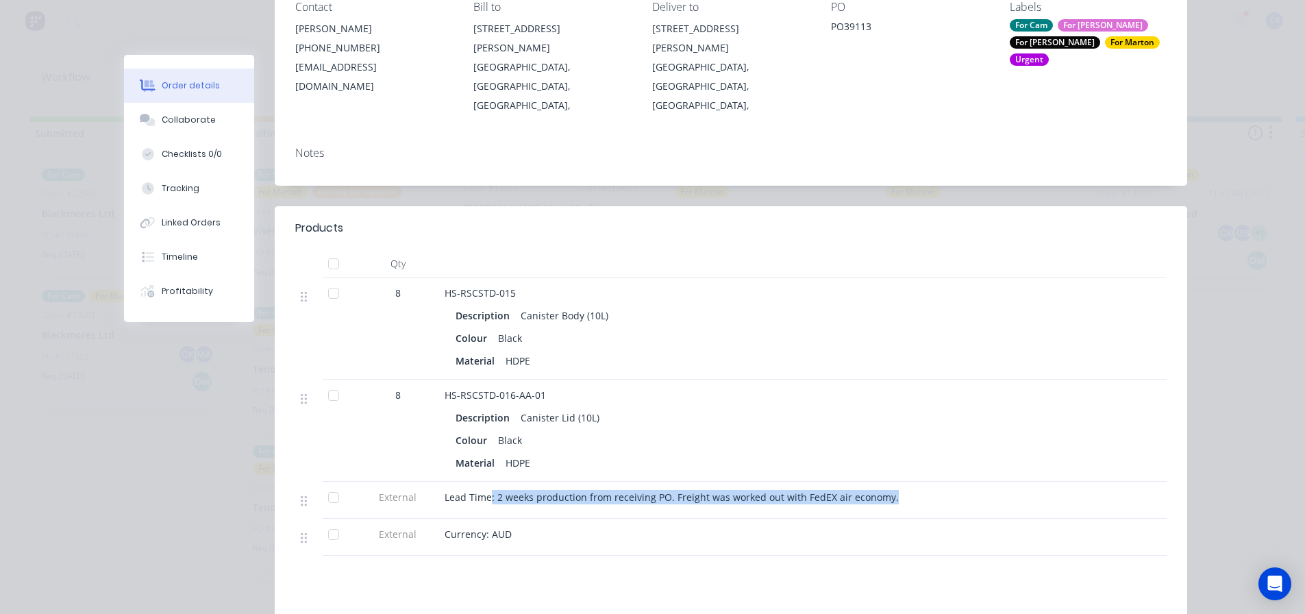
drag, startPoint x: 486, startPoint y: 463, endPoint x: 598, endPoint y: 470, distance: 111.9
click at [598, 482] on div "Lead Time: 2 weeks production from receiving PO. Freight was worked out with Fe…" at bounding box center [713, 500] width 548 height 37
click at [608, 490] on span "Lead Time: 2 weeks production from receiving PO. Freight was worked out with Fe…" at bounding box center [672, 496] width 454 height 13
drag, startPoint x: 594, startPoint y: 461, endPoint x: 659, endPoint y: 461, distance: 65.1
click at [659, 490] on span "Lead Time: 2 weeks production from receiving PO. Freight was worked out with Fe…" at bounding box center [672, 496] width 454 height 13
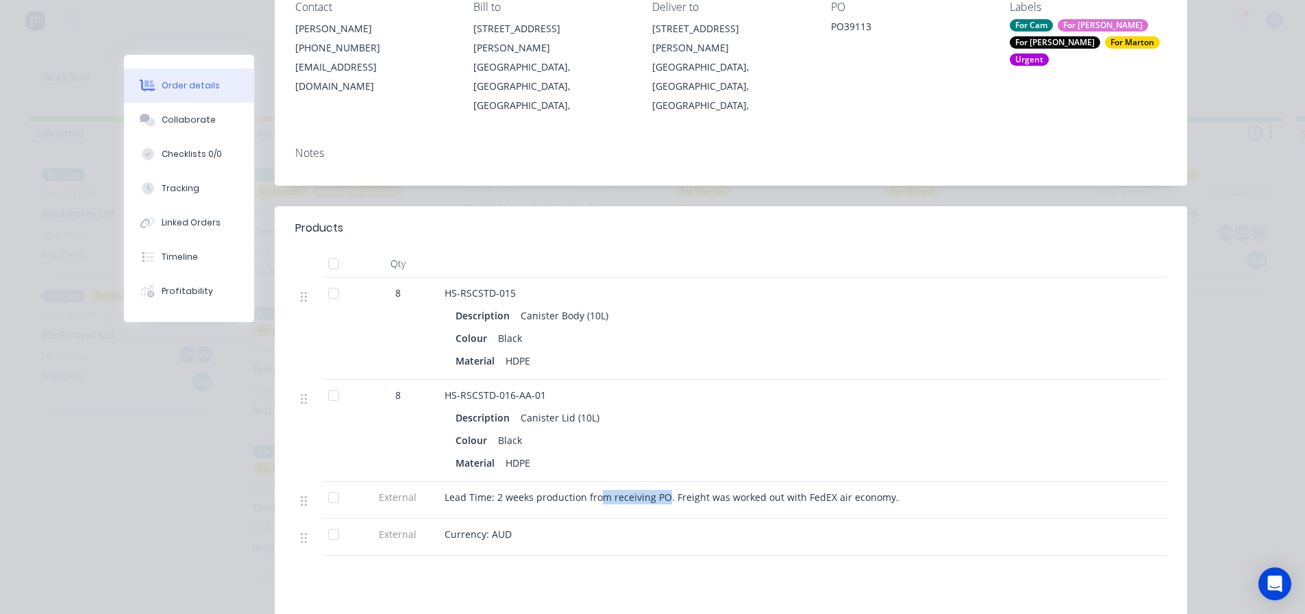
click at [659, 490] on span "Lead Time: 2 weeks production from receiving PO. Freight was worked out with Fe…" at bounding box center [672, 496] width 454 height 13
drag, startPoint x: 664, startPoint y: 460, endPoint x: 710, endPoint y: 449, distance: 47.7
click at [710, 482] on div "Lead Time: 2 weeks production from receiving PO. Freight was worked out with Fe…" at bounding box center [713, 500] width 548 height 37
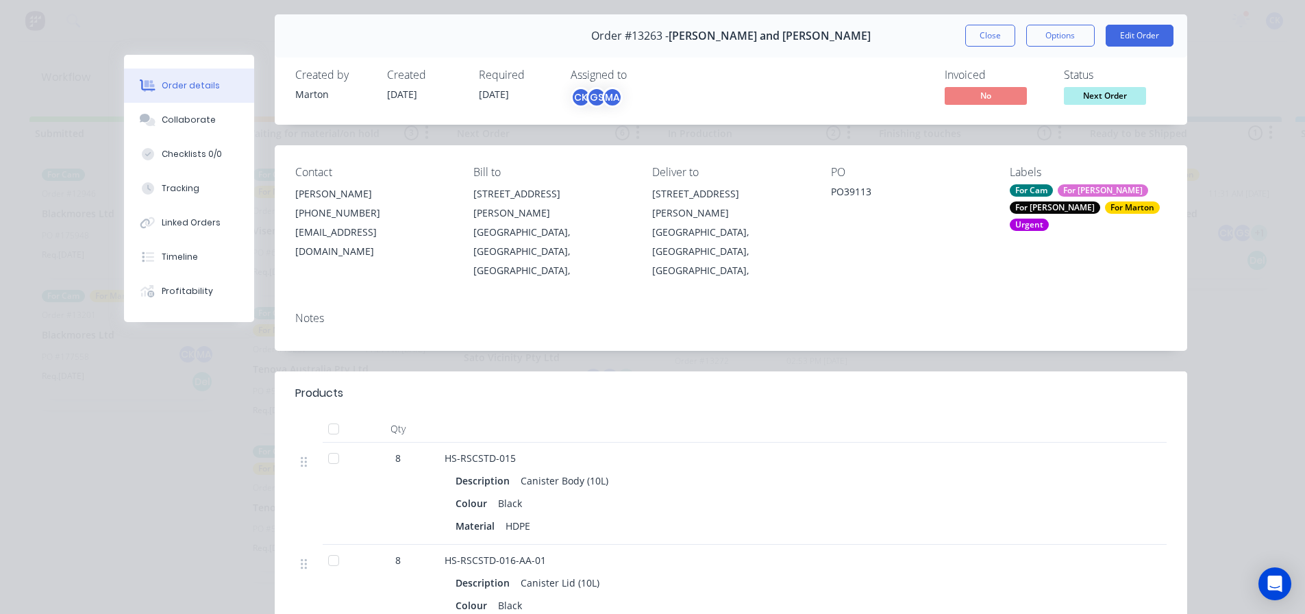
scroll to position [0, 0]
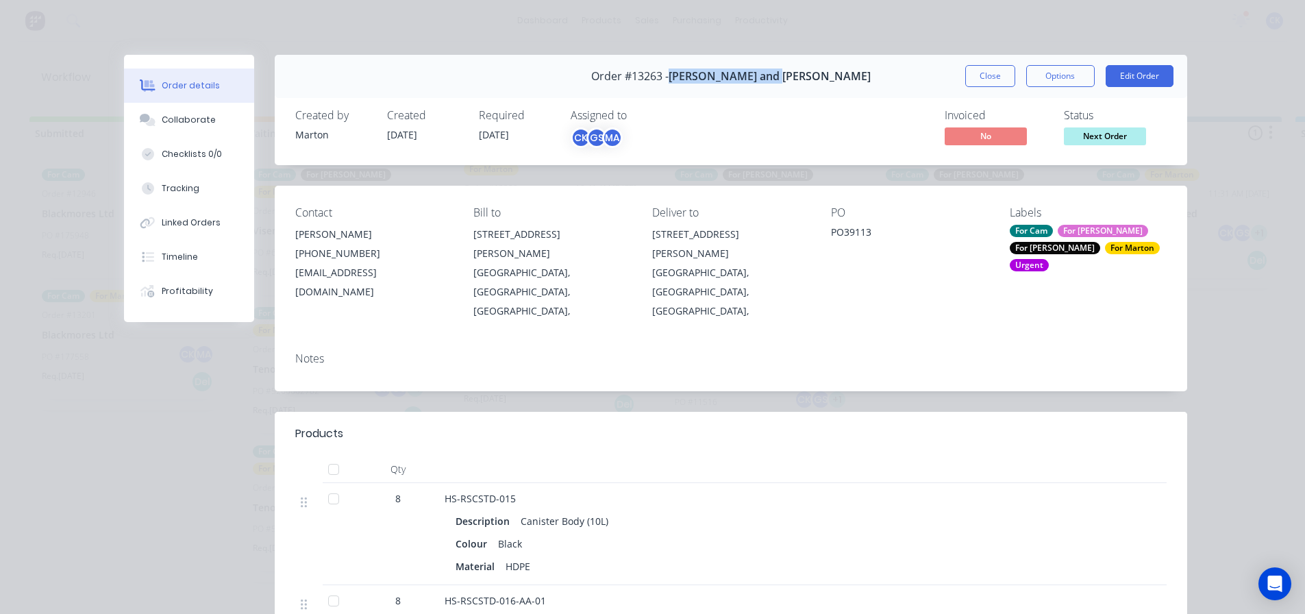
drag, startPoint x: 710, startPoint y: 77, endPoint x: 855, endPoint y: 75, distance: 144.6
click at [855, 75] on div "Order #13263 - Heath and Sherwood Close Options Edit Order" at bounding box center [731, 76] width 912 height 43
click at [999, 80] on button "Close" at bounding box center [990, 76] width 50 height 22
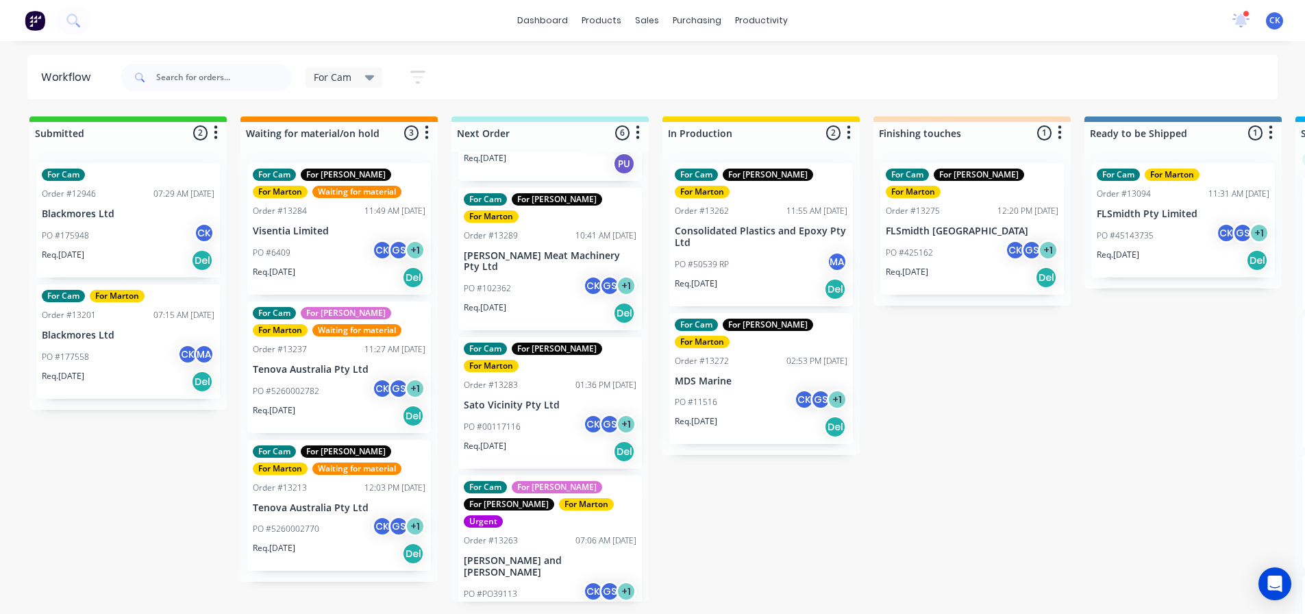
scroll to position [231, 0]
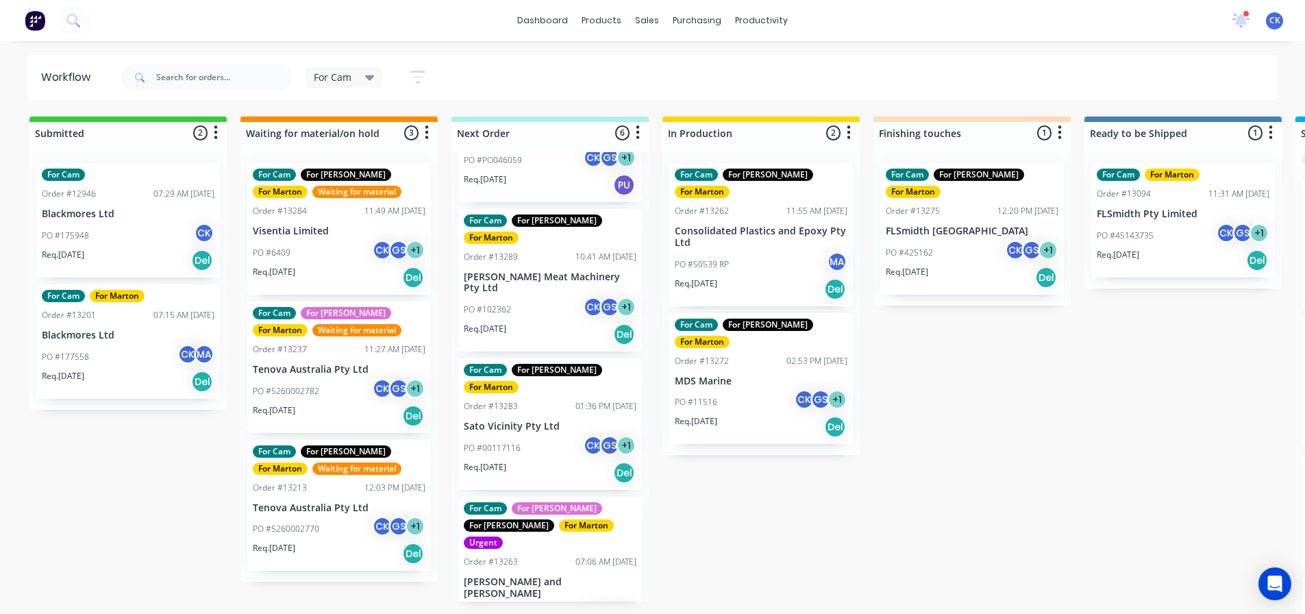
click at [527, 461] on div "Req. 17/09/25 Del" at bounding box center [550, 472] width 173 height 23
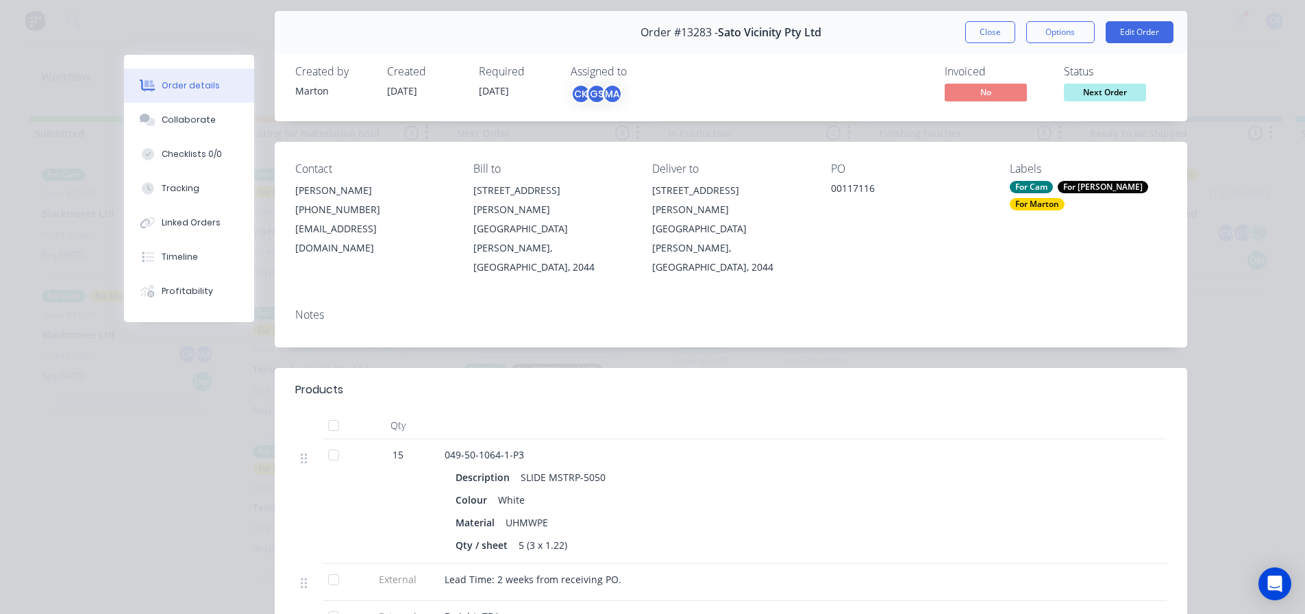
scroll to position [69, 0]
